Goal: Task Accomplishment & Management: Complete application form

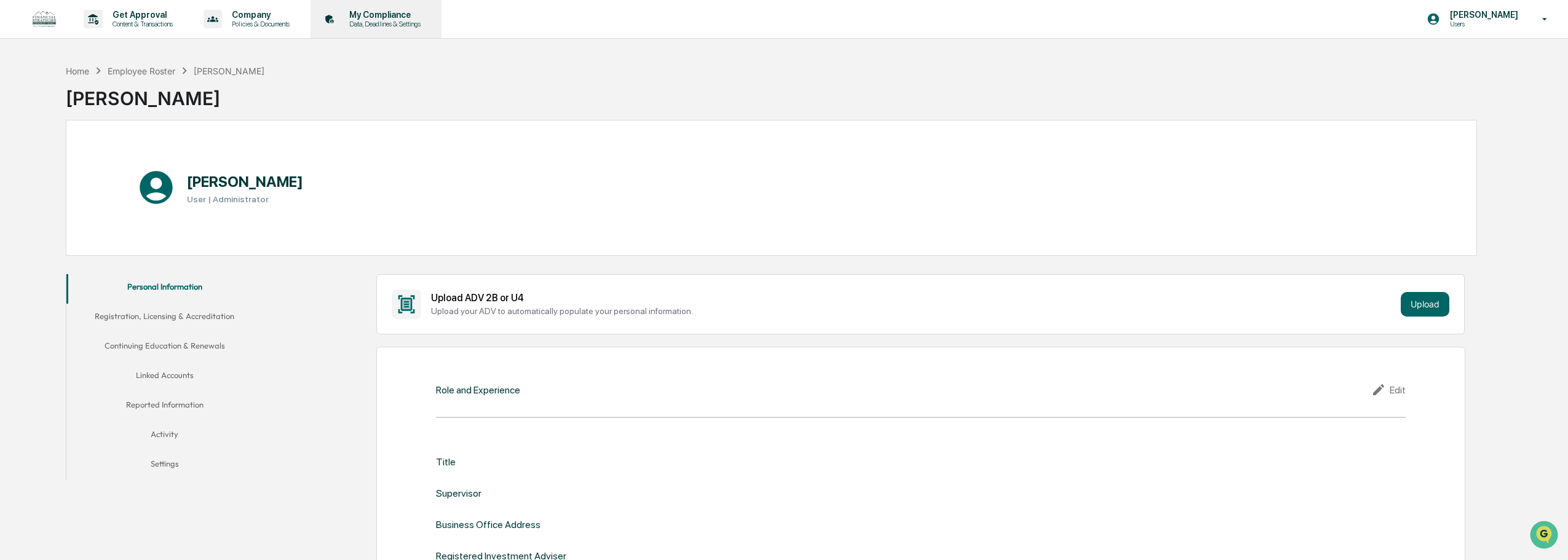
click at [352, 22] on p "Data, Deadlines & Settings" at bounding box center [383, 23] width 88 height 9
click at [385, 22] on p "Data, Deadlines & Settings" at bounding box center [383, 23] width 88 height 9
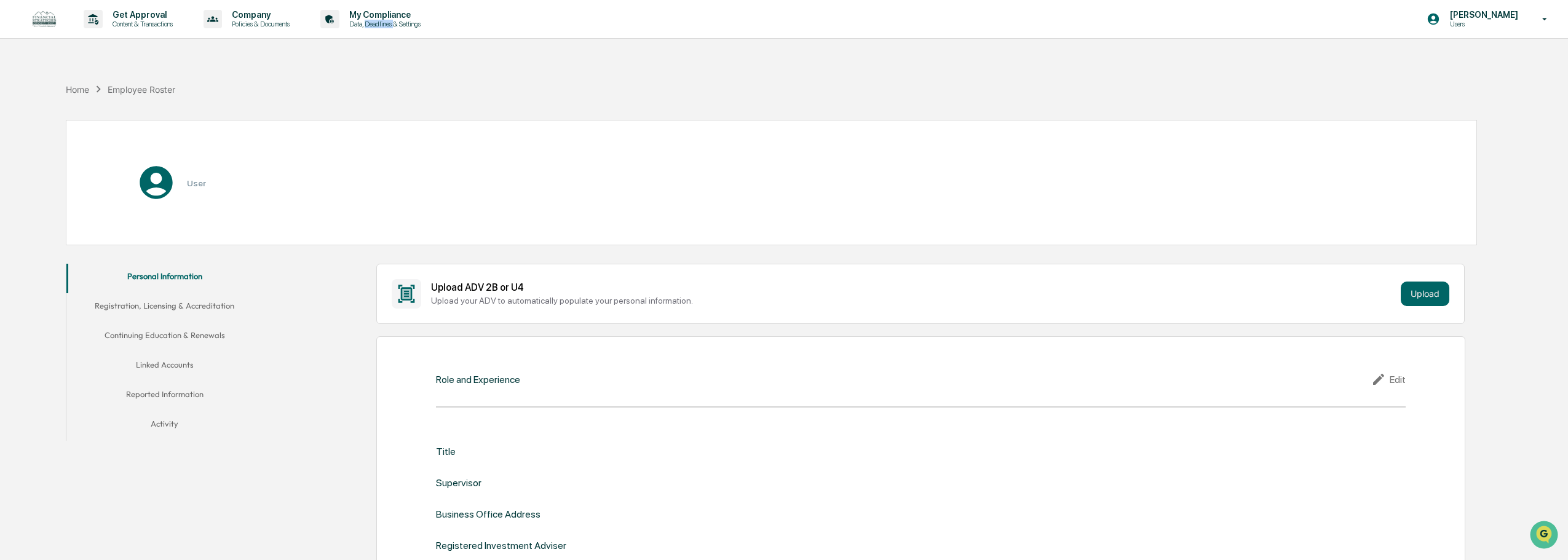
click at [385, 22] on p "Data, Deadlines & Settings" at bounding box center [383, 23] width 88 height 9
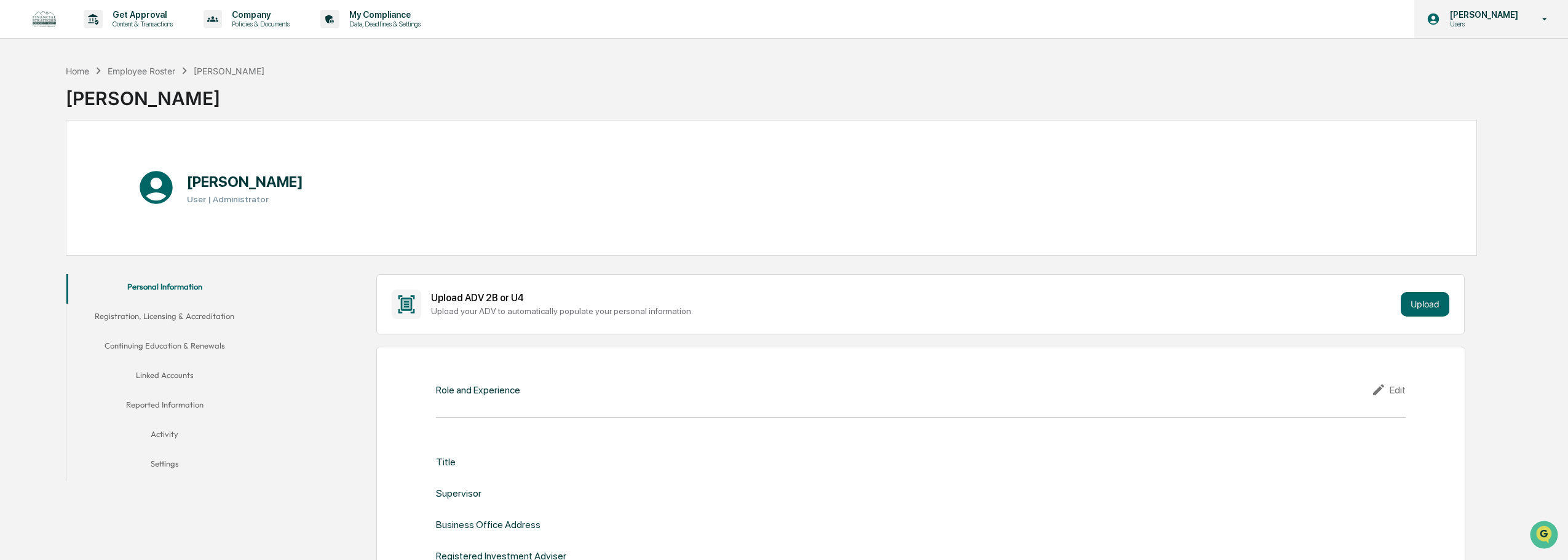
click at [1533, 27] on div "Jordan Seath Users" at bounding box center [1491, 18] width 154 height 38
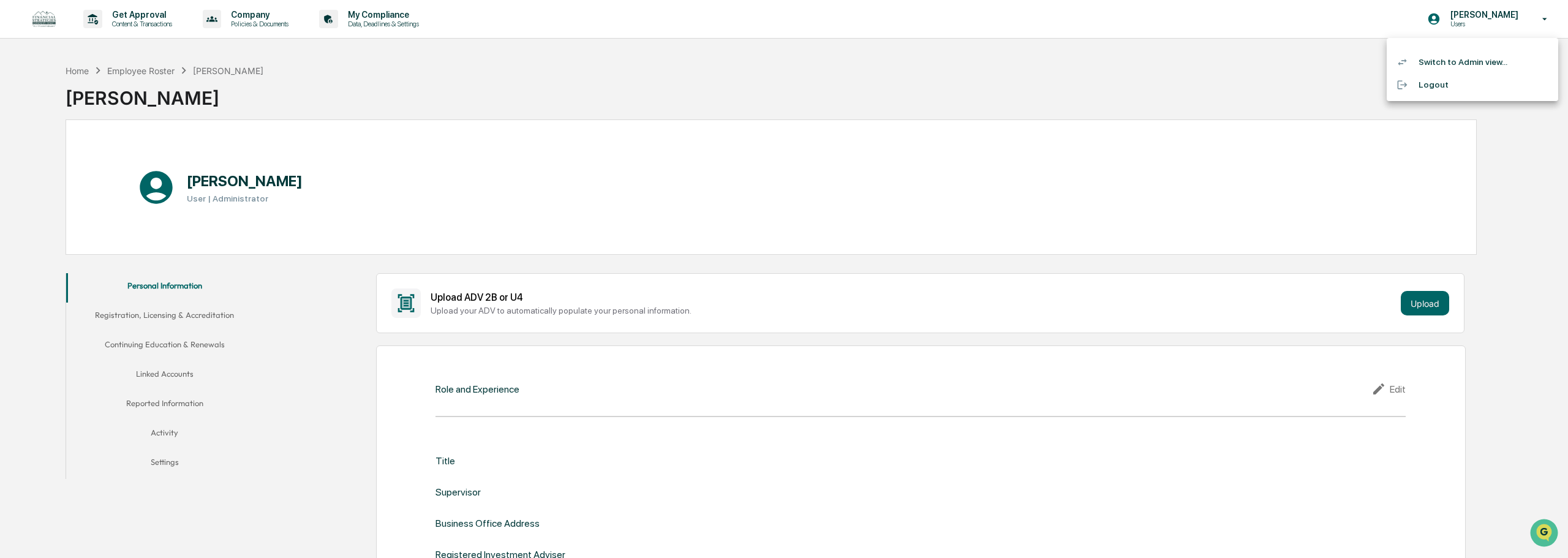
click at [1489, 64] on li "Switch to Admin view..." at bounding box center [1472, 62] width 171 height 22
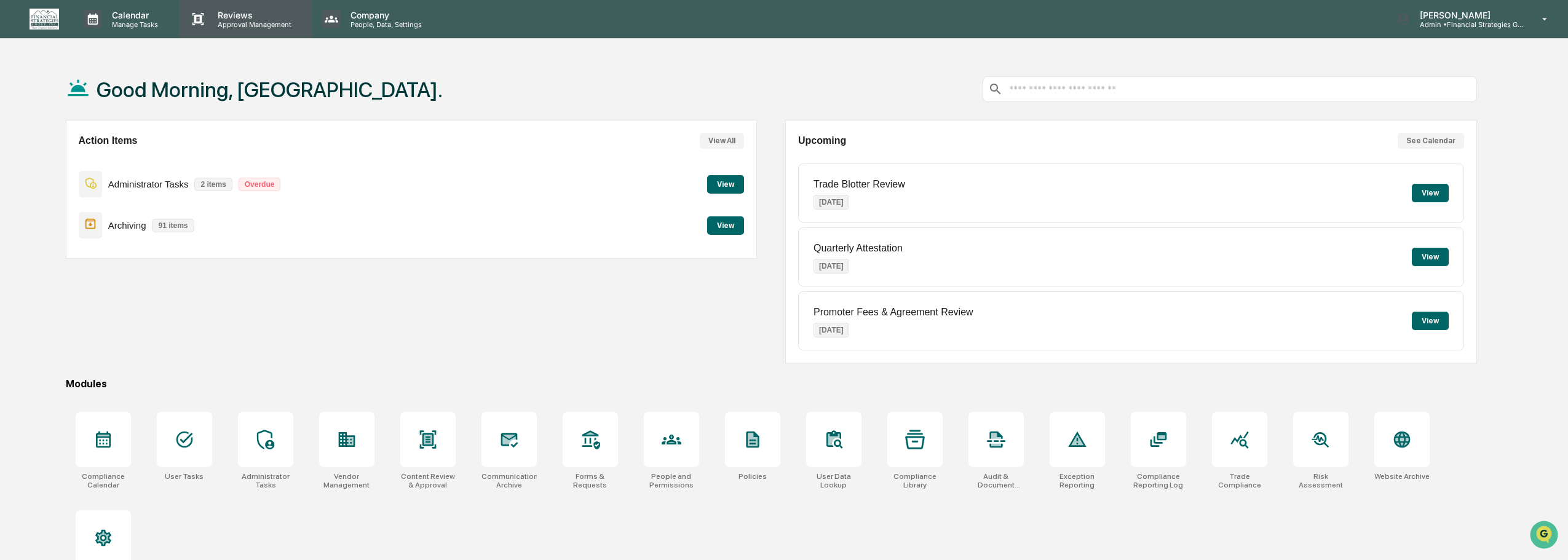
click at [238, 21] on p "Approval Management" at bounding box center [253, 24] width 90 height 9
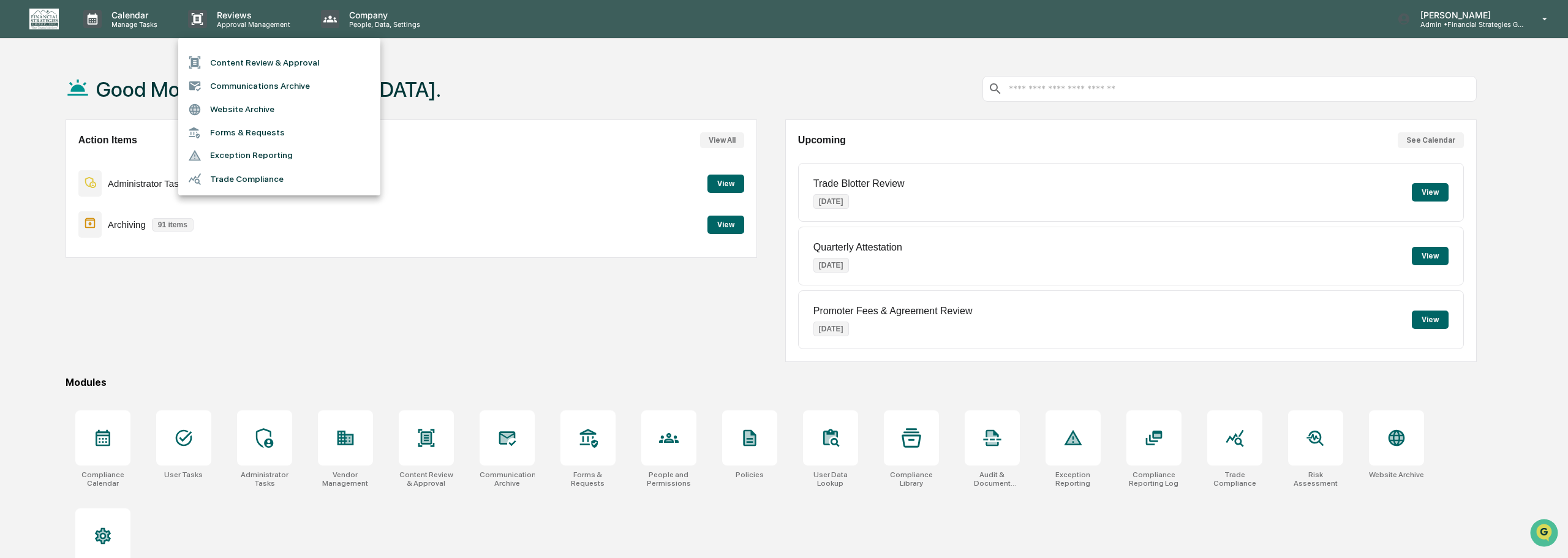
click at [287, 317] on div at bounding box center [784, 279] width 1568 height 558
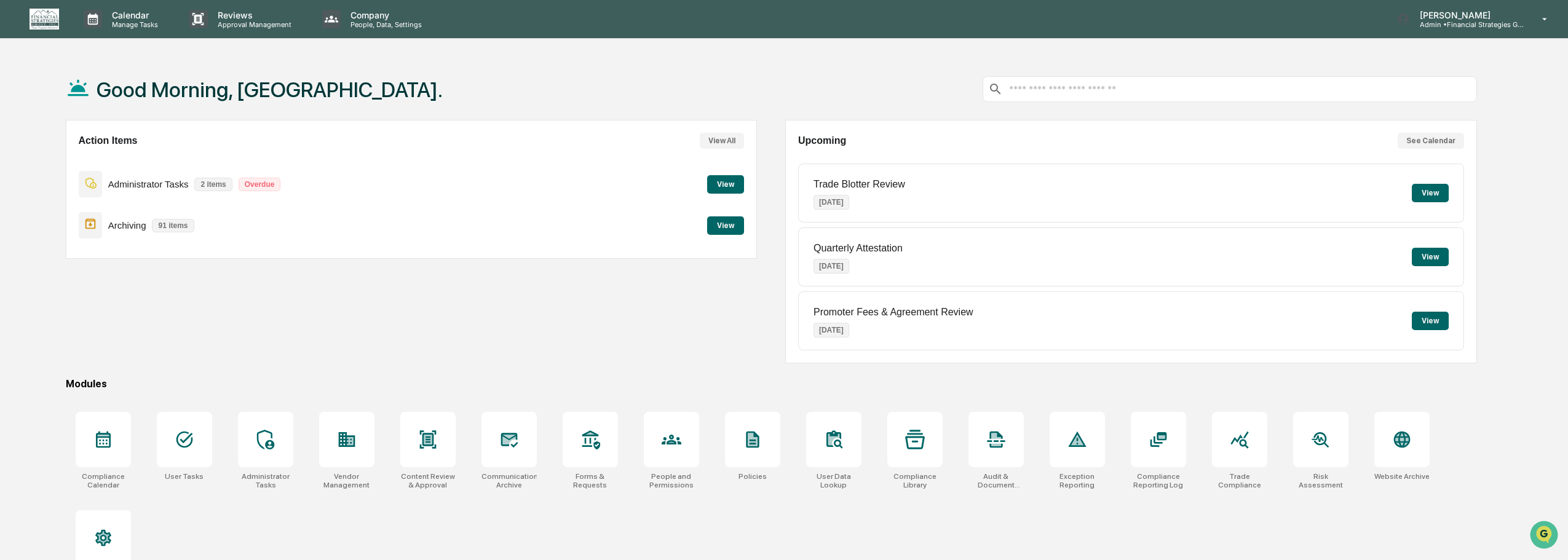
scroll to position [59, 0]
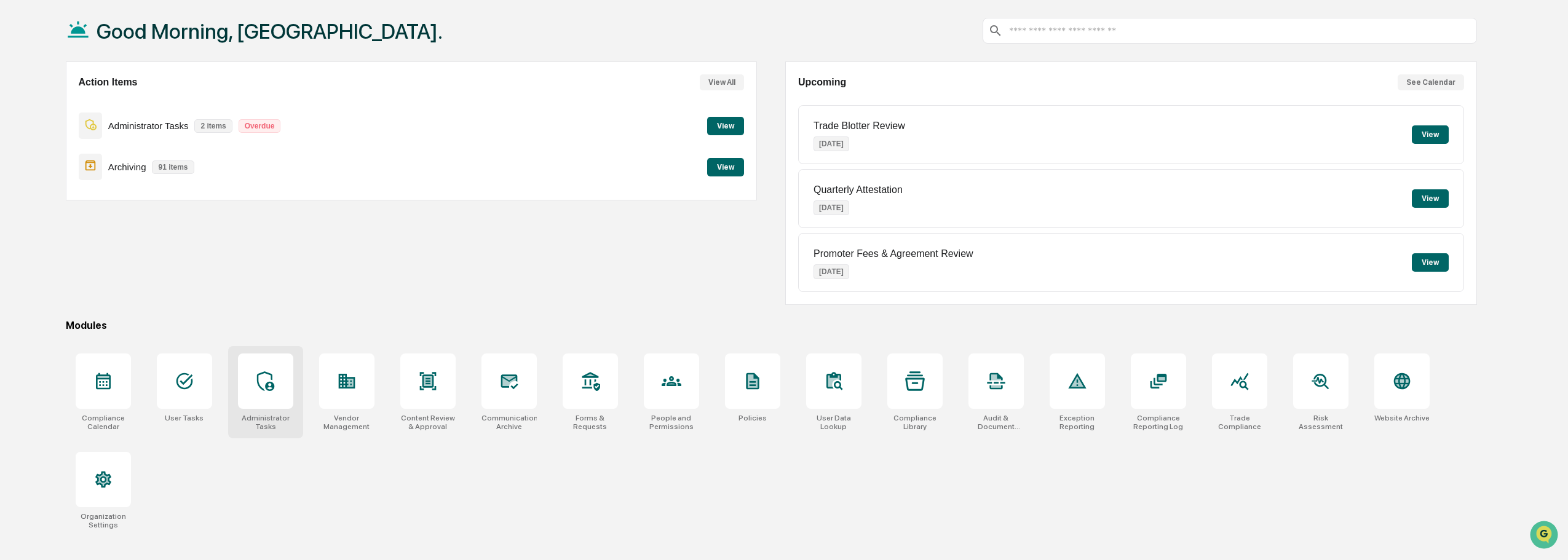
click at [271, 397] on div at bounding box center [265, 381] width 55 height 55
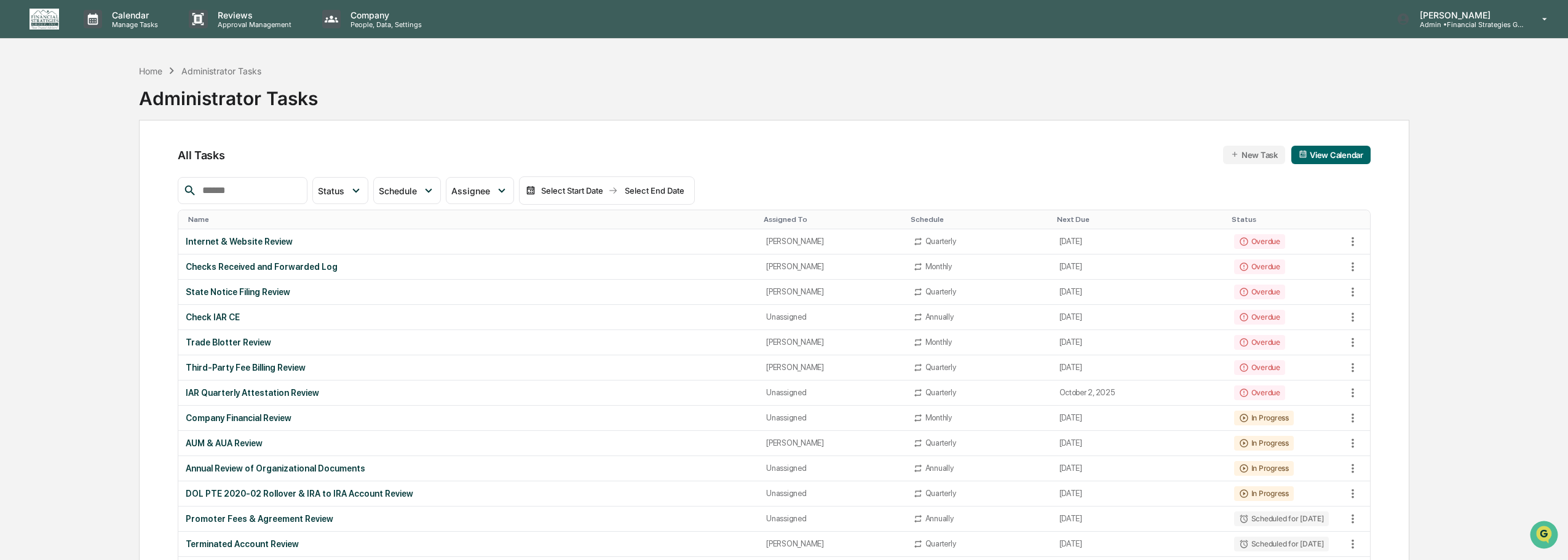
click at [252, 185] on input "text" at bounding box center [250, 190] width 104 height 16
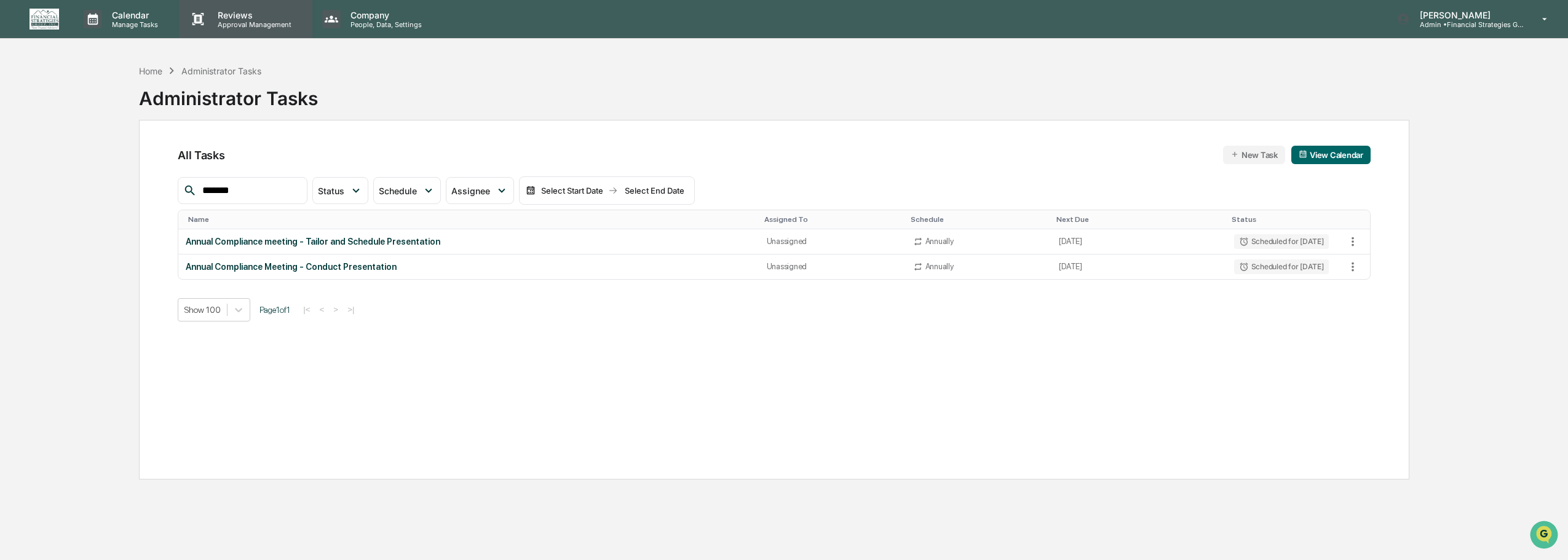
type input "*******"
click at [252, 17] on p "Reviews" at bounding box center [253, 14] width 90 height 10
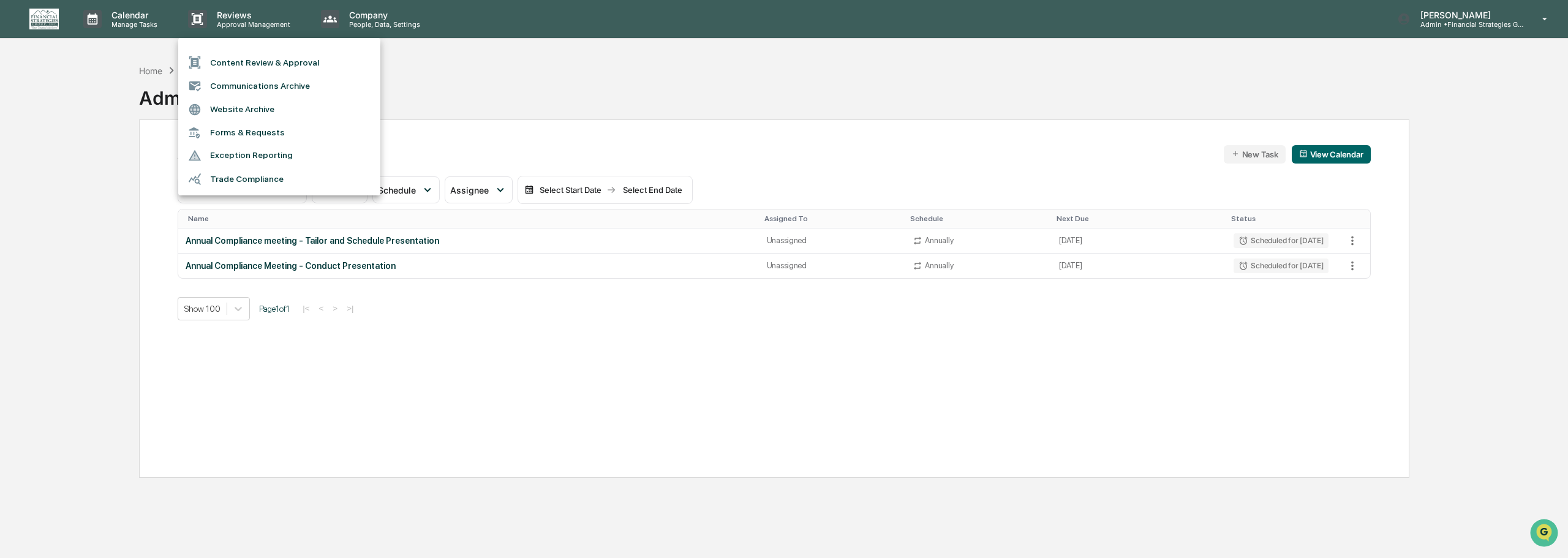
click at [243, 134] on li "Forms & Requests" at bounding box center [279, 132] width 202 height 22
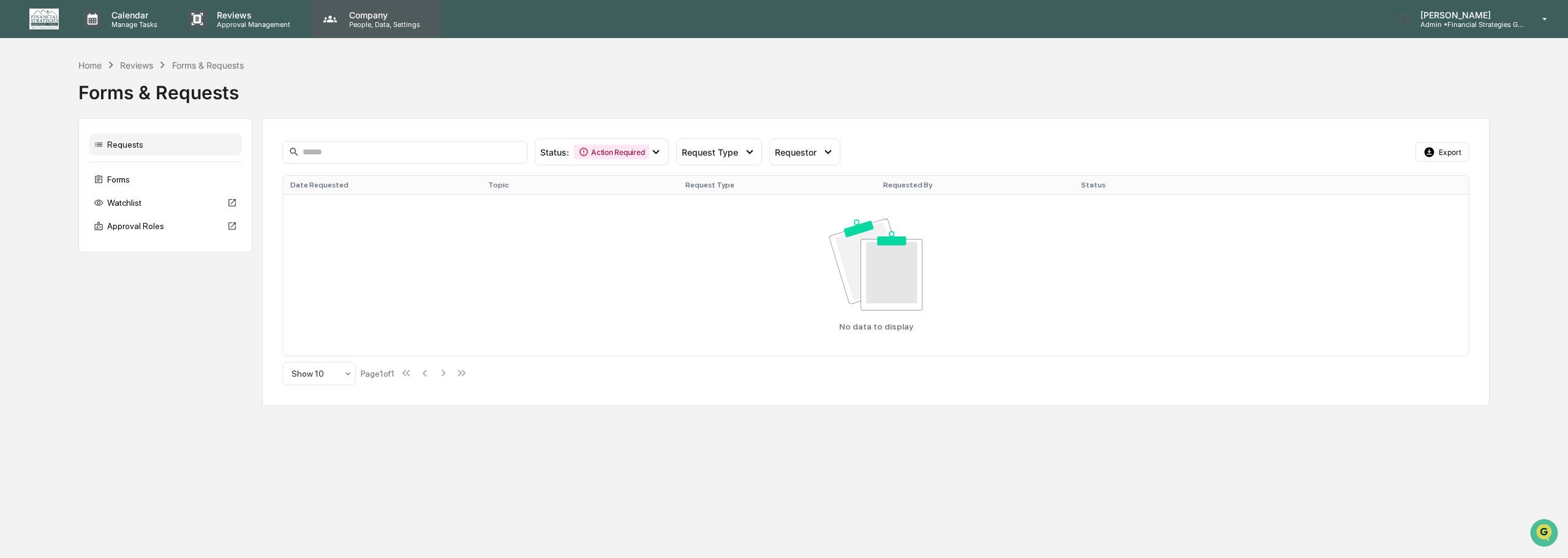
click at [371, 14] on p "Company" at bounding box center [383, 14] width 87 height 10
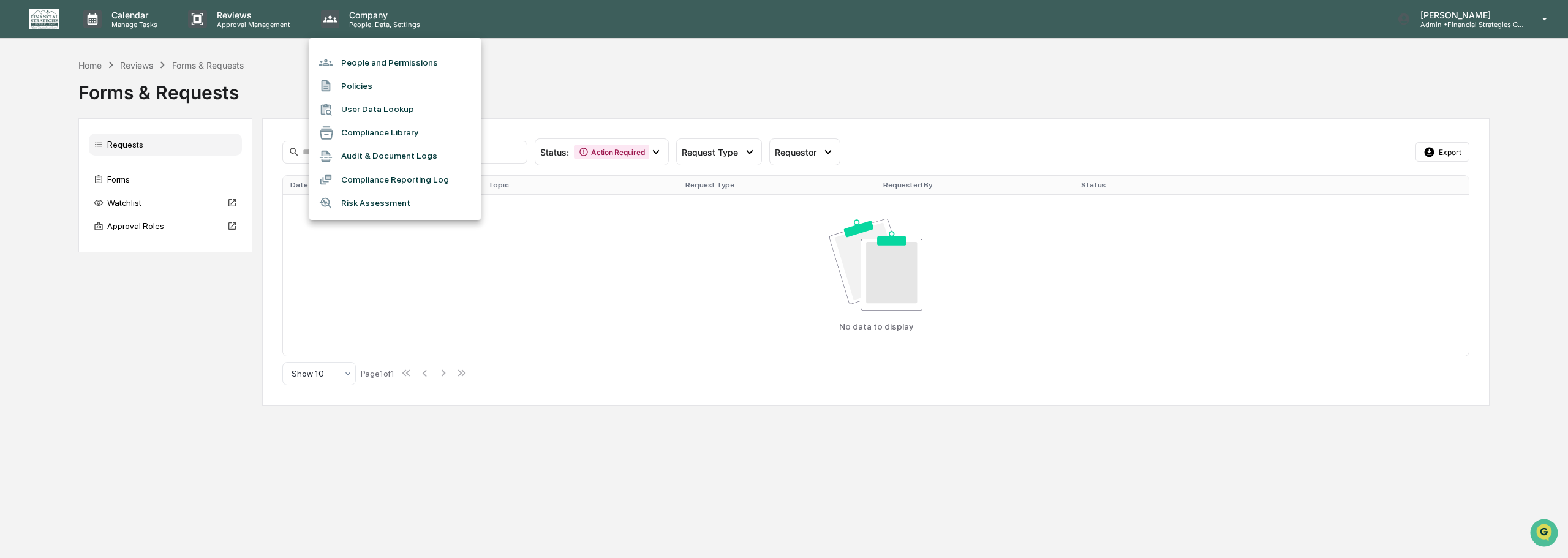
click at [129, 14] on div at bounding box center [784, 279] width 1568 height 558
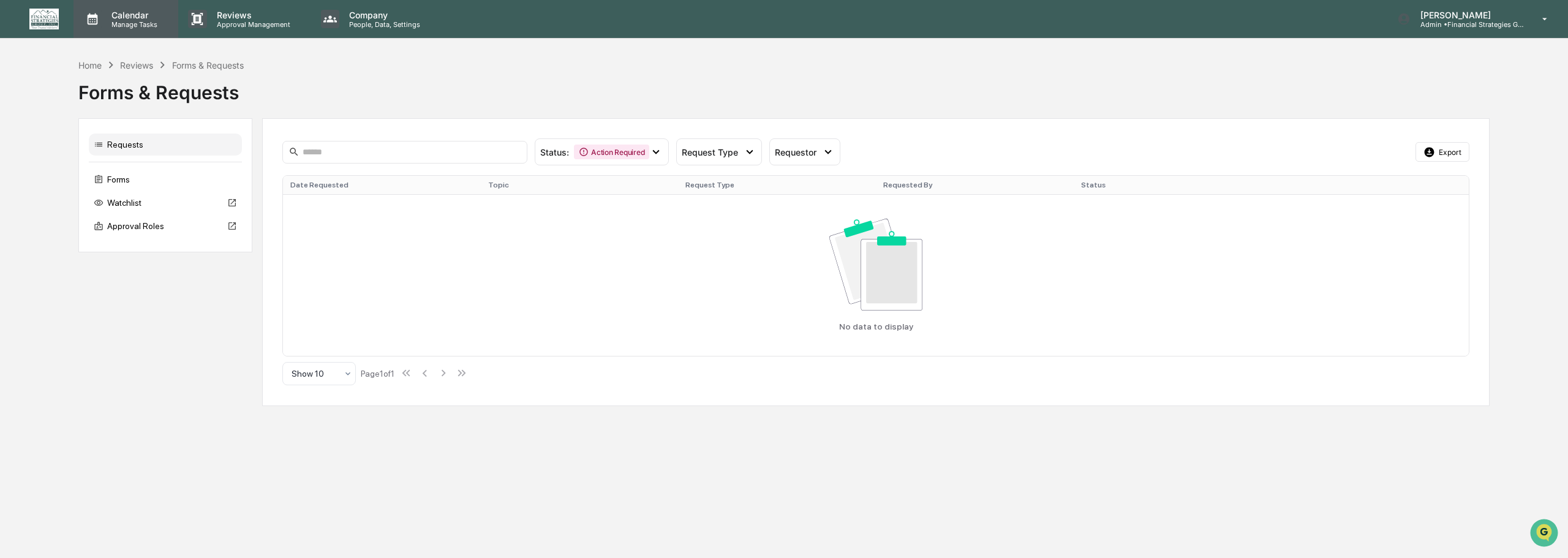
click at [123, 22] on p "Manage Tasks" at bounding box center [132, 24] width 62 height 9
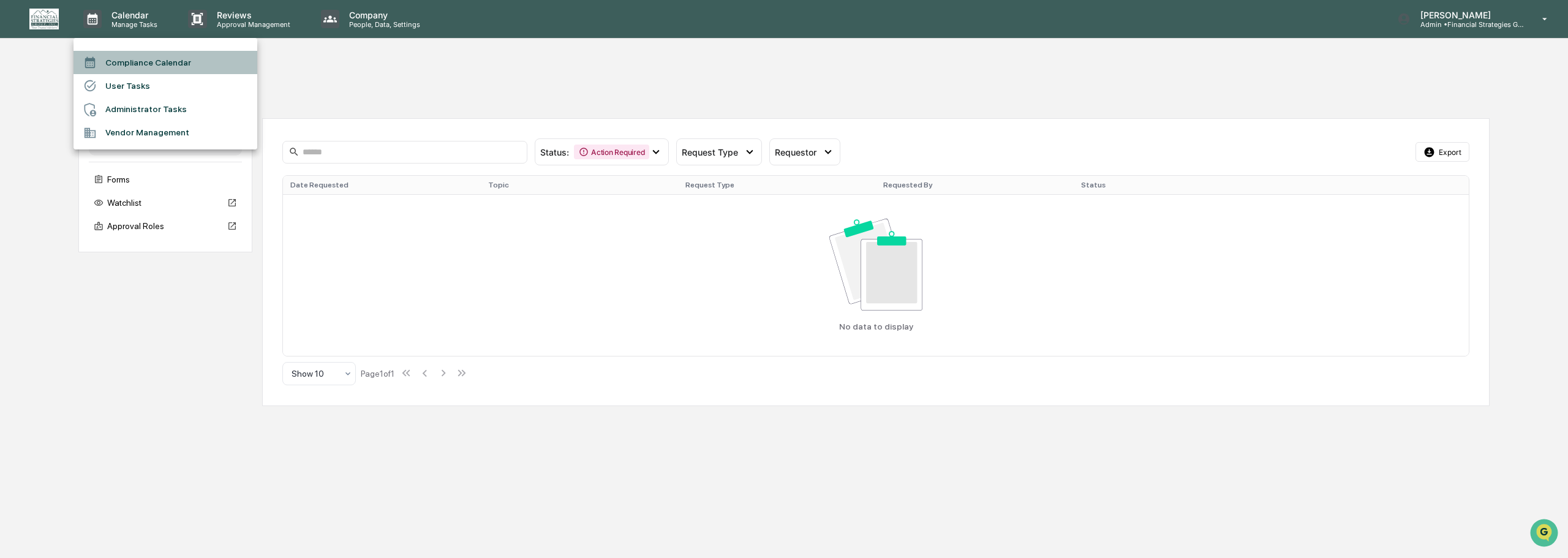
click at [119, 66] on li "Compliance Calendar" at bounding box center [166, 62] width 184 height 23
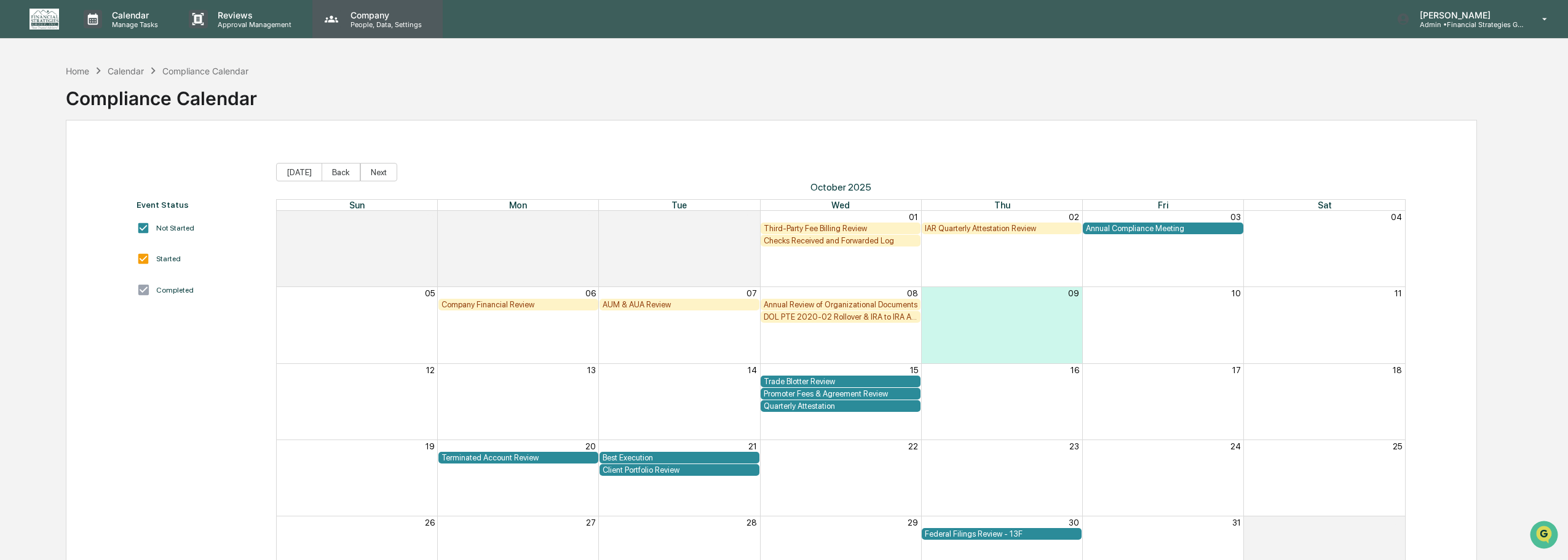
click at [381, 23] on p "People, Data, Settings" at bounding box center [384, 24] width 88 height 9
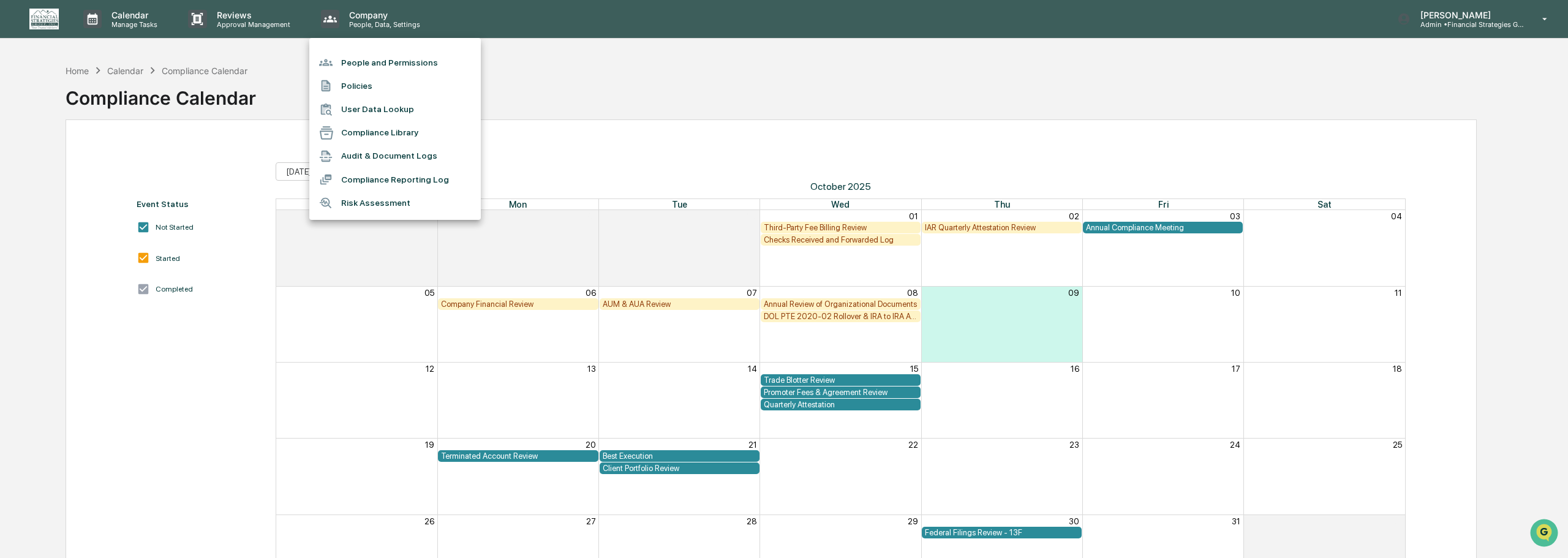
click at [384, 156] on li "Audit & Document Logs" at bounding box center [395, 156] width 171 height 23
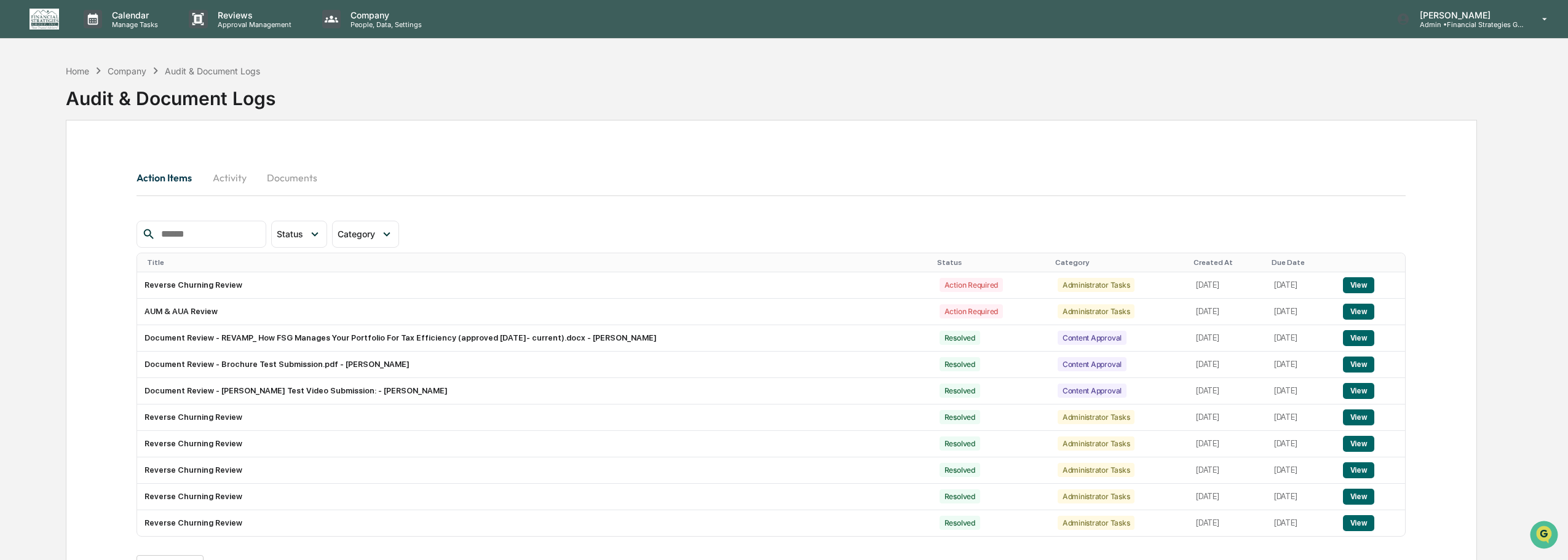
click at [287, 174] on button "Documents" at bounding box center [292, 178] width 70 height 30
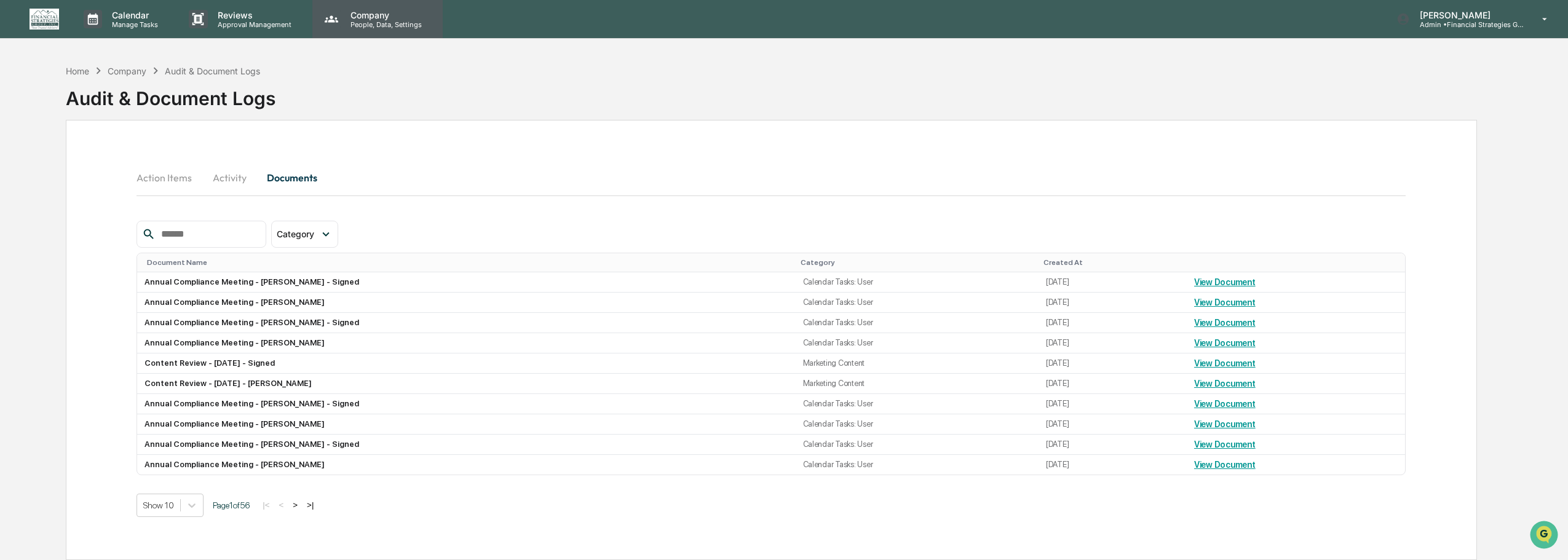
click at [383, 20] on p "People, Data, Settings" at bounding box center [384, 24] width 88 height 9
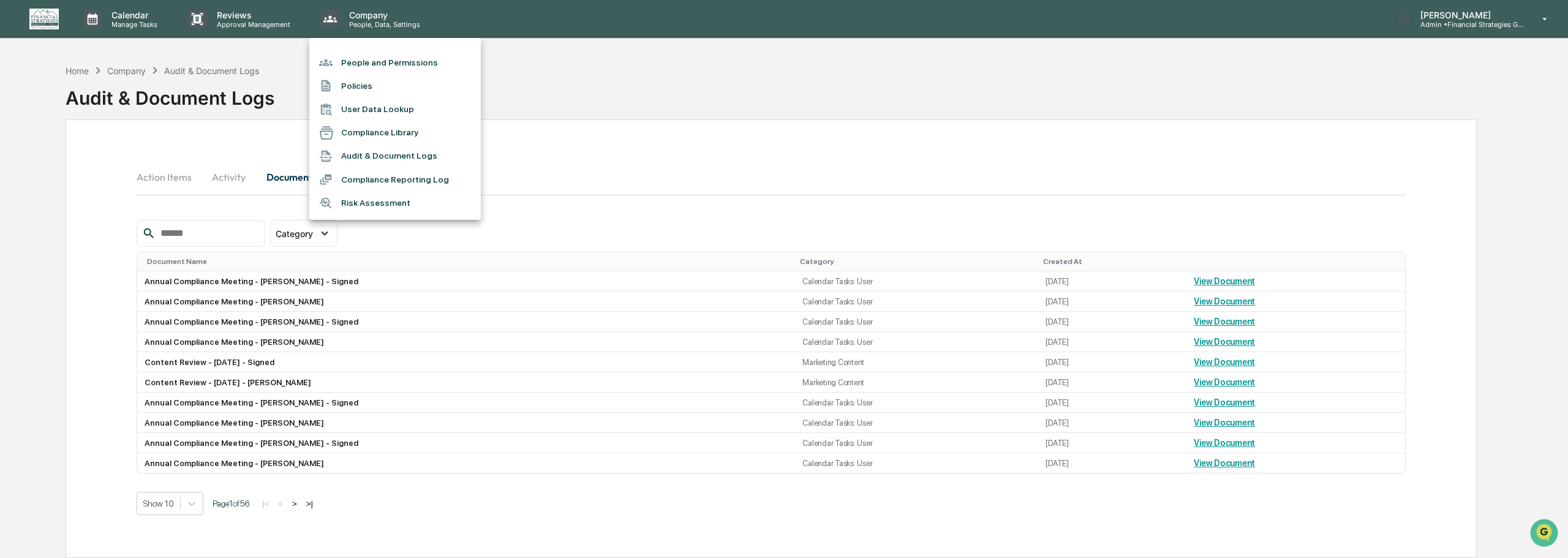
click at [375, 82] on li "Policies" at bounding box center [395, 86] width 171 height 23
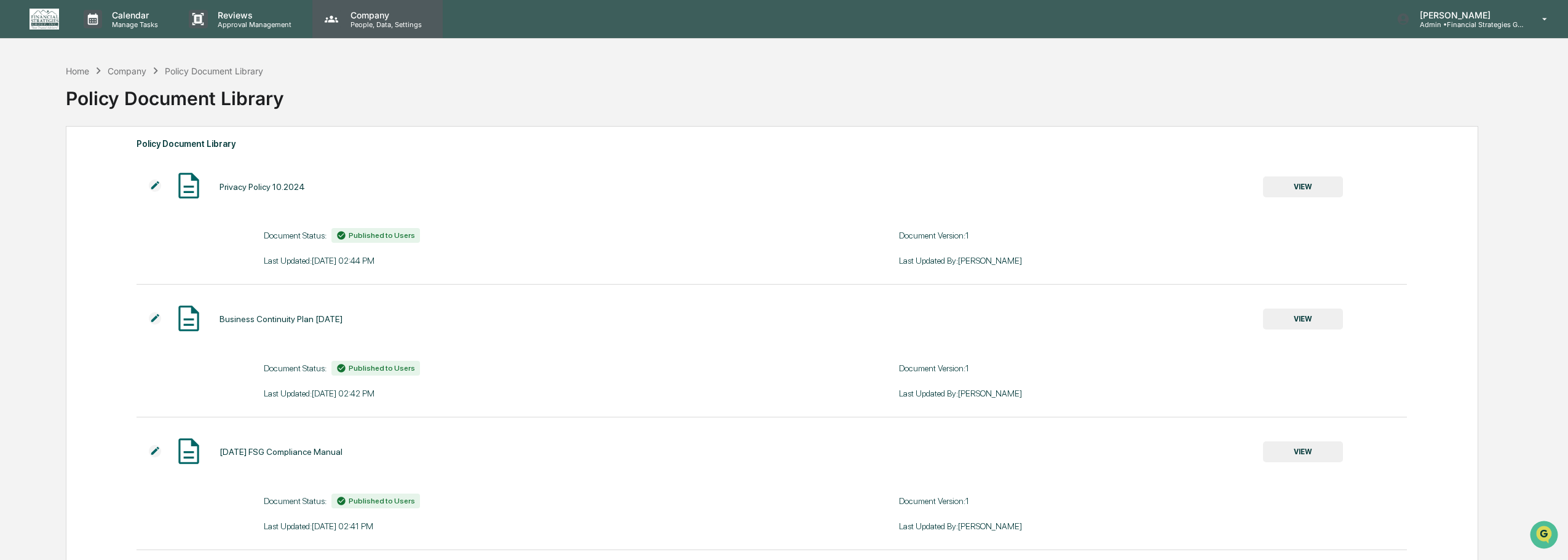
click at [365, 27] on p "People, Data, Settings" at bounding box center [384, 24] width 88 height 9
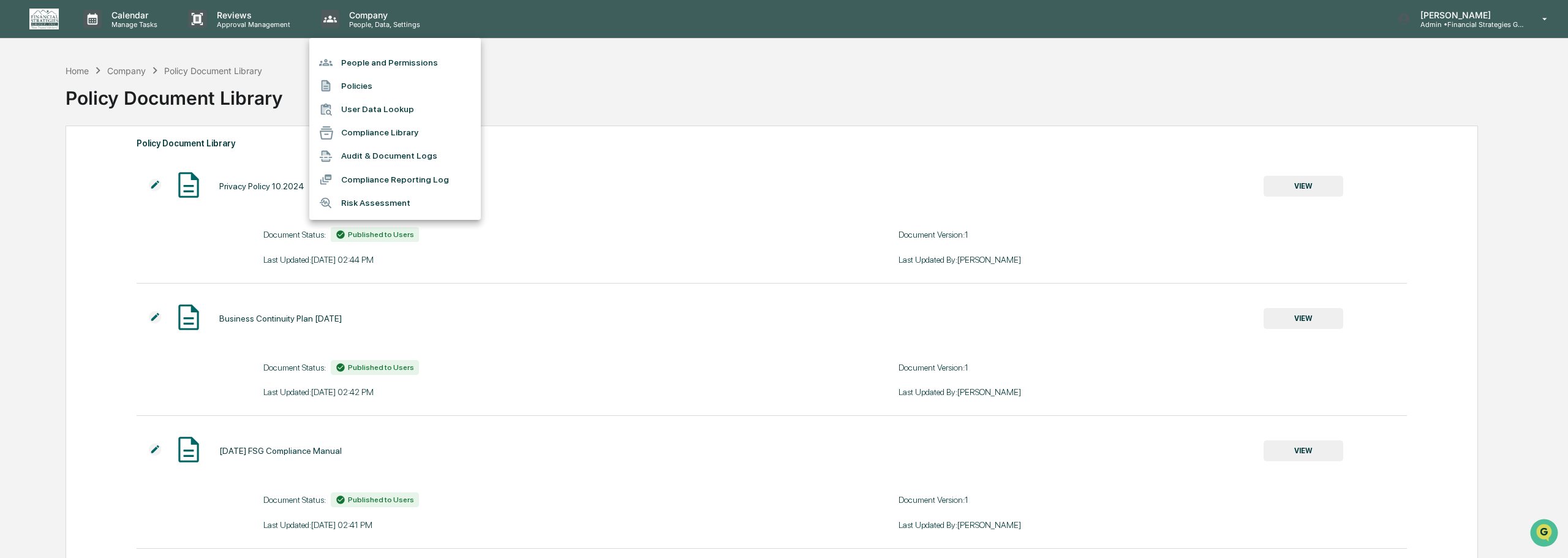
click at [367, 134] on li "Compliance Library" at bounding box center [395, 132] width 171 height 23
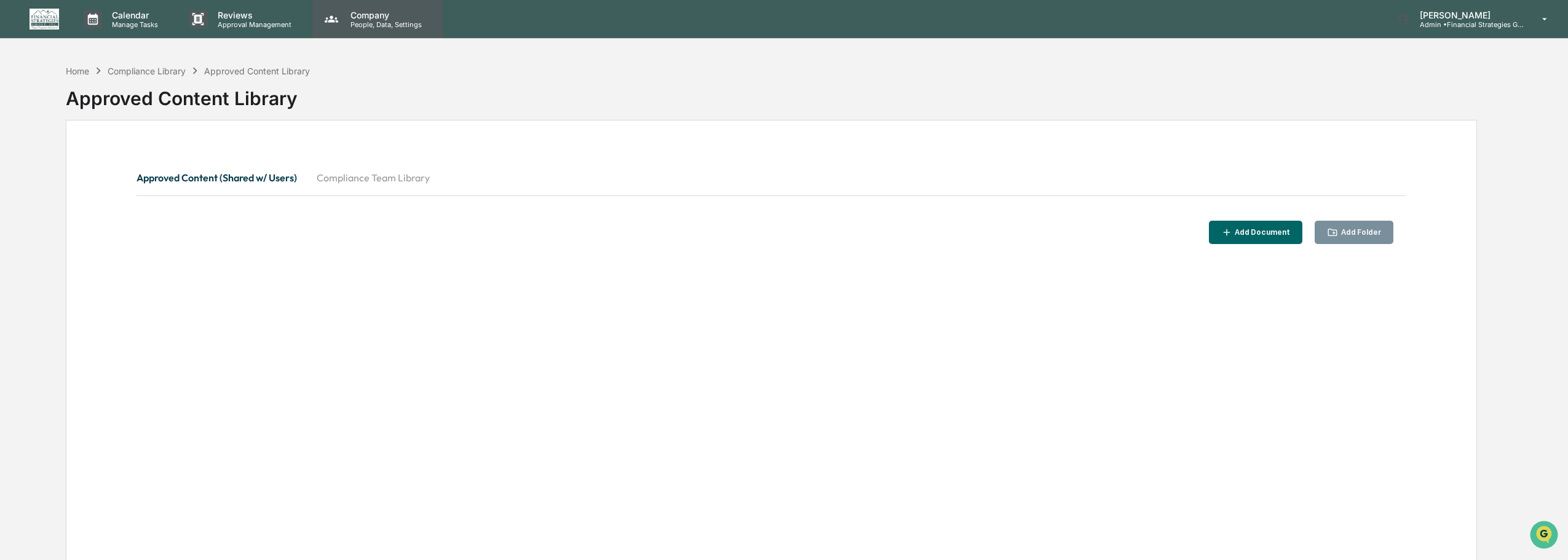
click at [346, 24] on p "People, Data, Settings" at bounding box center [384, 24] width 88 height 9
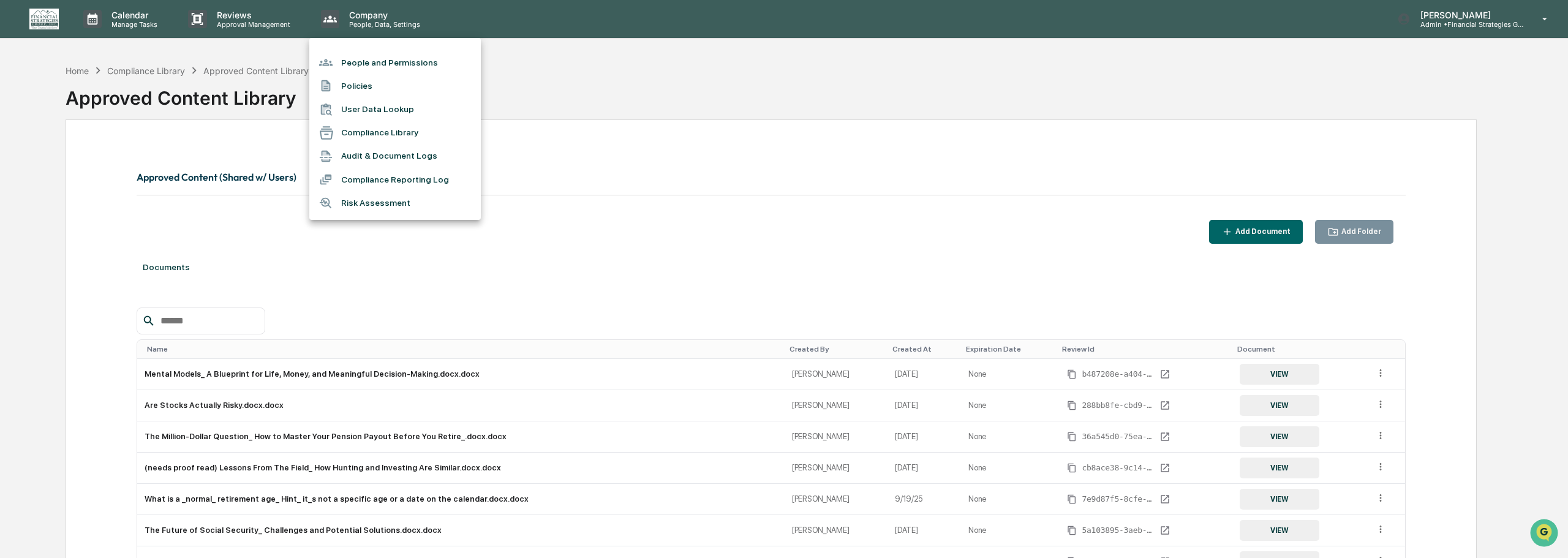
click at [375, 180] on li "Compliance Reporting Log" at bounding box center [395, 179] width 171 height 23
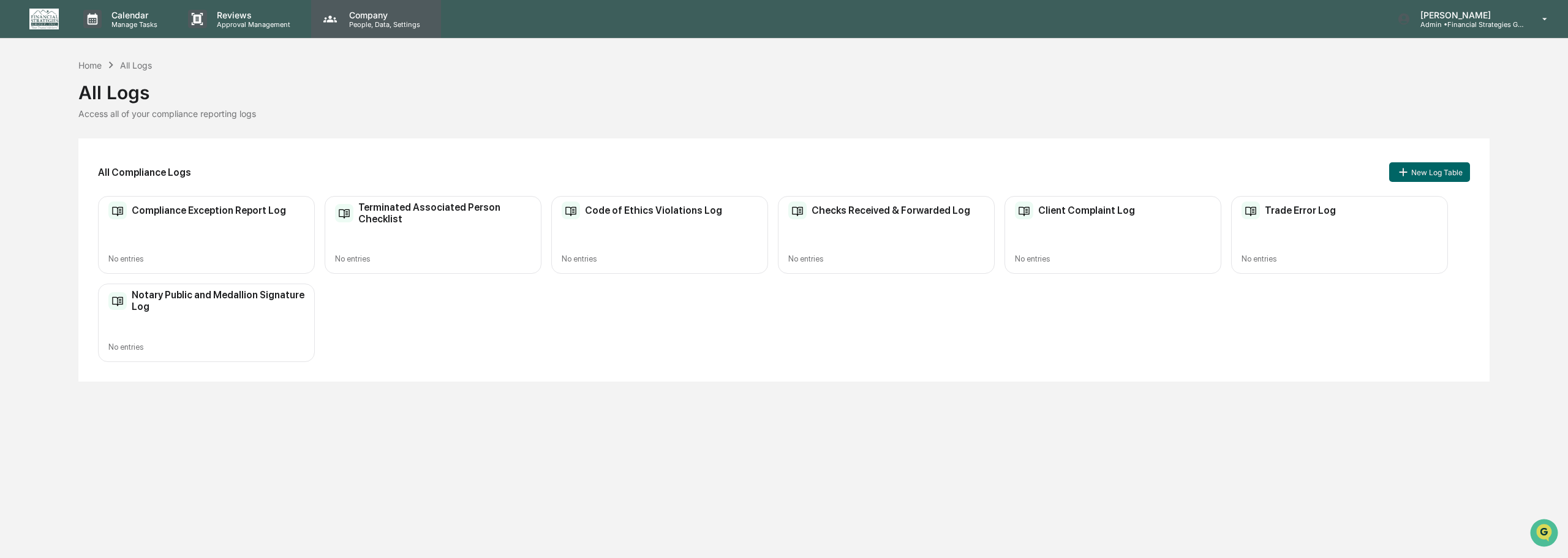
click at [360, 29] on div "Company People, Data, Settings" at bounding box center [376, 18] width 130 height 38
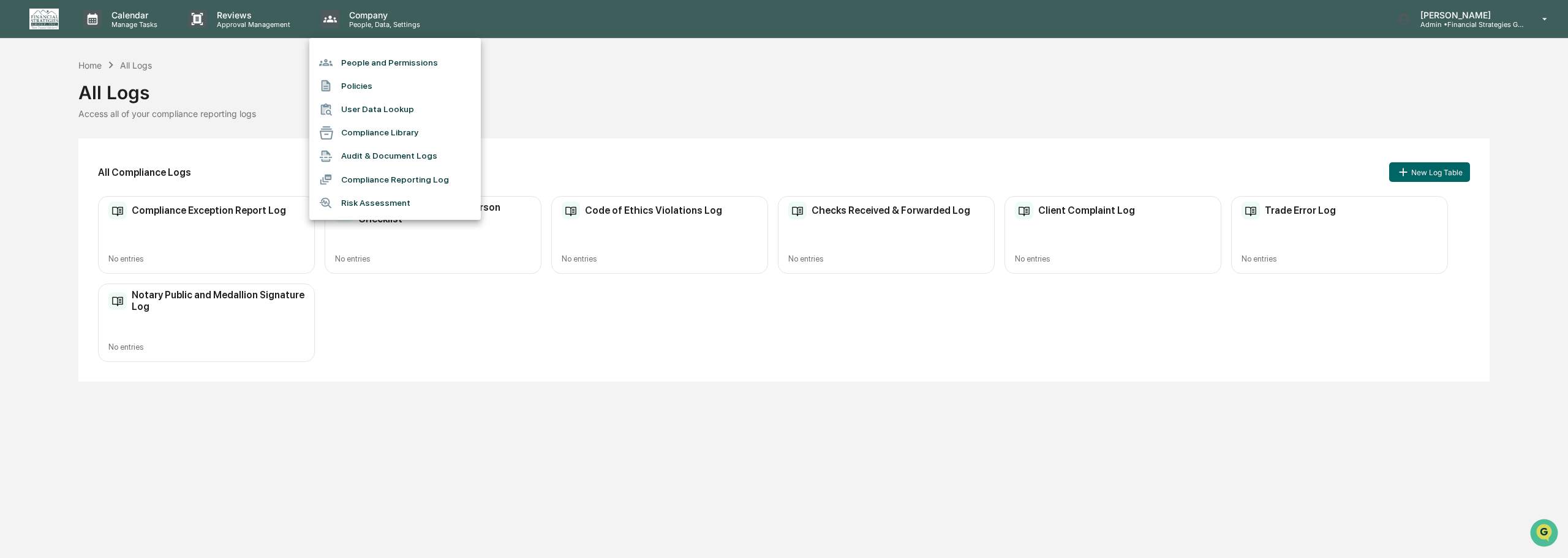
click at [369, 131] on li "Compliance Library" at bounding box center [395, 132] width 171 height 23
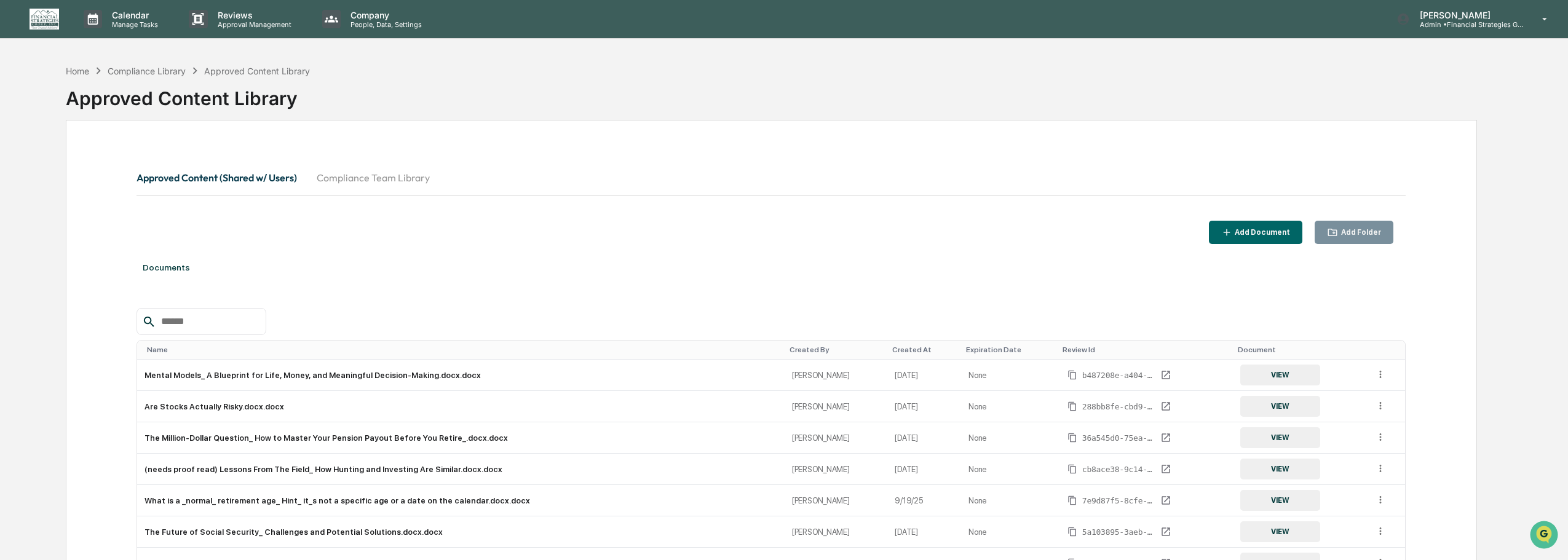
click at [354, 178] on button "Compliance Team Library" at bounding box center [373, 178] width 133 height 30
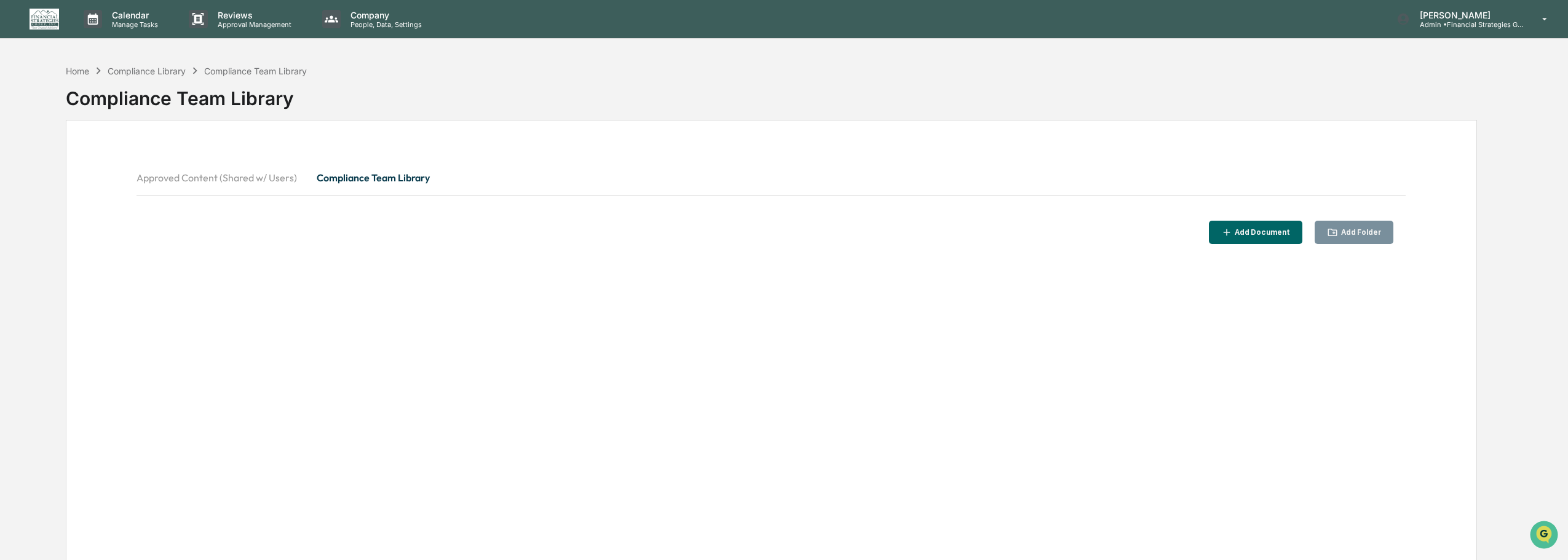
click at [241, 178] on button "Approved Content (Shared w/ Users)" at bounding box center [222, 178] width 170 height 30
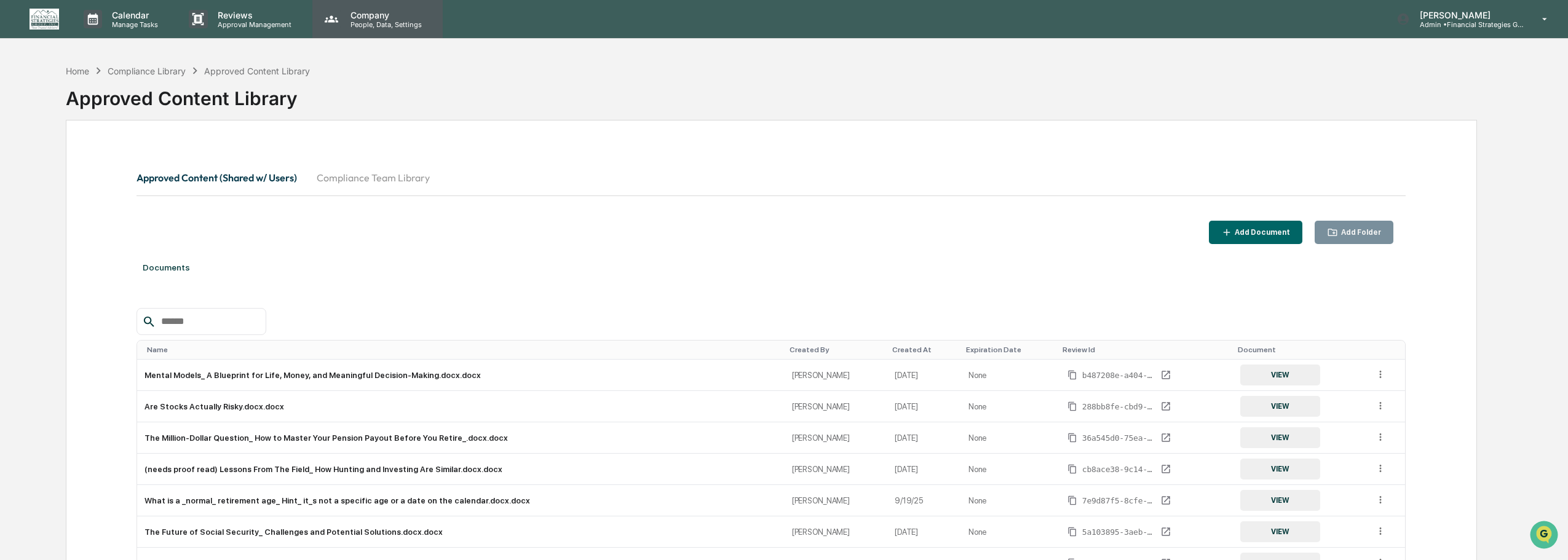
click at [384, 22] on p "People, Data, Settings" at bounding box center [384, 24] width 88 height 9
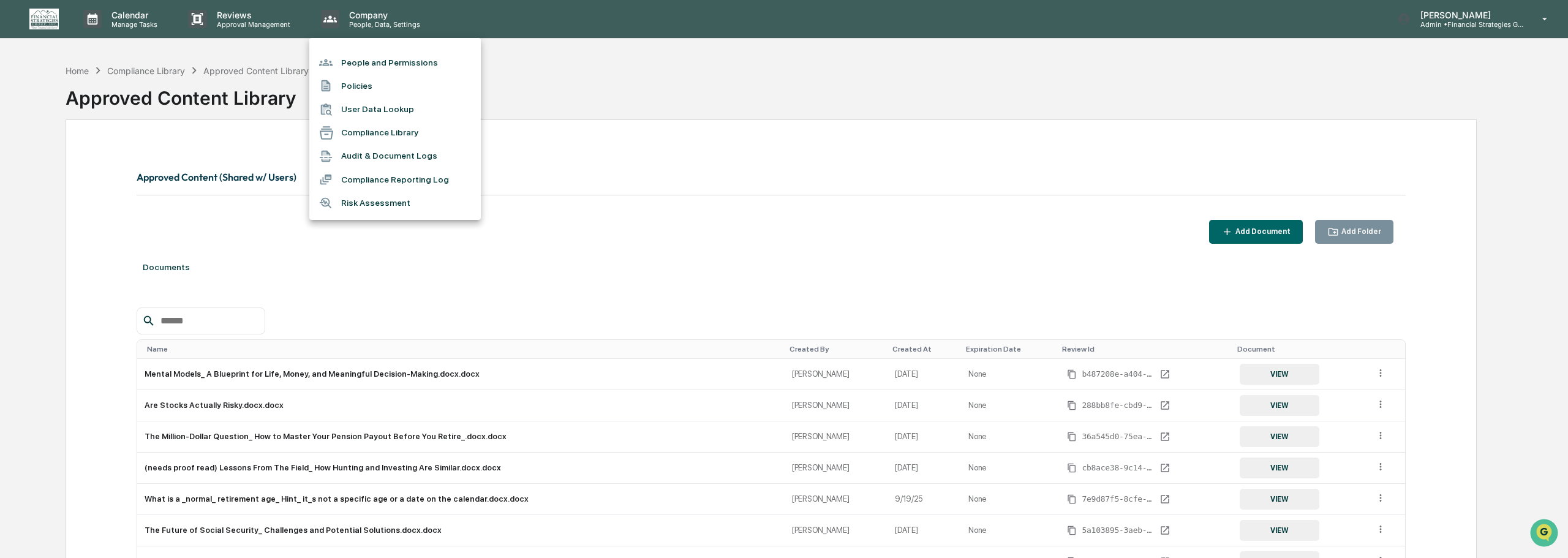
click at [212, 12] on div at bounding box center [784, 279] width 1568 height 558
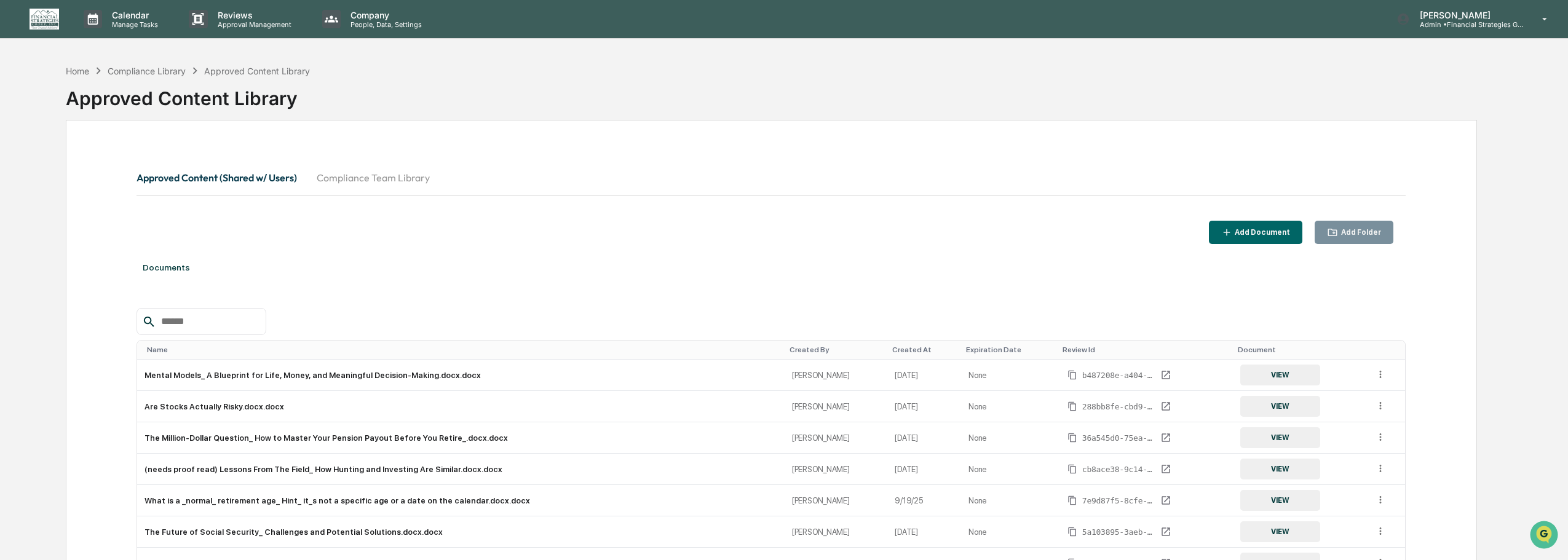
click at [245, 18] on p "Reviews" at bounding box center [253, 14] width 90 height 10
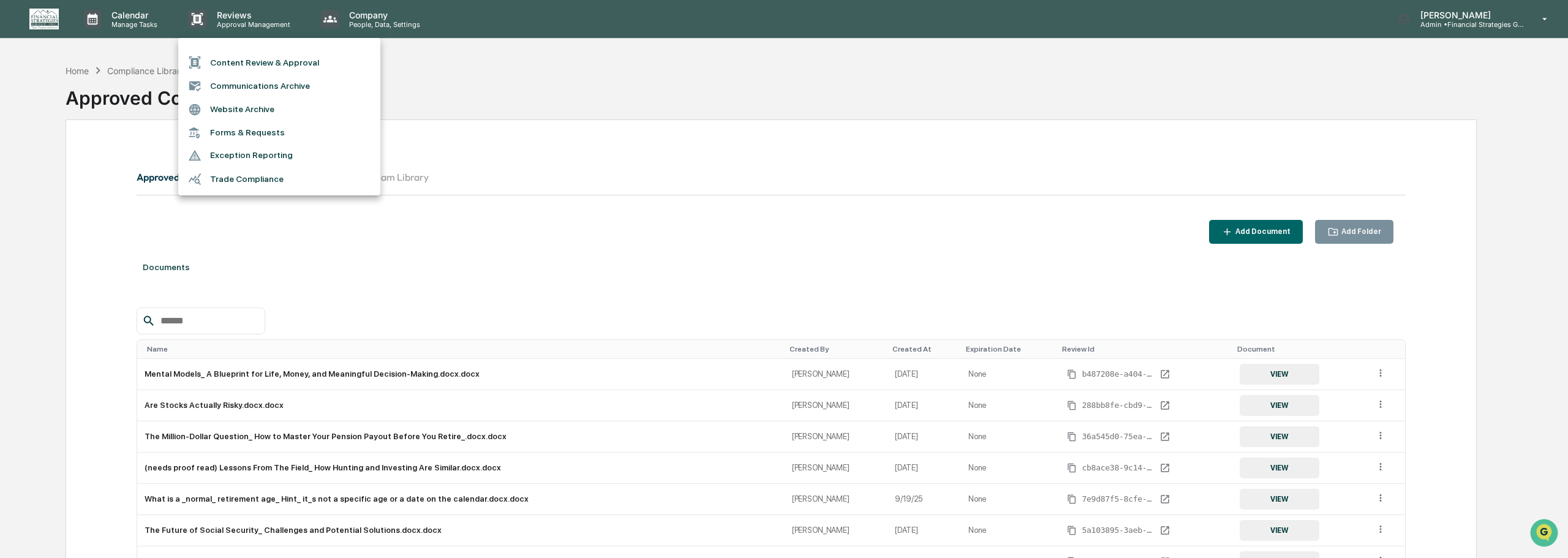
click at [361, 25] on div at bounding box center [784, 279] width 1568 height 558
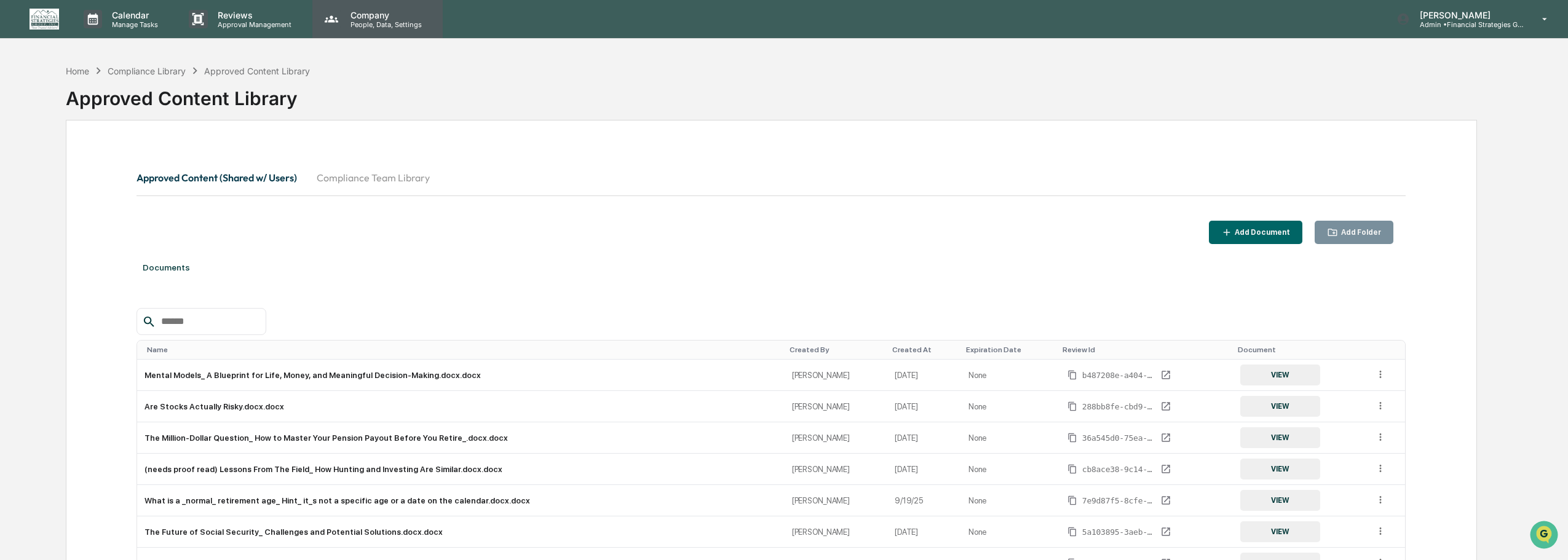
click at [369, 13] on p "Company" at bounding box center [384, 14] width 88 height 10
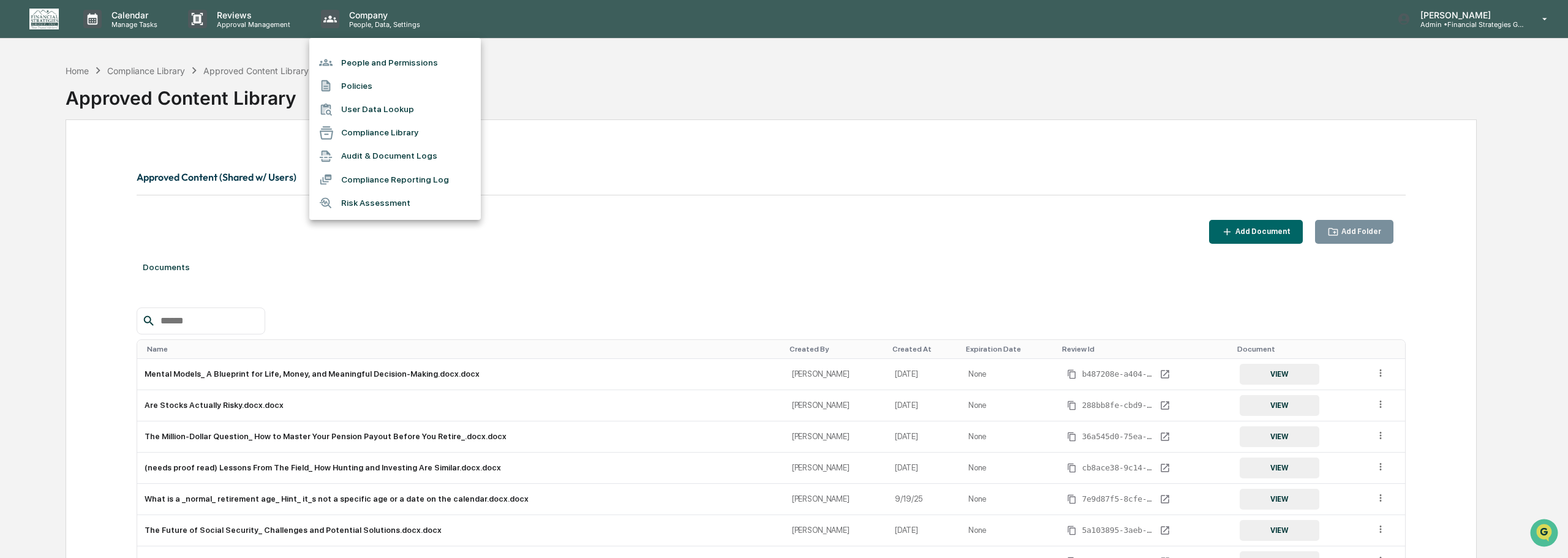
click at [377, 90] on li "Policies" at bounding box center [395, 86] width 171 height 23
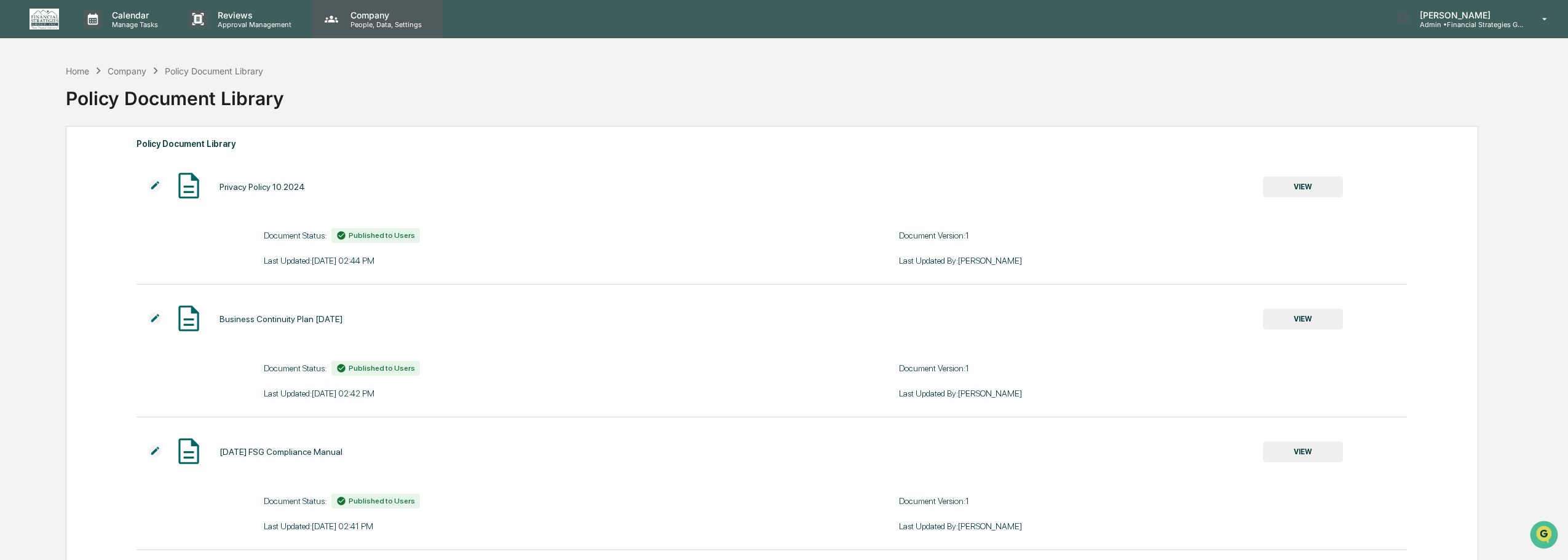
click at [372, 10] on p "Company" at bounding box center [384, 14] width 88 height 10
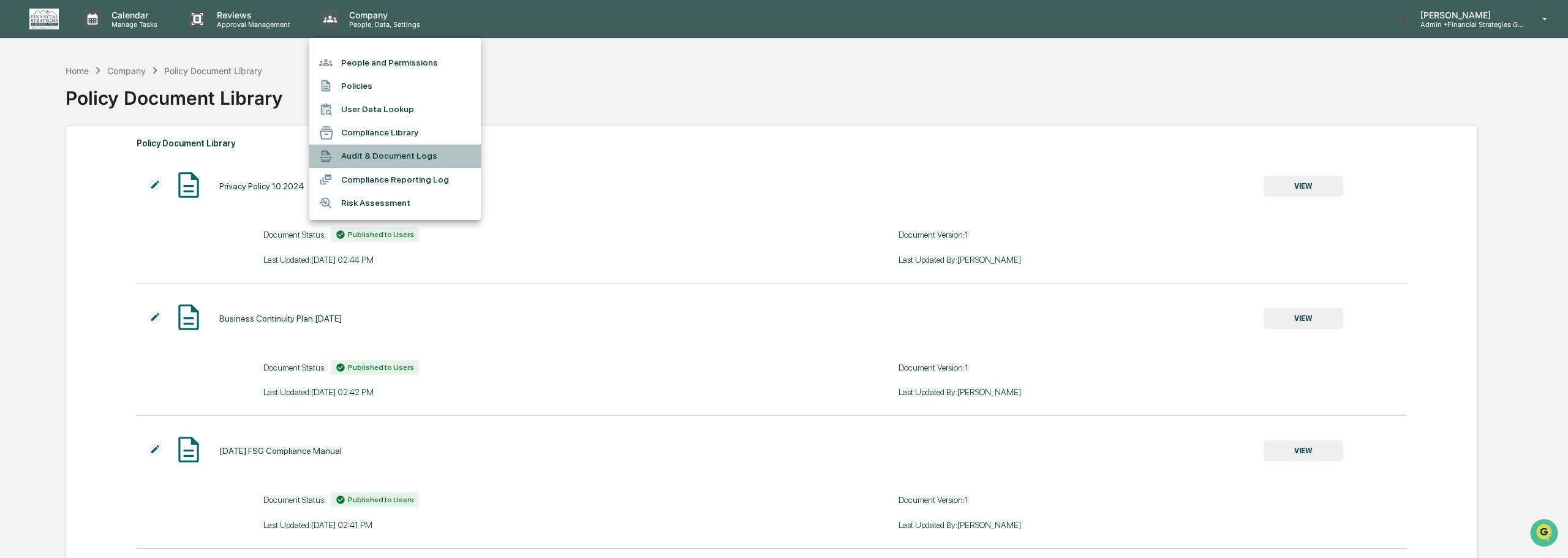
click at [371, 155] on li "Audit & Document Logs" at bounding box center [395, 156] width 171 height 23
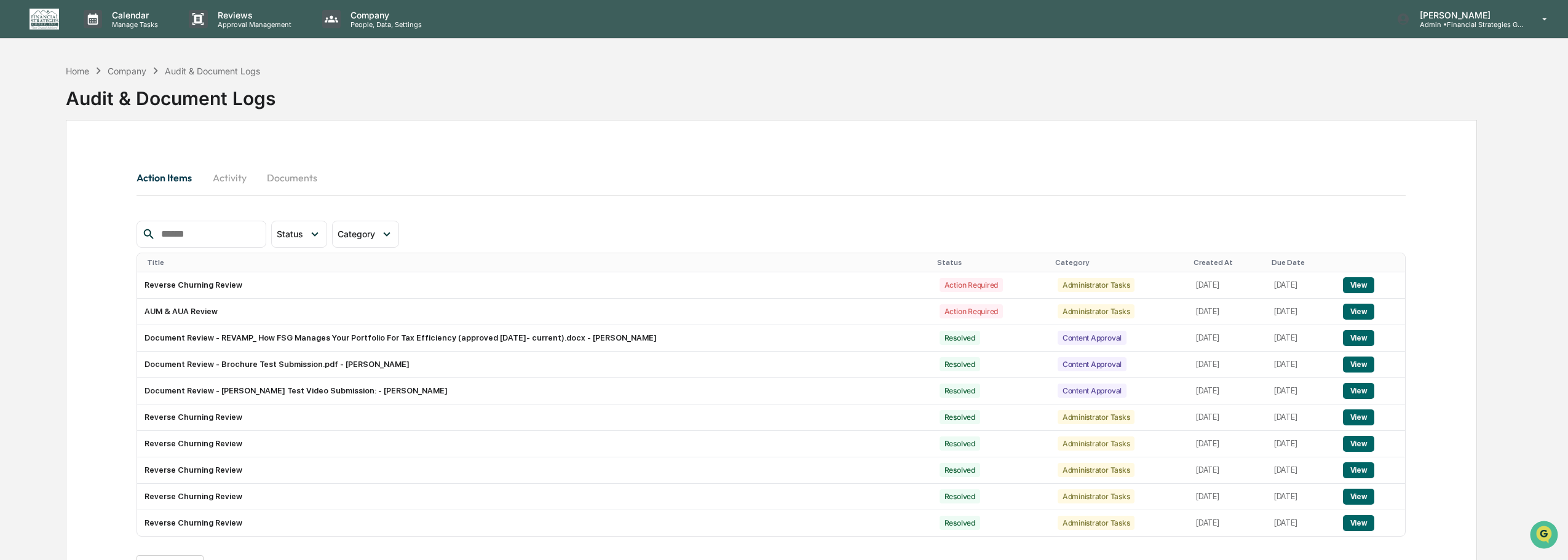
click at [249, 172] on button "Activity" at bounding box center [229, 178] width 55 height 30
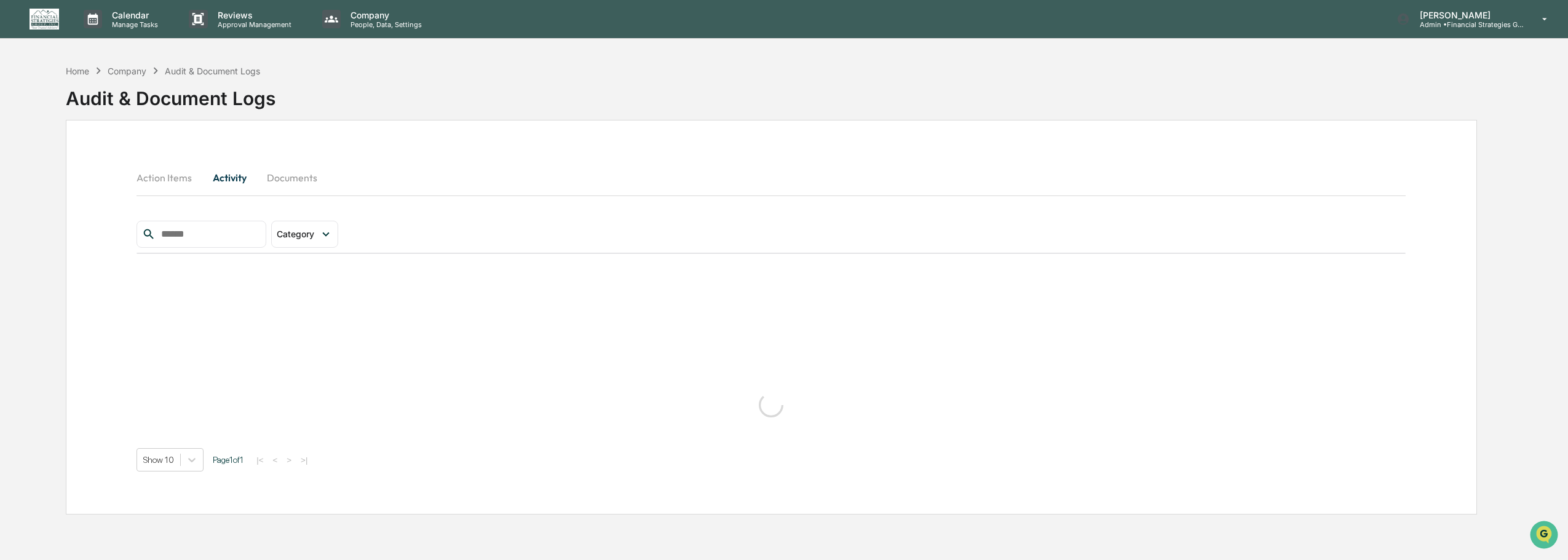
click at [281, 182] on button "Documents" at bounding box center [292, 178] width 70 height 30
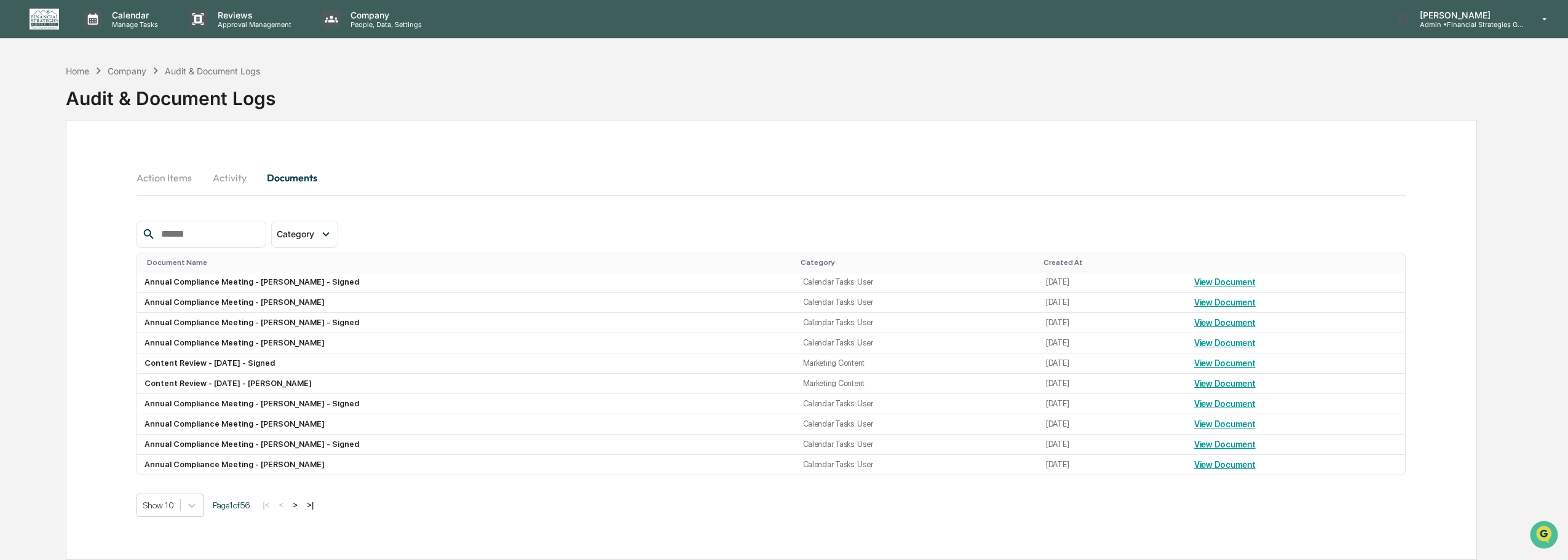
click at [201, 238] on input "text" at bounding box center [208, 235] width 104 height 16
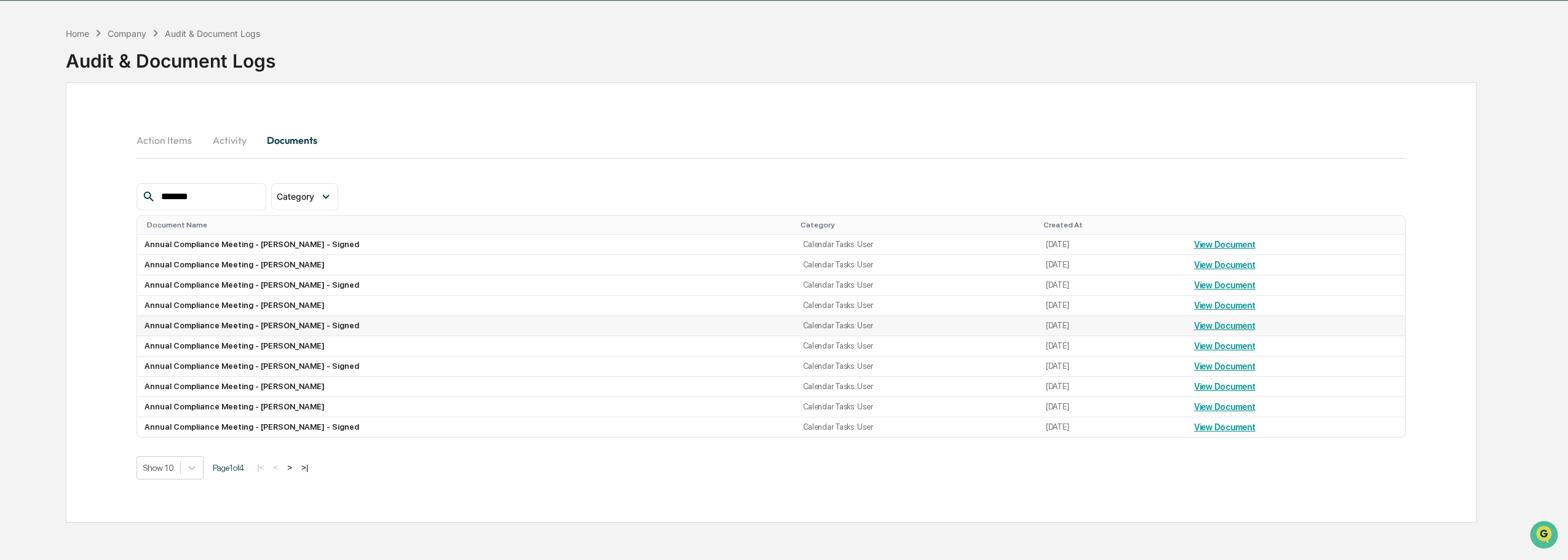
scroll to position [59, 0]
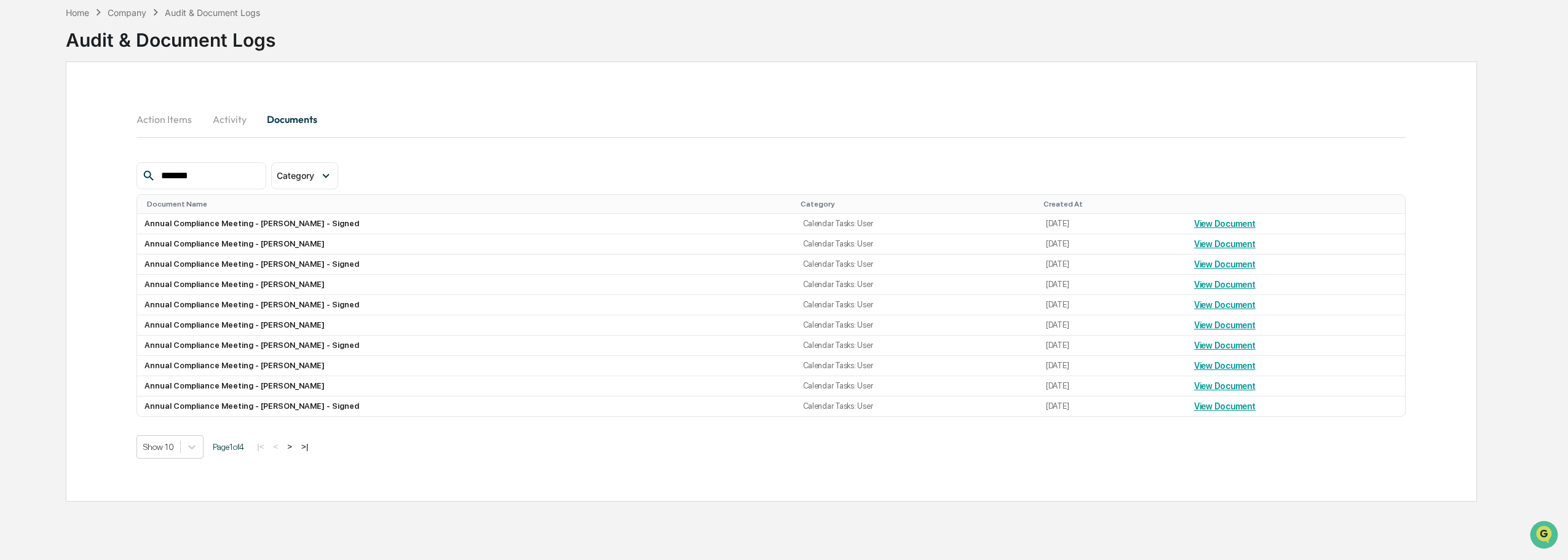
type input "******"
click at [296, 444] on button ">" at bounding box center [289, 446] width 12 height 10
click at [297, 444] on button ">" at bounding box center [290, 446] width 12 height 10
click at [297, 444] on button ">" at bounding box center [291, 446] width 12 height 10
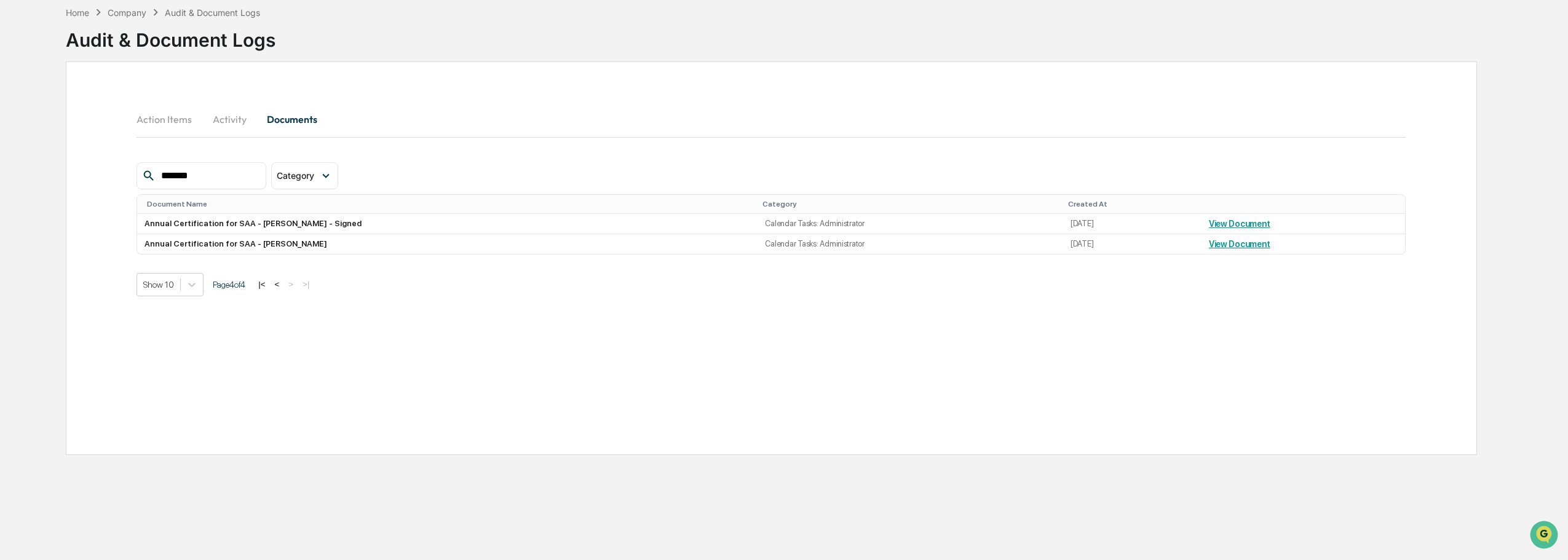
click at [283, 288] on button "<" at bounding box center [276, 284] width 12 height 10
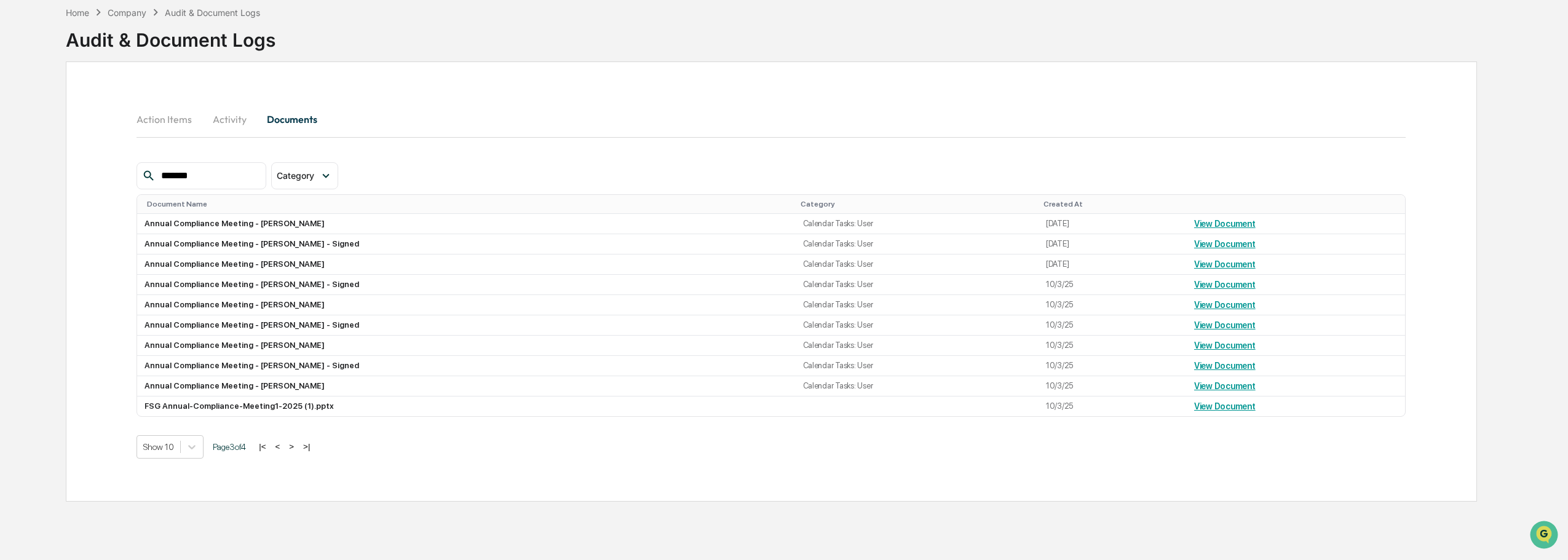
click at [268, 444] on button "|<" at bounding box center [263, 446] width 14 height 10
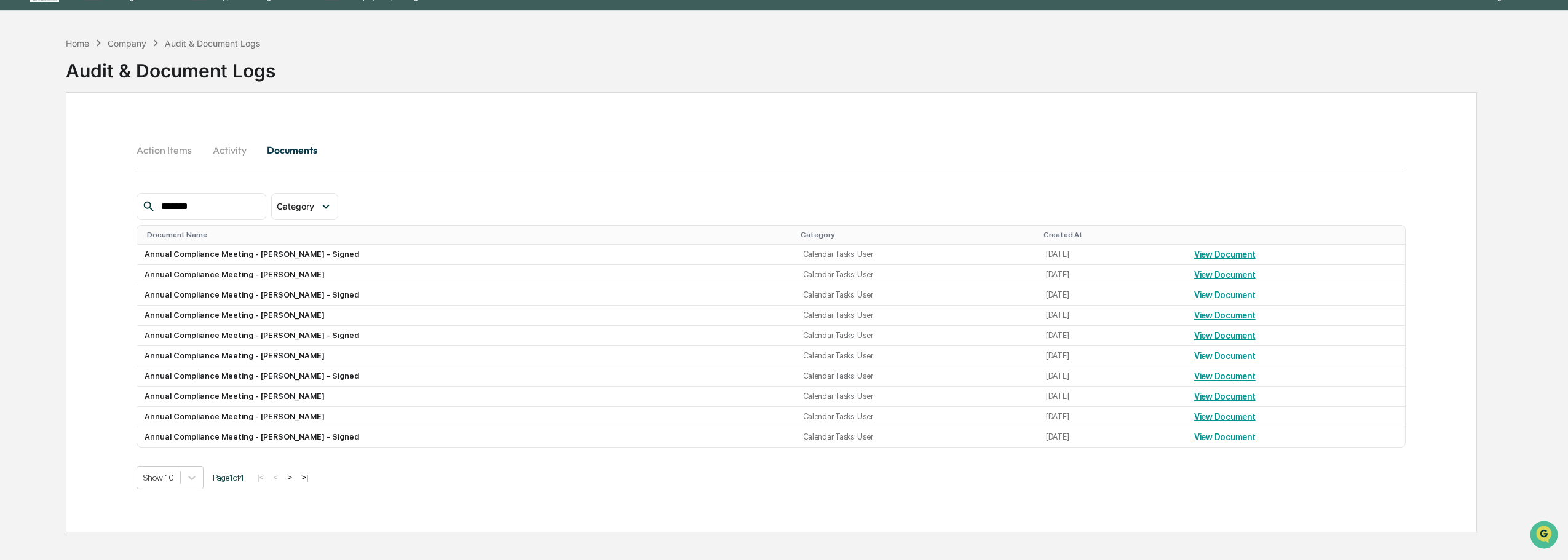
scroll to position [0, 0]
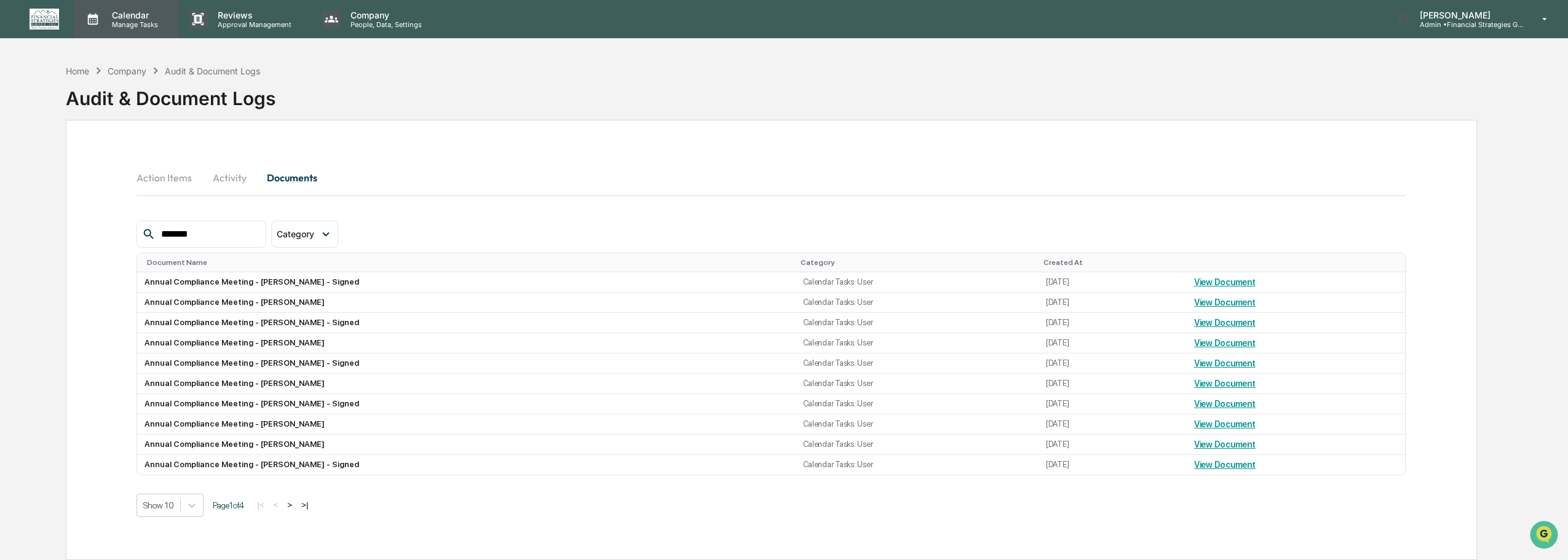
click at [143, 14] on p "Calendar" at bounding box center [133, 14] width 62 height 10
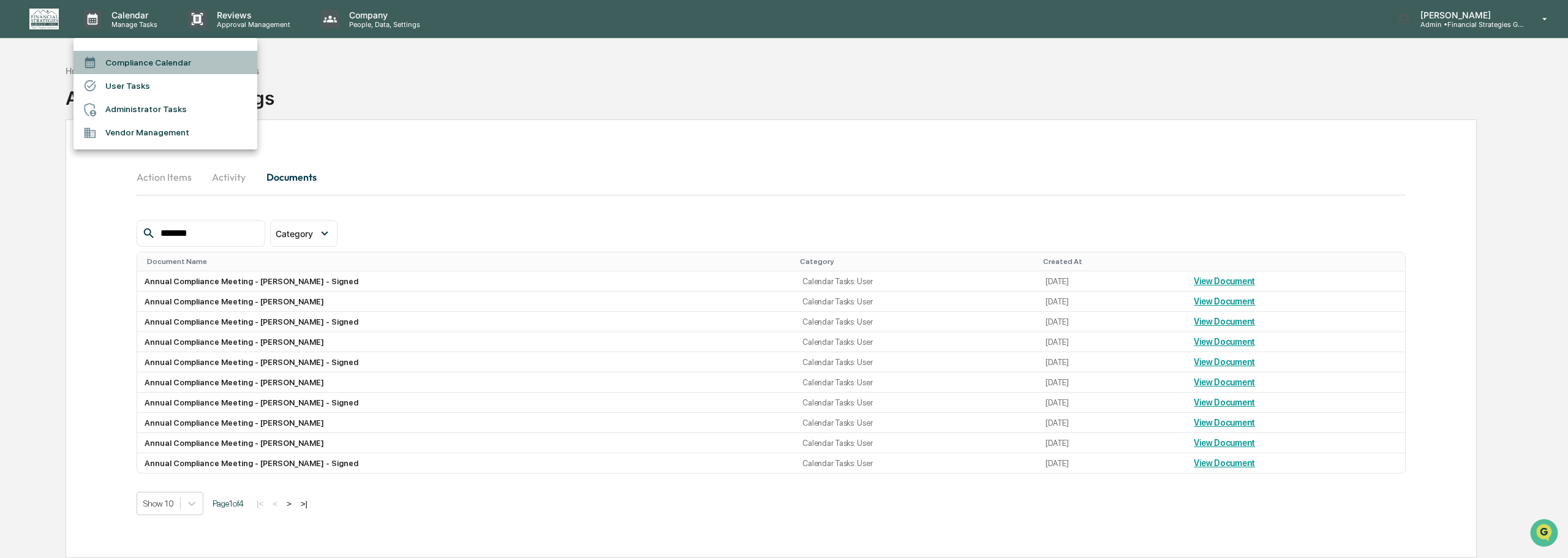
click at [132, 58] on li "Compliance Calendar" at bounding box center [166, 62] width 184 height 23
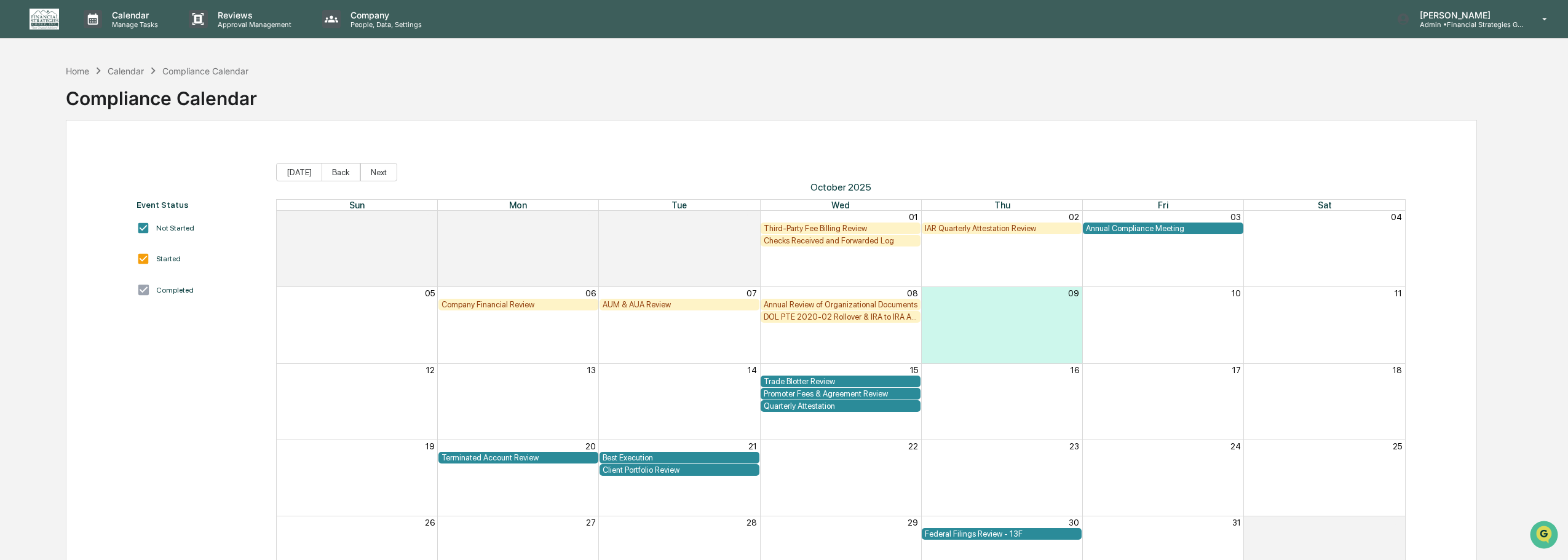
click at [644, 305] on div "AUM & AUA Review" at bounding box center [679, 304] width 154 height 9
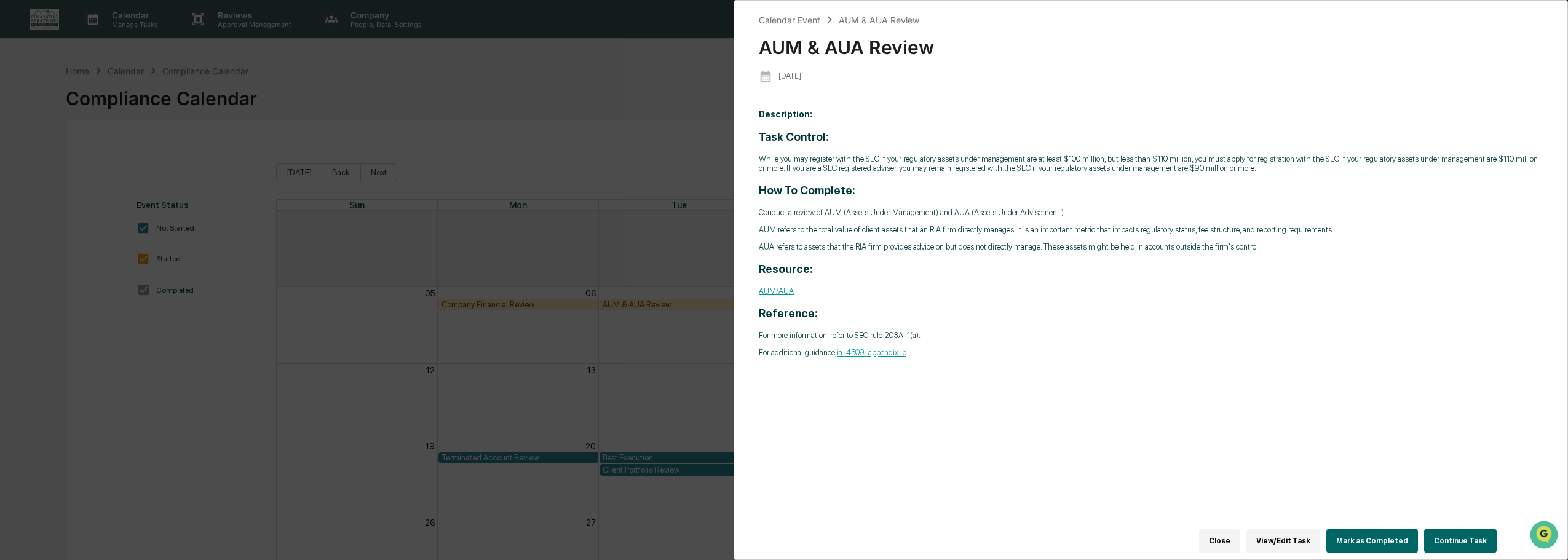
click at [1442, 533] on button "Continue Task" at bounding box center [1460, 541] width 72 height 25
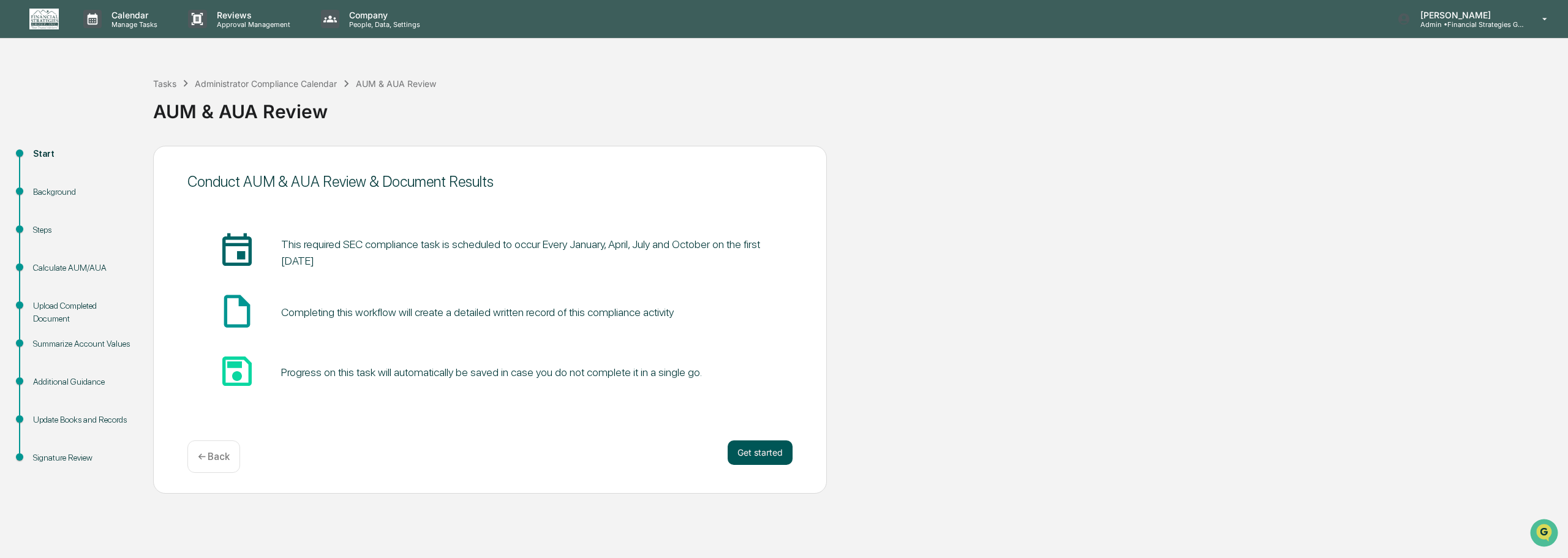
click at [755, 461] on button "Get started" at bounding box center [760, 452] width 65 height 25
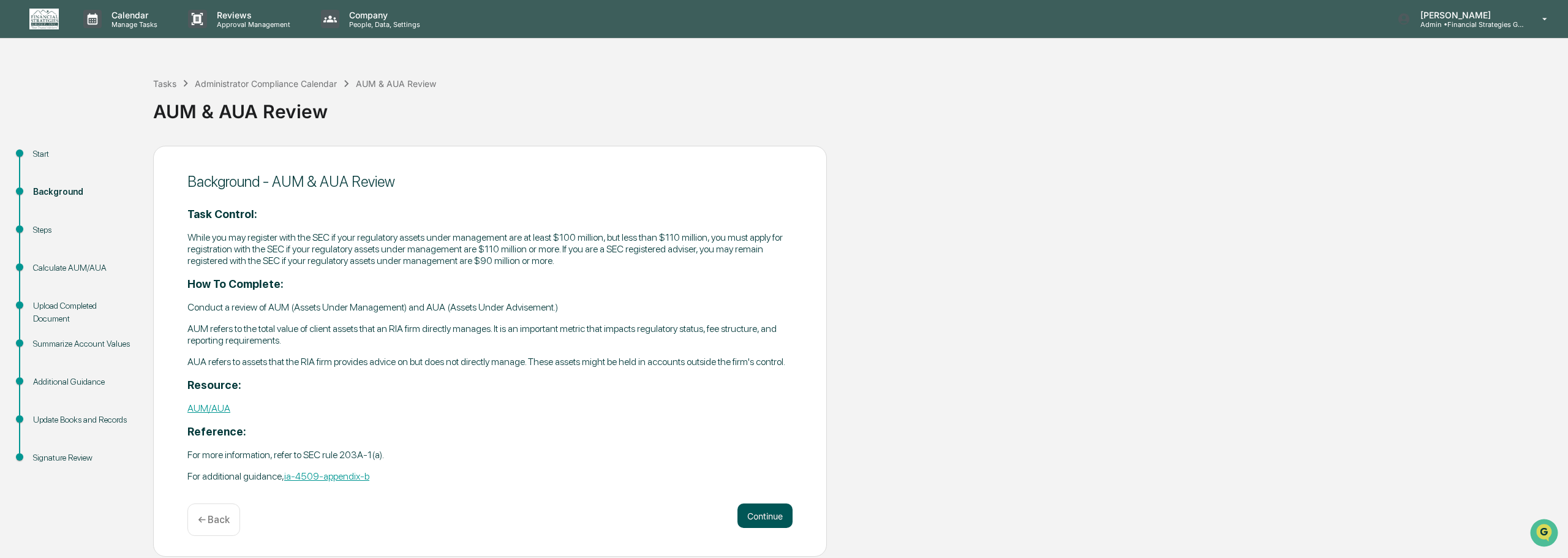
click at [768, 520] on button "Continue" at bounding box center [764, 516] width 55 height 25
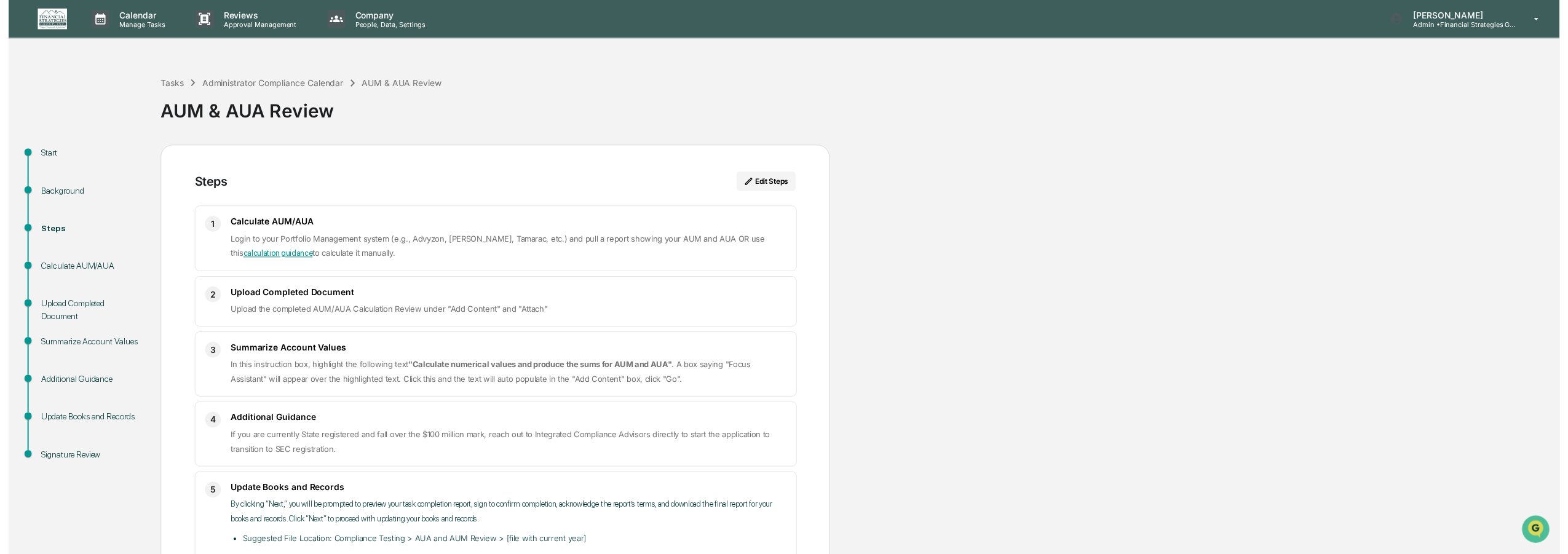
scroll to position [62, 0]
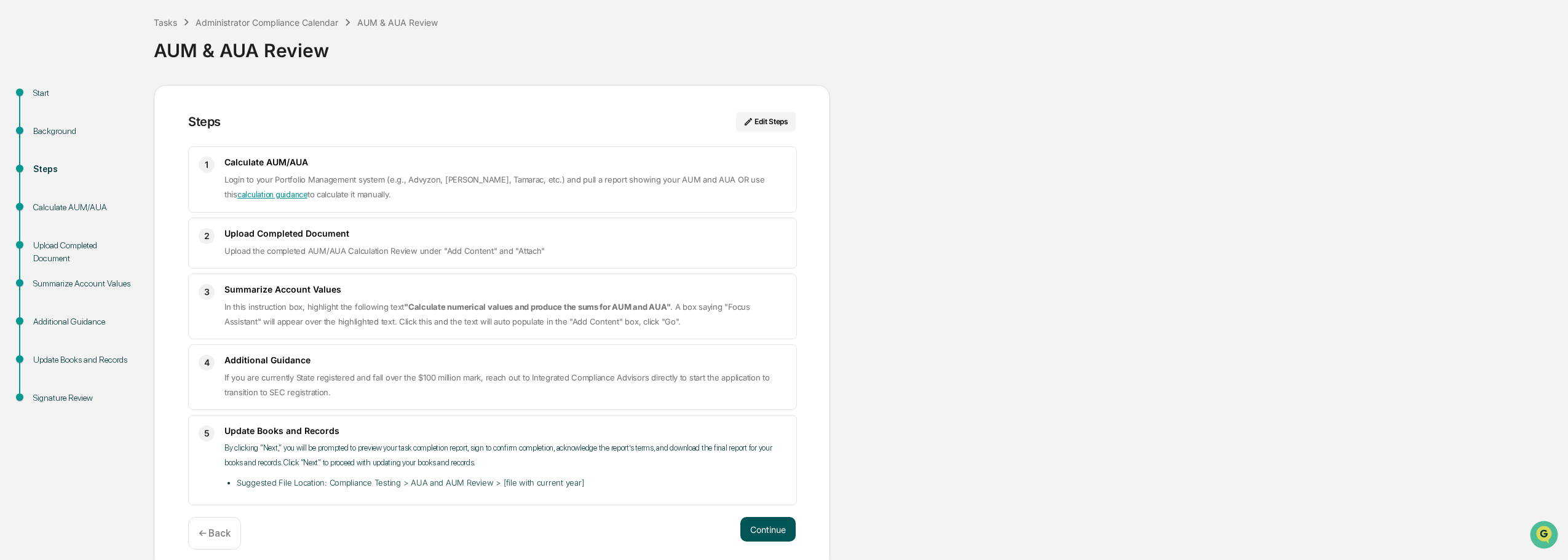
click at [764, 523] on button "Continue" at bounding box center [768, 529] width 55 height 25
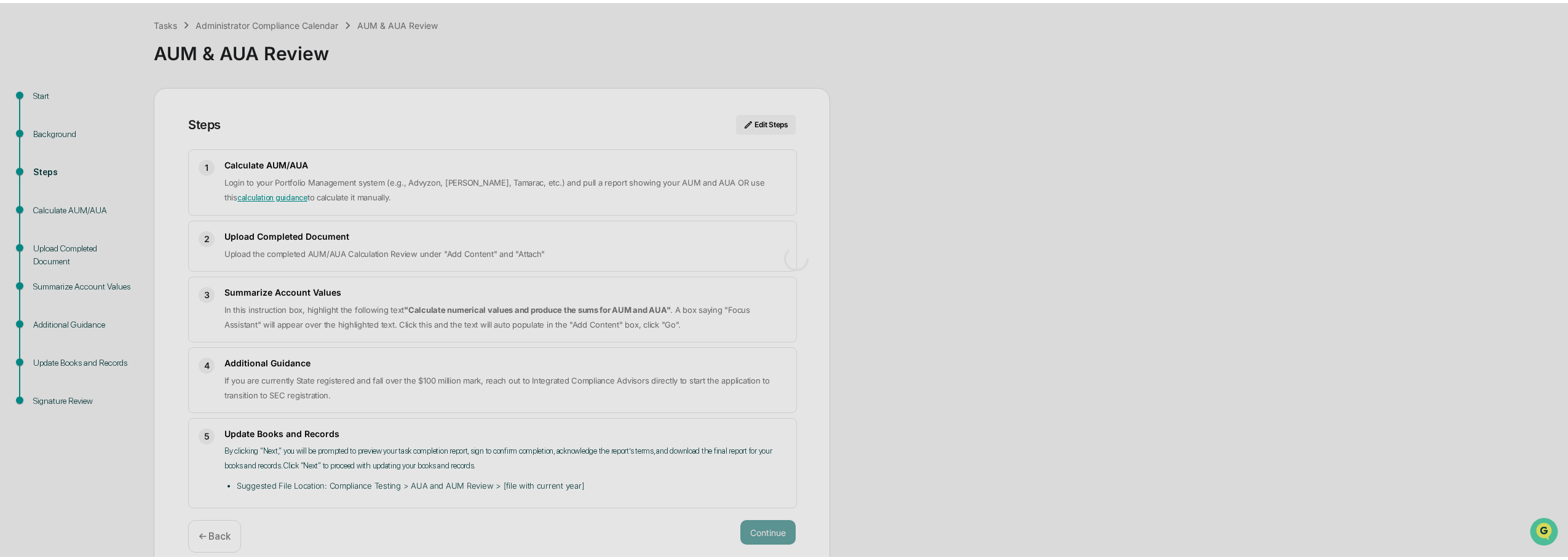
scroll to position [9, 0]
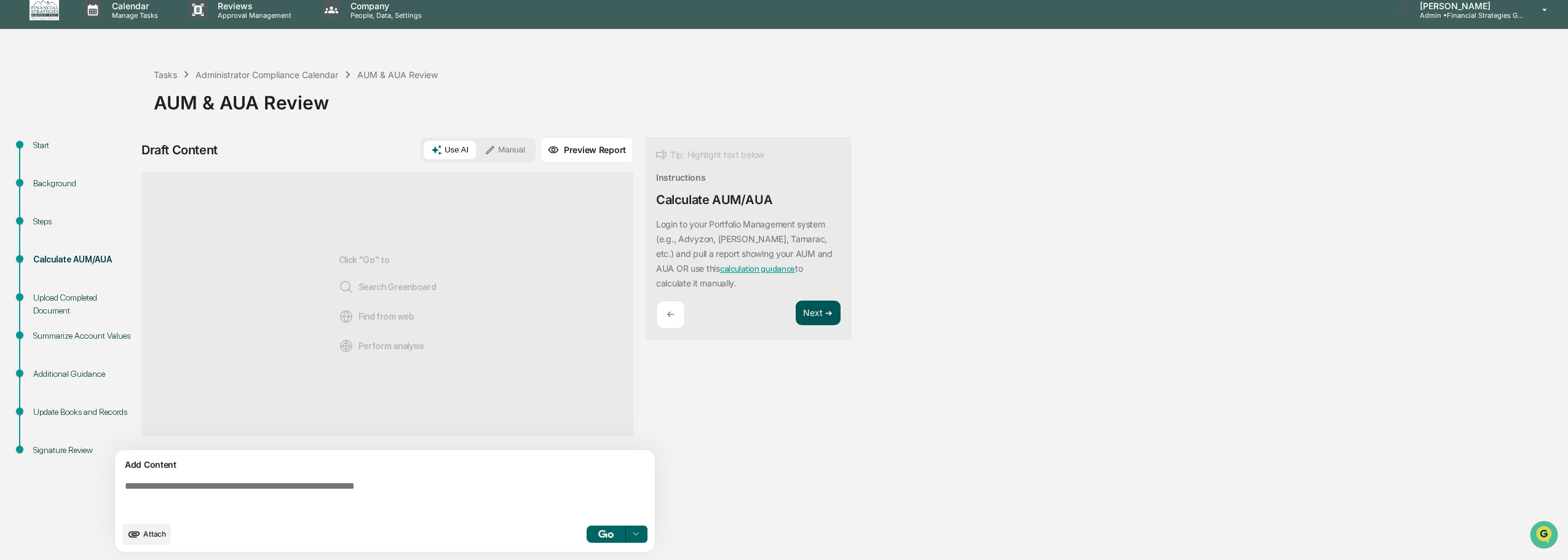
click at [804, 313] on button "Next ➔" at bounding box center [818, 313] width 45 height 25
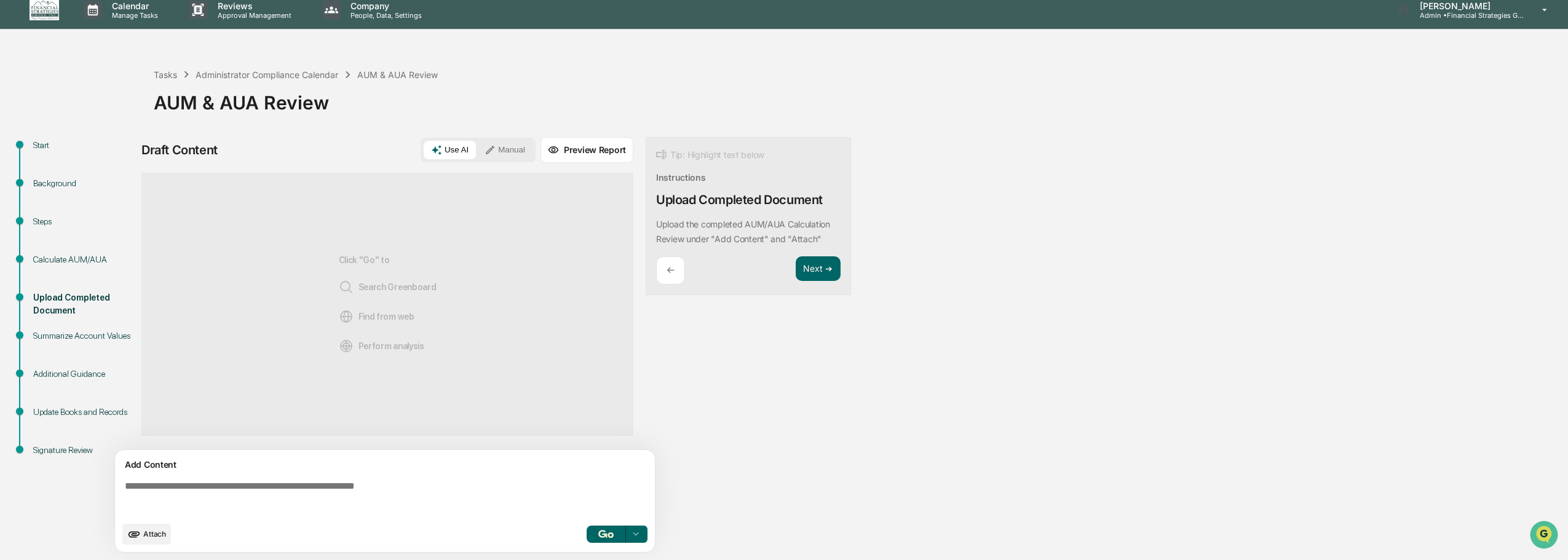
click at [371, 331] on div "Click "Go" to Search Greenboard Find from web Perform analysis" at bounding box center [388, 304] width 98 height 223
click at [474, 231] on div "Click "Go" to Search Greenboard Find from web Perform analysis" at bounding box center [387, 304] width 492 height 263
click at [143, 533] on span "Attach" at bounding box center [154, 533] width 23 height 9
click at [160, 536] on span "Attach" at bounding box center [154, 533] width 23 height 9
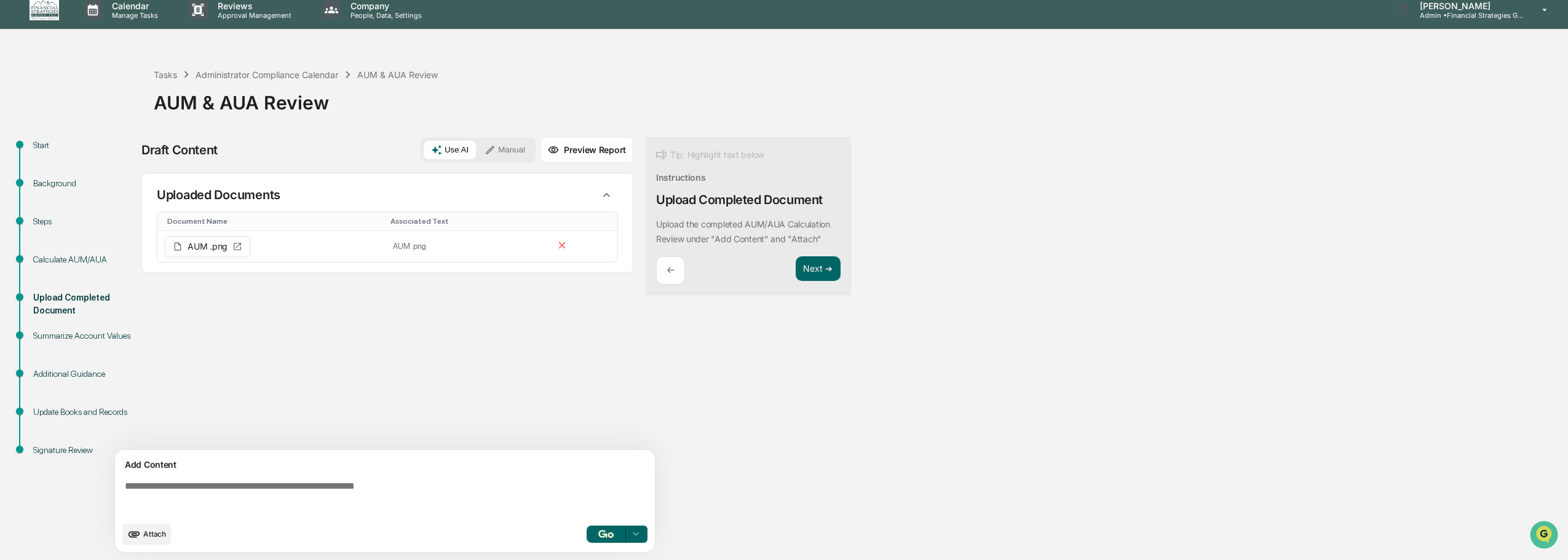
click at [151, 531] on span "Attach" at bounding box center [154, 533] width 23 height 9
click at [823, 273] on button "Next ➔" at bounding box center [818, 268] width 45 height 25
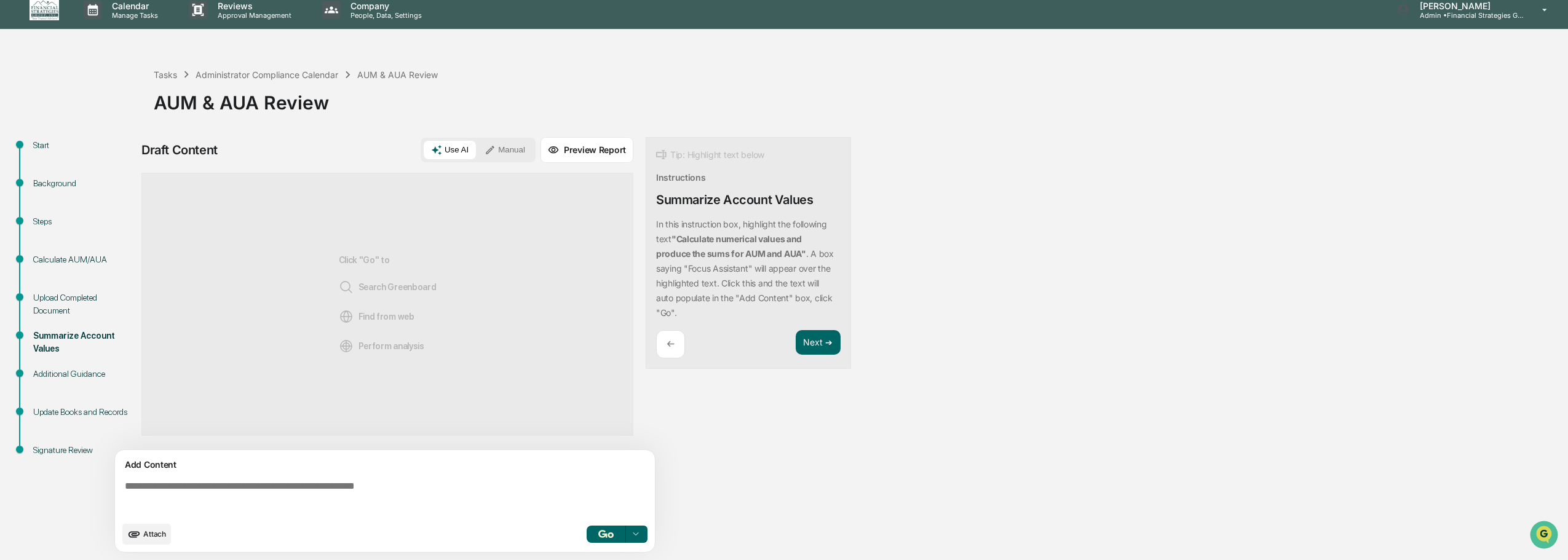
click at [440, 153] on icon at bounding box center [436, 150] width 11 height 11
click at [452, 150] on button "Use AI" at bounding box center [449, 149] width 52 height 18
click at [200, 499] on textarea at bounding box center [387, 497] width 535 height 44
drag, startPoint x: 805, startPoint y: 255, endPoint x: 675, endPoint y: 245, distance: 130.4
click at [675, 245] on div "In this instruction box, highlight the following text "Calculate numerical valu…" at bounding box center [748, 268] width 185 height 104
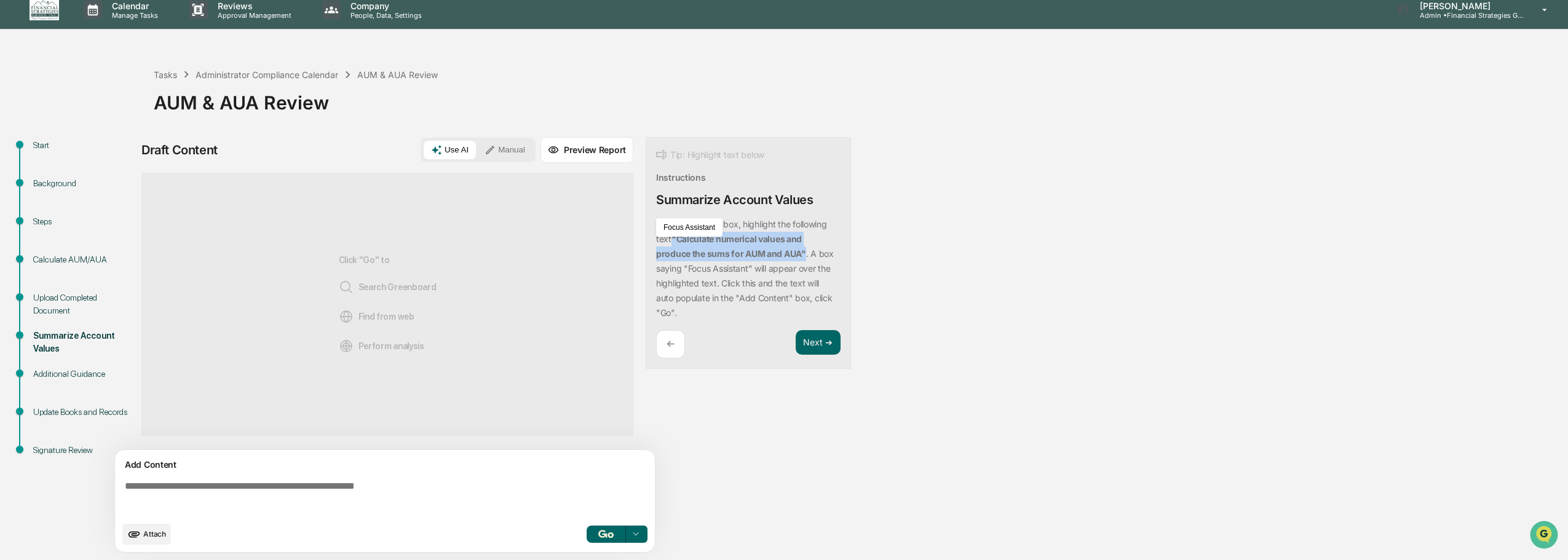
copy strong ""Calculate numerical values and produce the sums for AUM and AUA""
click at [201, 497] on textarea at bounding box center [387, 497] width 535 height 44
paste textarea "**********"
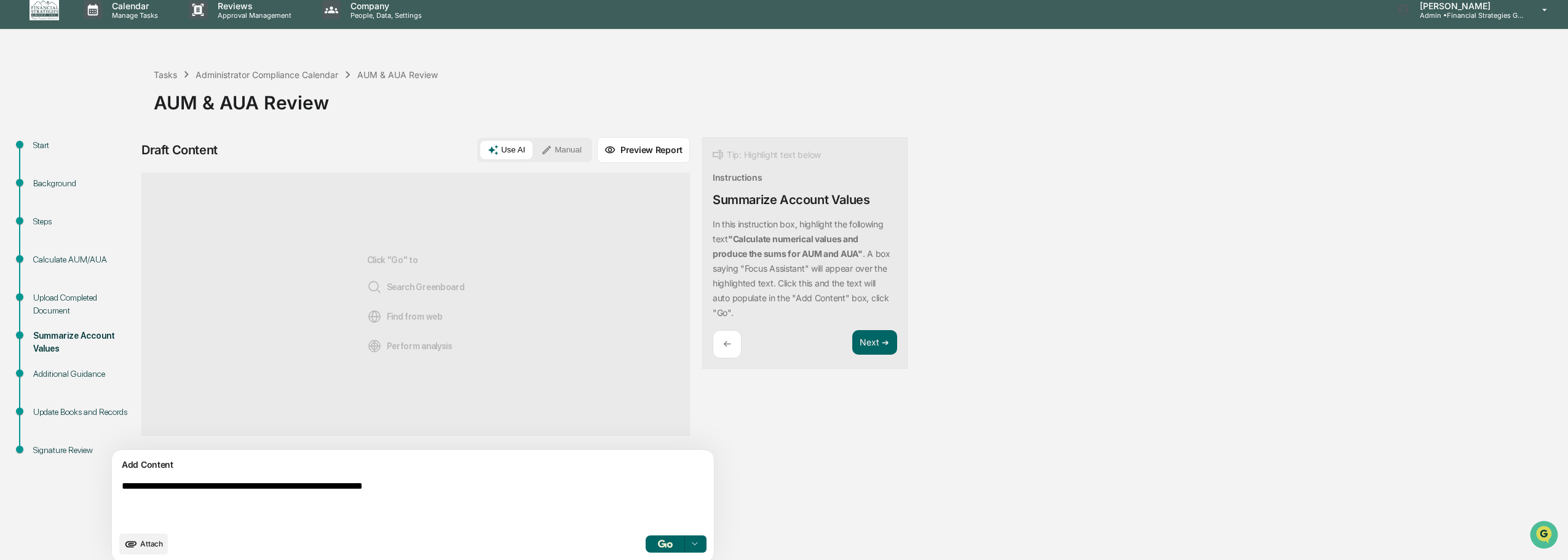
scroll to position [19, 0]
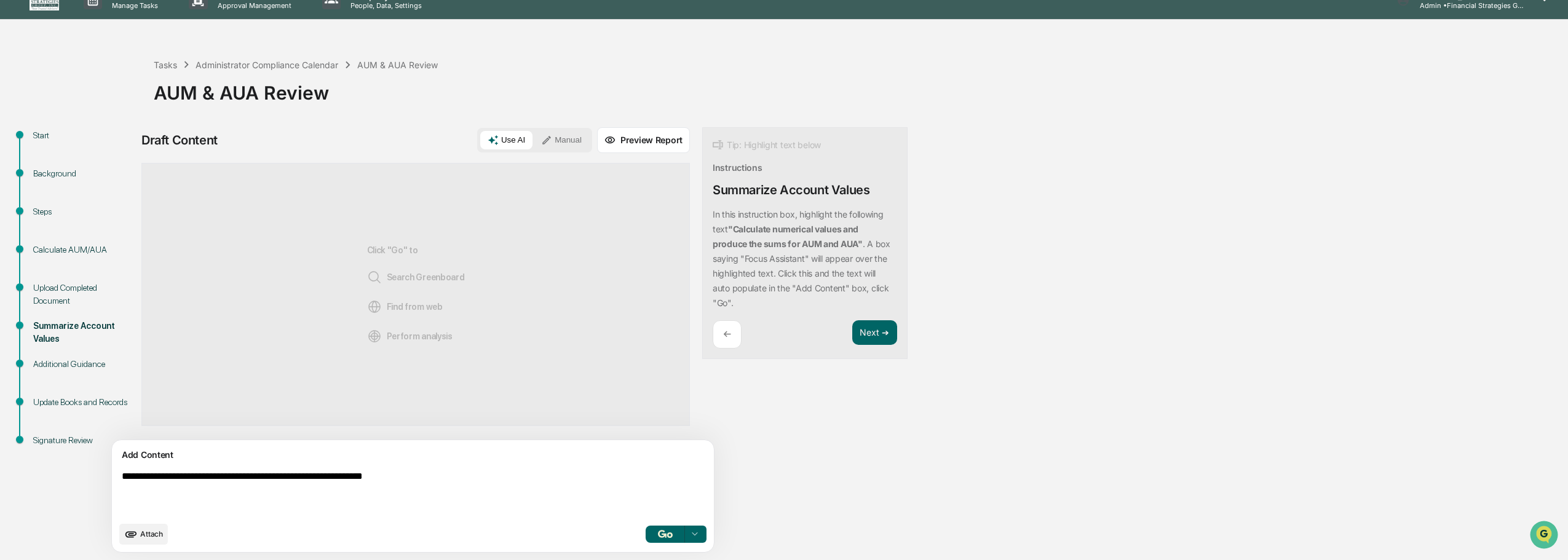
type textarea "**********"
click at [690, 532] on icon at bounding box center [694, 534] width 10 height 10
click at [465, 531] on div "Attach 3 results available. Use Up and Down to choose options, press Enter to s…" at bounding box center [412, 534] width 587 height 21
click at [645, 527] on button "button" at bounding box center [665, 533] width 39 height 17
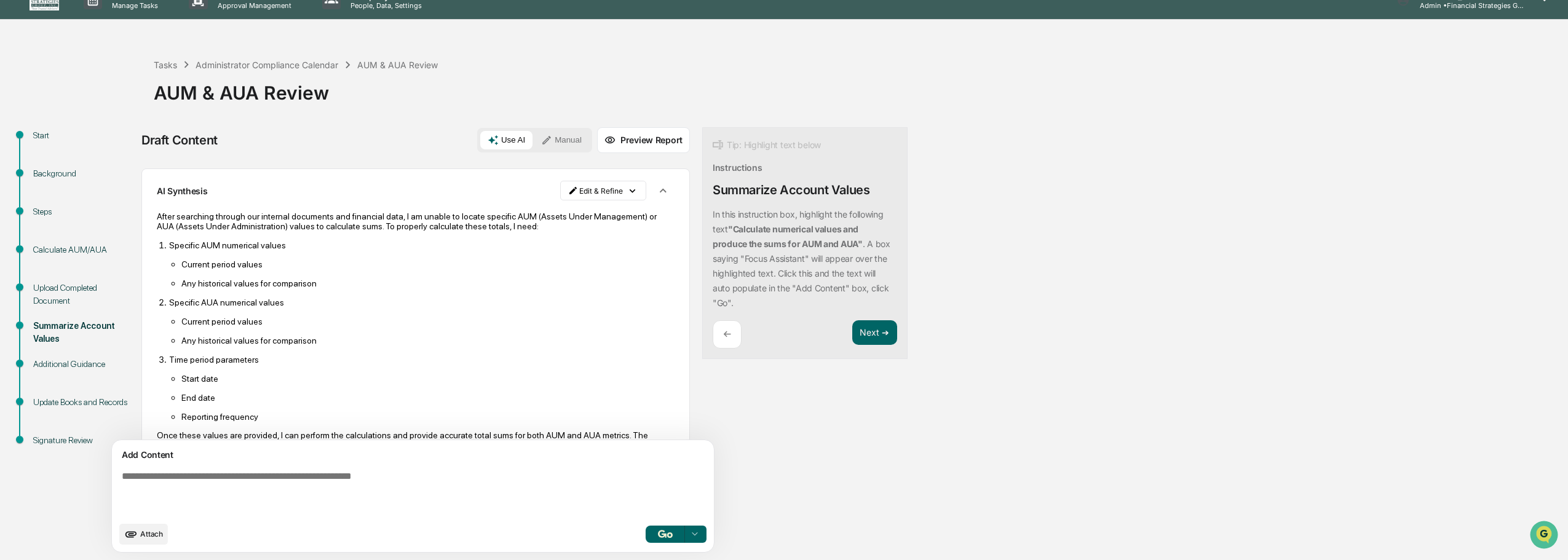
scroll to position [0, 0]
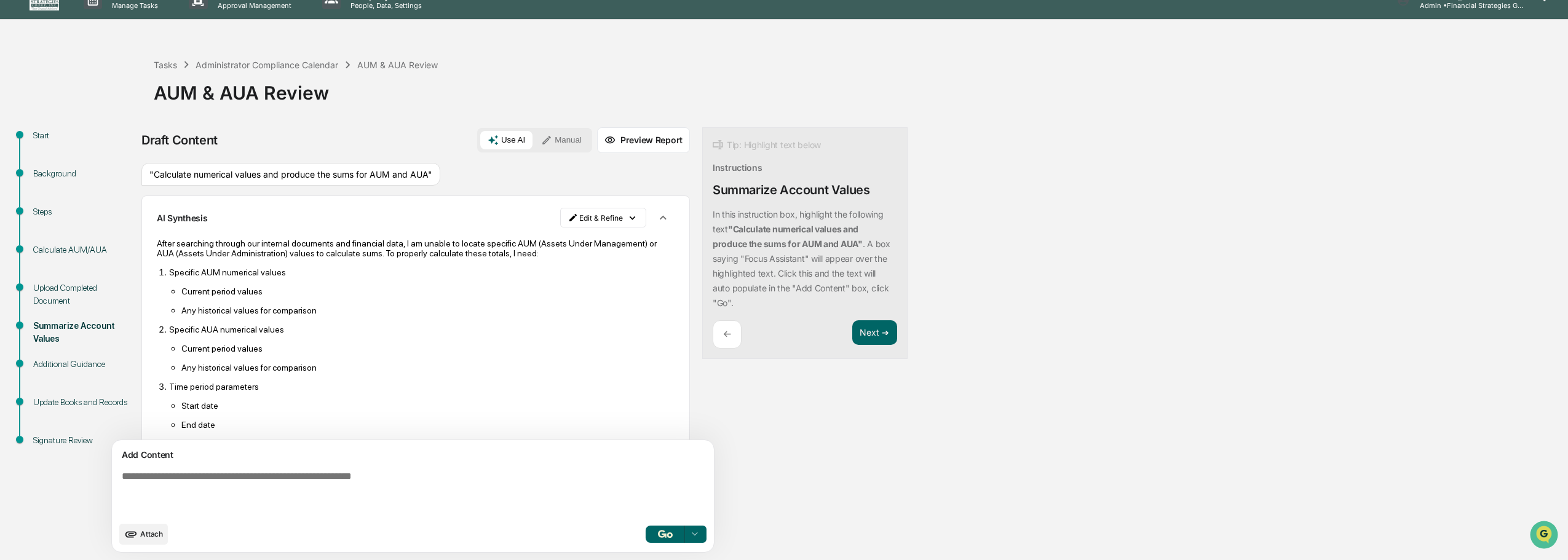
click at [55, 294] on div "Upload Completed Document" at bounding box center [83, 294] width 100 height 26
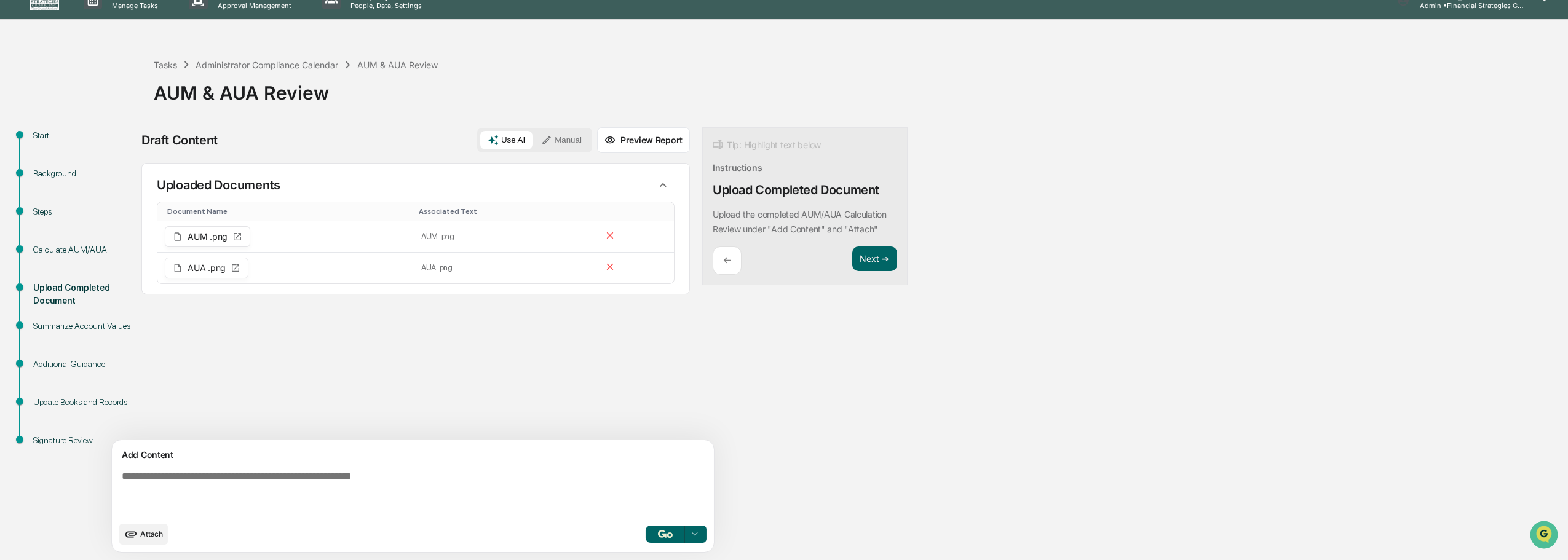
click at [63, 325] on div "Summarize Account Values" at bounding box center [83, 326] width 100 height 13
click at [65, 331] on div "Summarize Account Values" at bounding box center [83, 326] width 100 height 13
click at [852, 260] on button "Next ➔" at bounding box center [874, 259] width 45 height 25
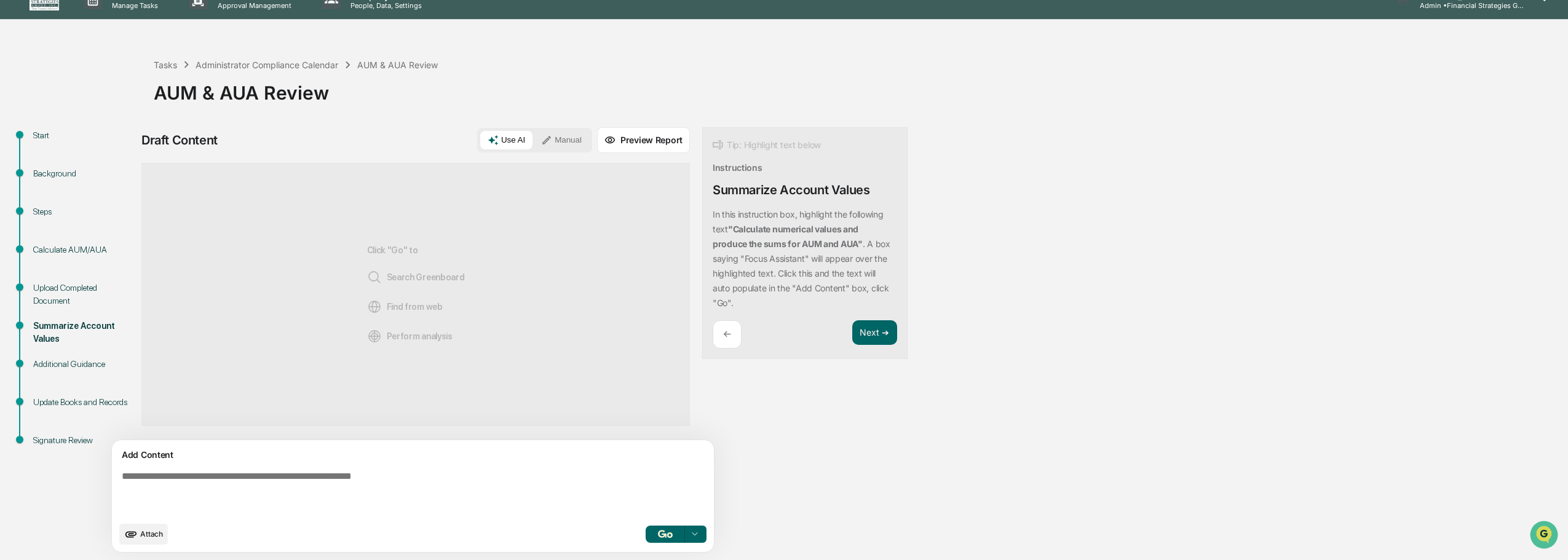
click at [142, 536] on button "Attach" at bounding box center [143, 534] width 48 height 21
click at [137, 535] on icon "upload document" at bounding box center [131, 533] width 14 height 14
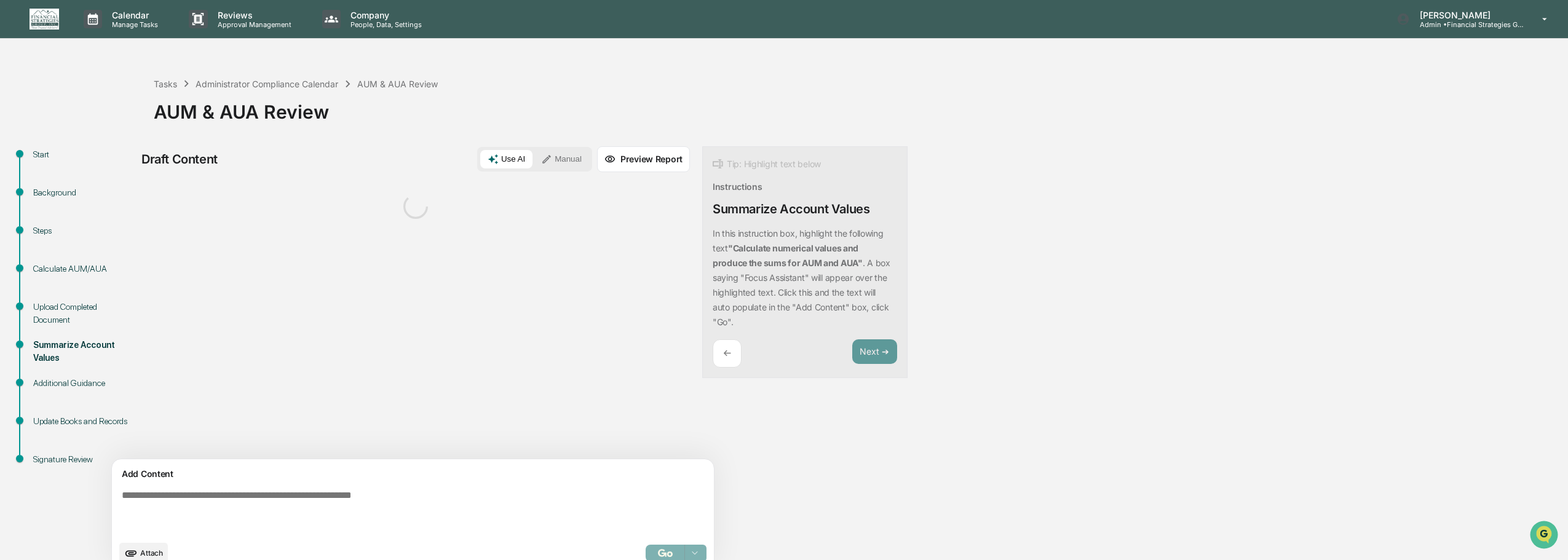
scroll to position [19, 0]
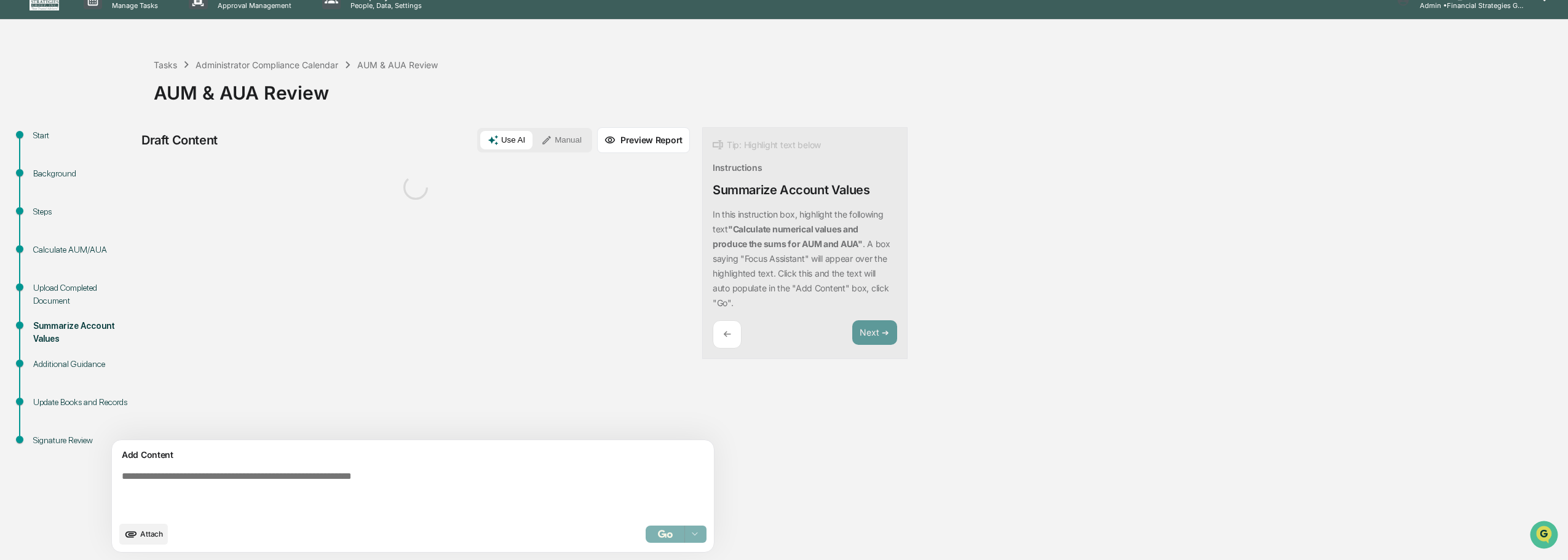
click at [713, 169] on div "Instructions" at bounding box center [738, 167] width 50 height 10
click at [714, 181] on div "Tip: Highlight text below Instructions Summarize Account Values In this instruc…" at bounding box center [805, 243] width 206 height 232
click at [713, 164] on div "Instructions" at bounding box center [738, 167] width 50 height 10
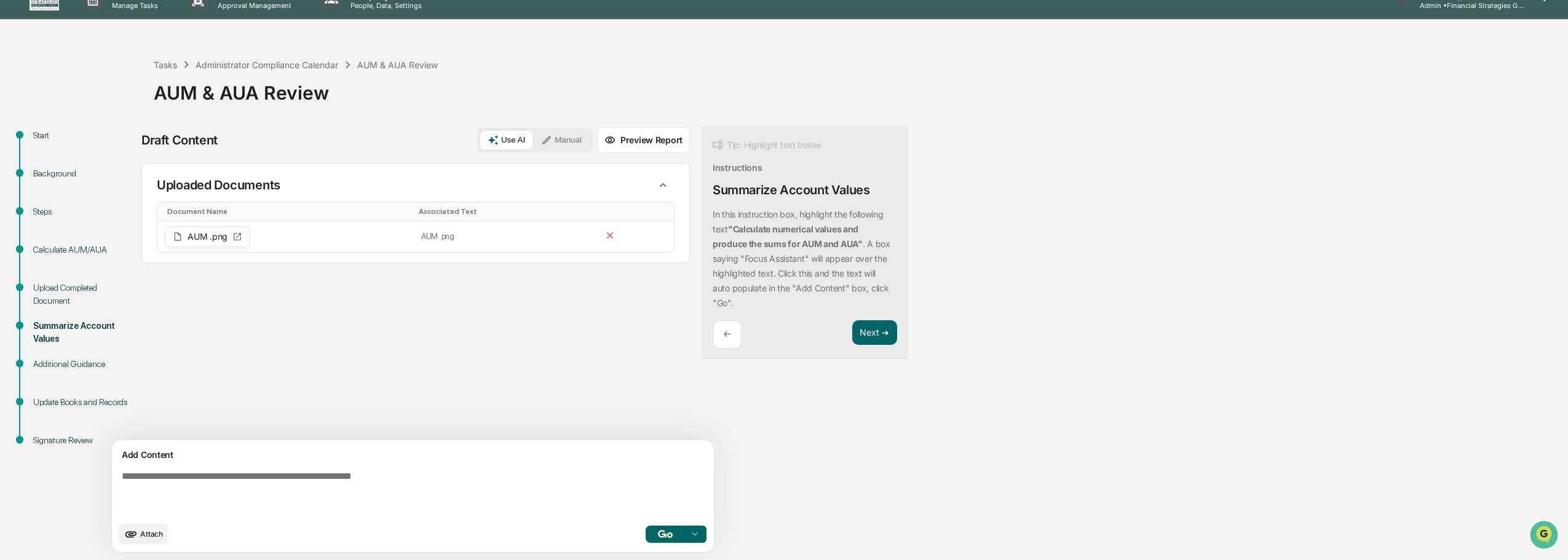
click at [137, 536] on icon "upload document" at bounding box center [131, 533] width 14 height 14
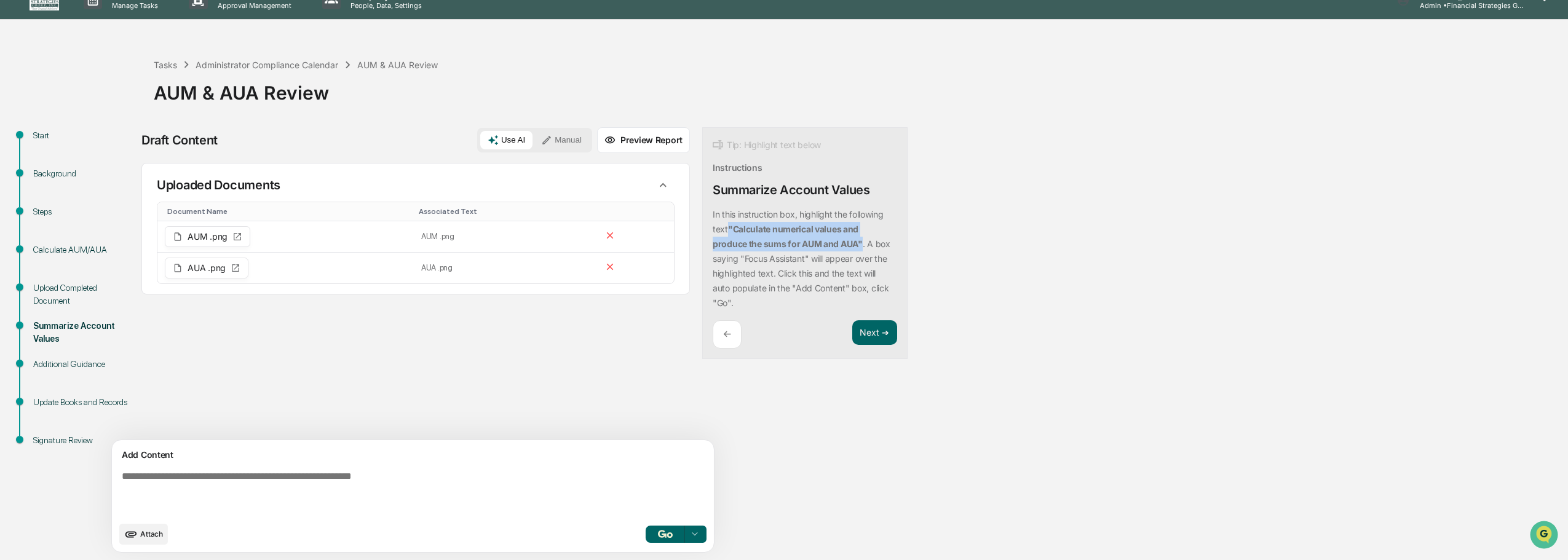
drag, startPoint x: 805, startPoint y: 245, endPoint x: 673, endPoint y: 224, distance: 133.7
click at [713, 224] on p "In this instruction box, highlight the following text "Calculate numerical valu…" at bounding box center [801, 258] width 178 height 99
click at [679, 229] on button "Focus Assistant" at bounding box center [690, 227] width 64 height 16
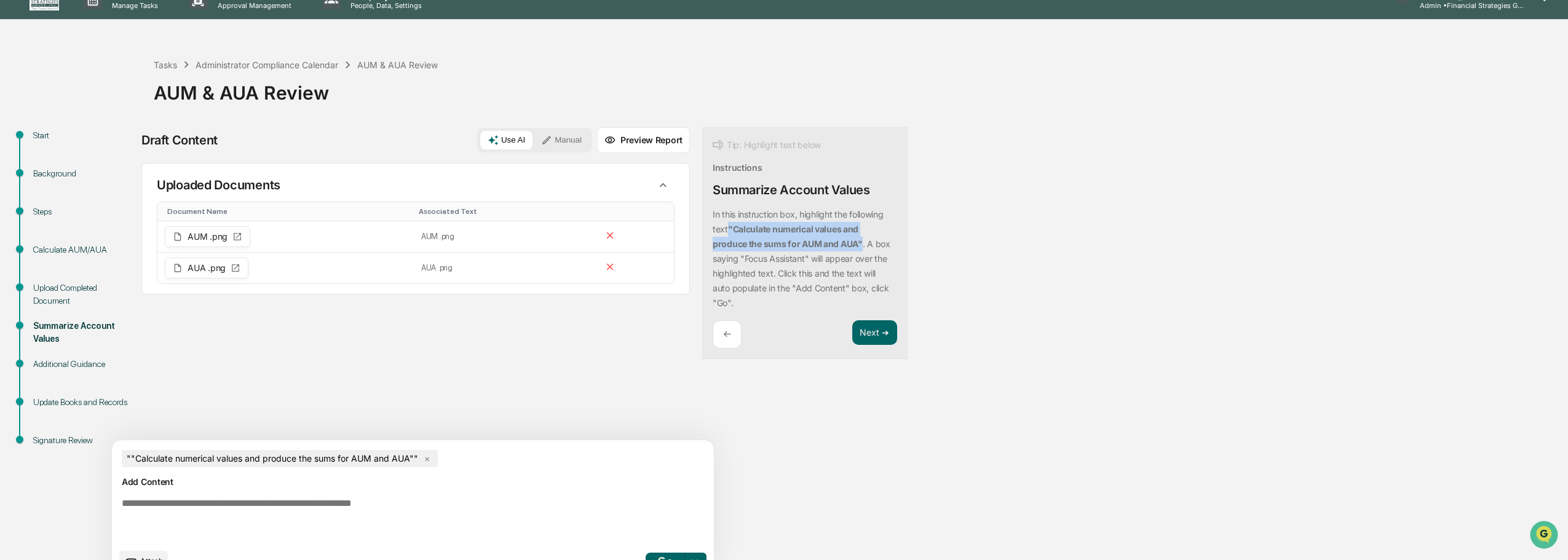
scroll to position [46, 0]
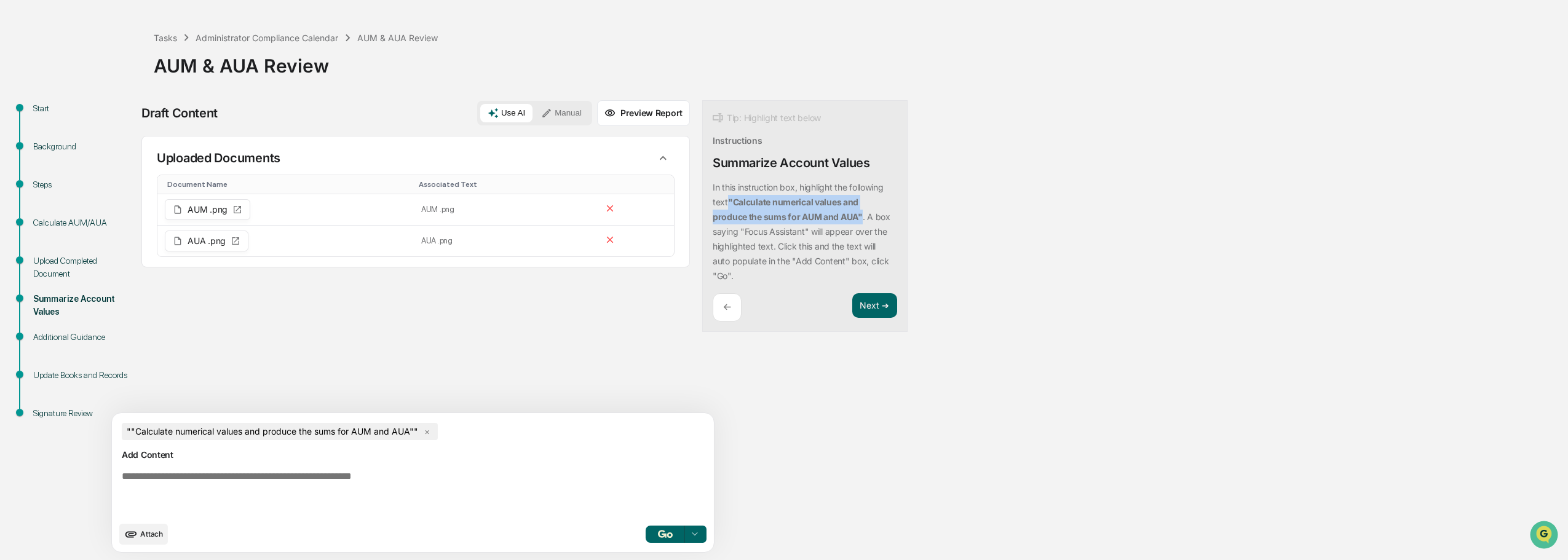
click at [658, 530] on img "button" at bounding box center [665, 534] width 14 height 8
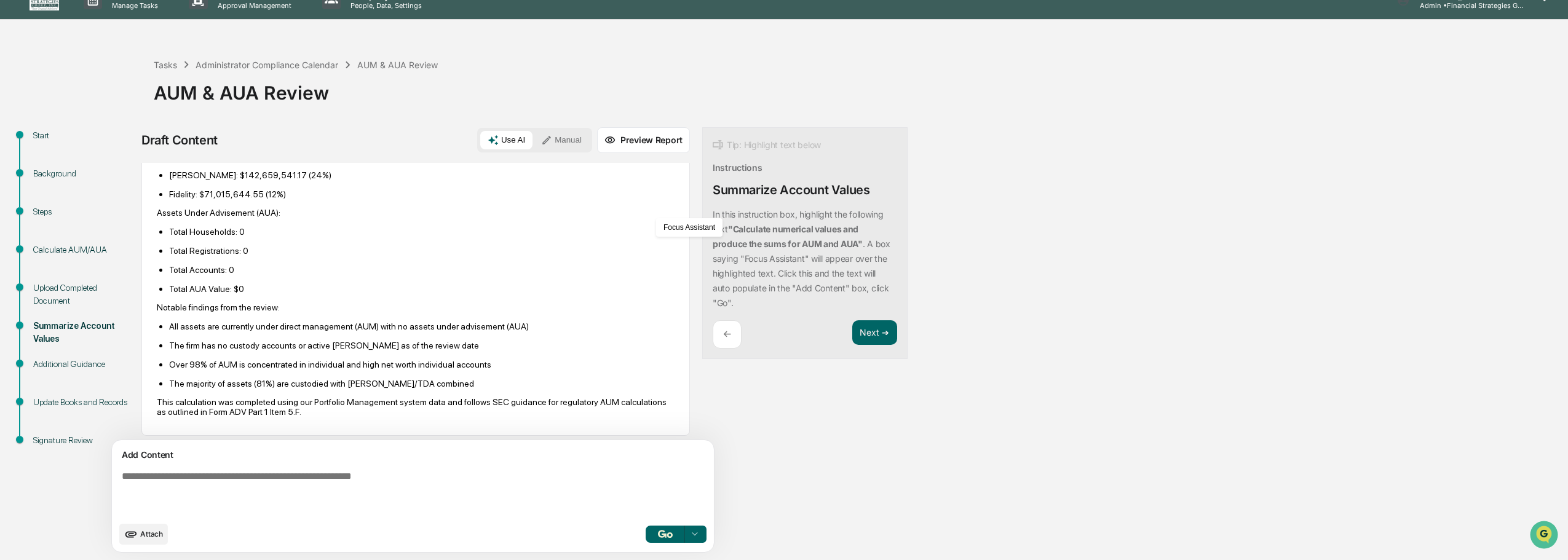
scroll to position [447, 0]
click at [852, 337] on button "Next ➔" at bounding box center [874, 333] width 45 height 25
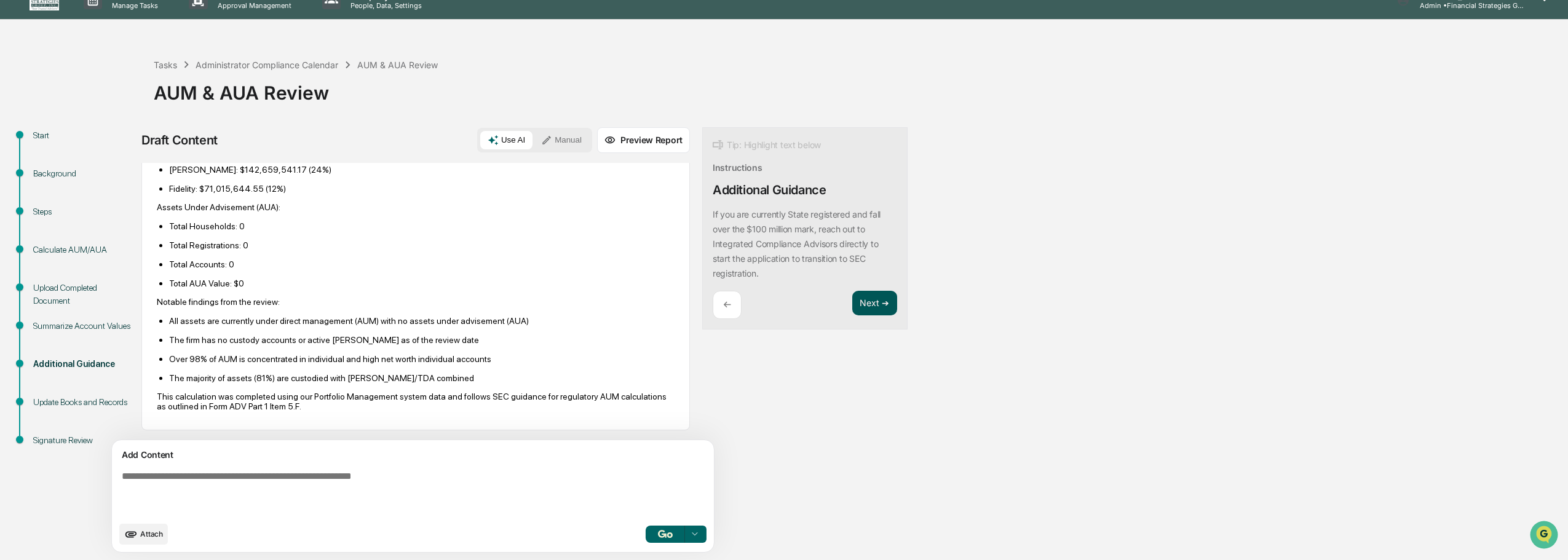
scroll to position [0, 0]
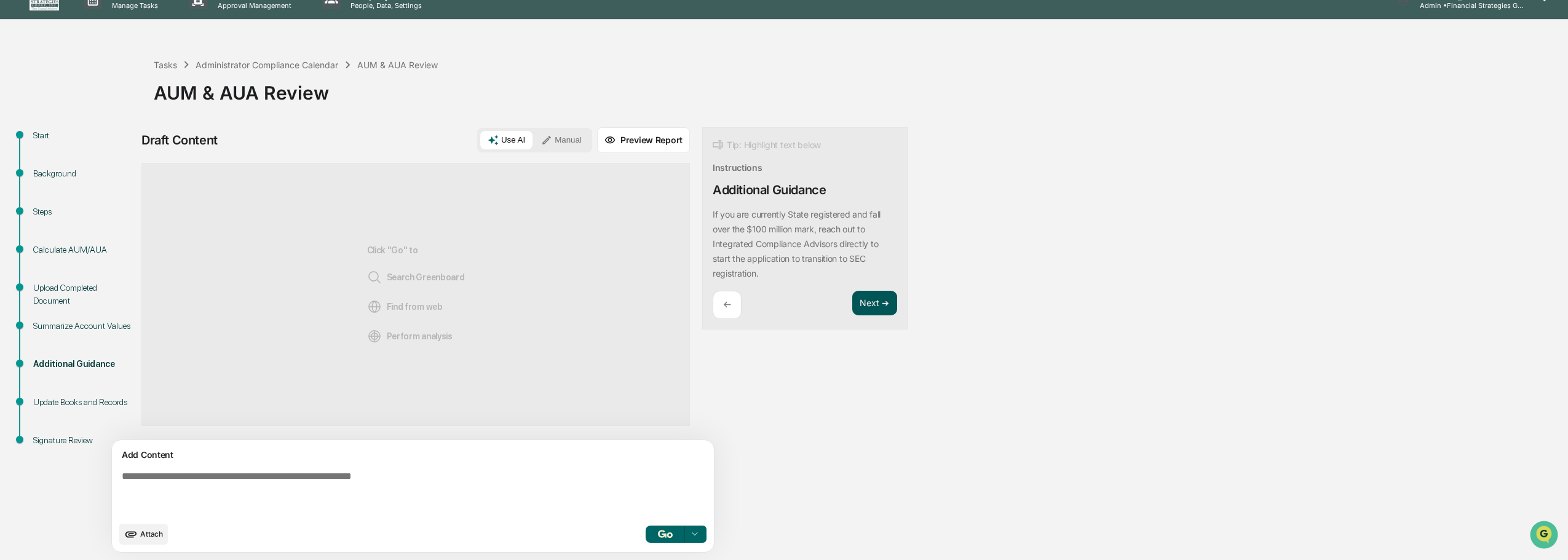
click at [852, 309] on button "Next ➔" at bounding box center [874, 303] width 45 height 25
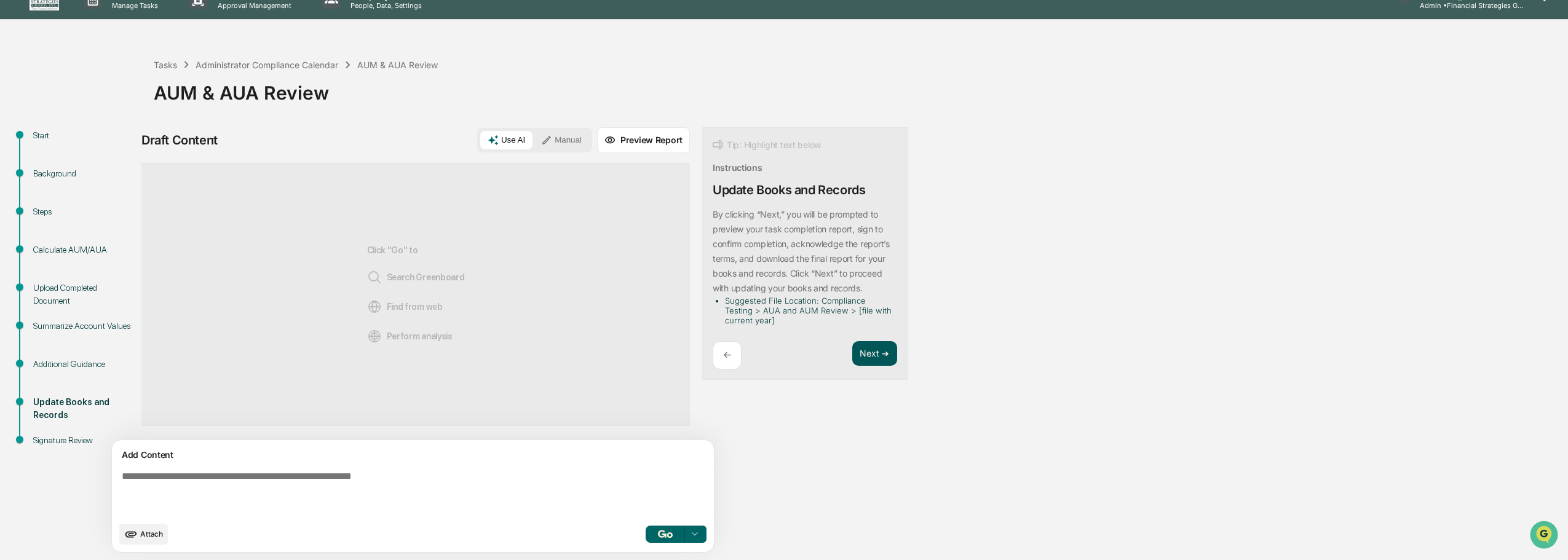
click at [814, 309] on li "Suggested File Location: Compliance Testing > AUA and AUM Review > [file with c…" at bounding box center [809, 310] width 167 height 30
click at [852, 354] on button "Next ➔" at bounding box center [874, 354] width 45 height 25
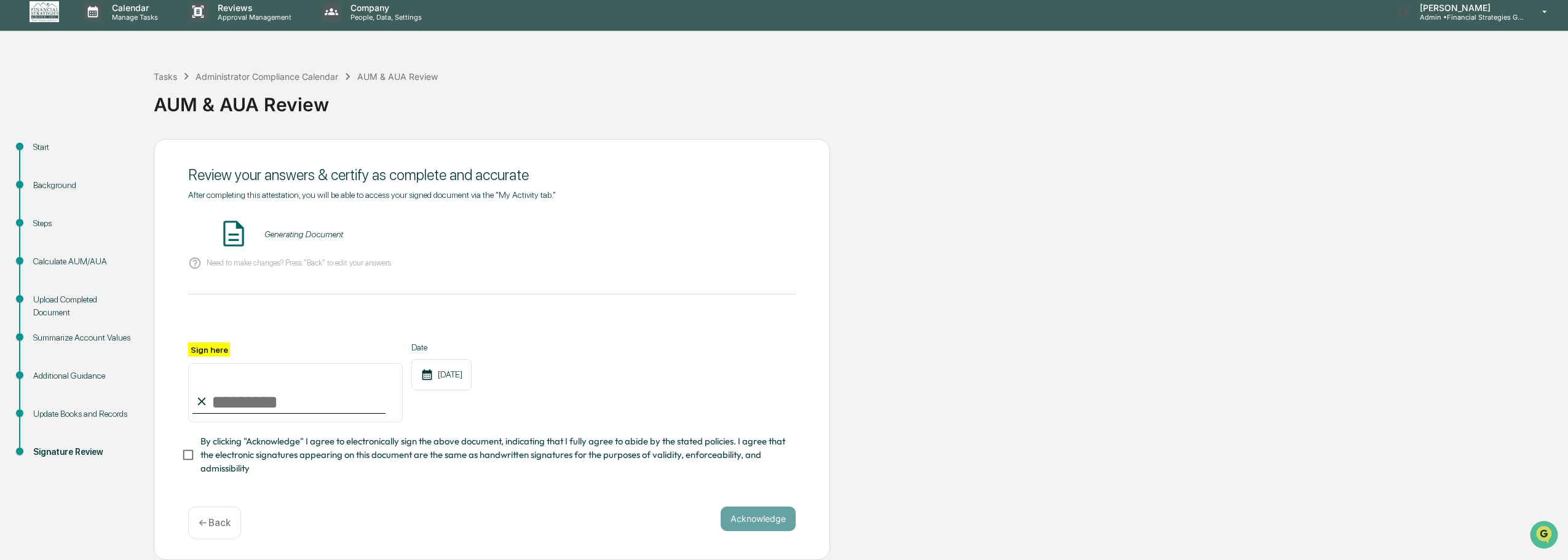
scroll to position [11, 0]
click at [321, 231] on div "AUM & AUA Review - [PERSON_NAME]" at bounding box center [339, 234] width 150 height 10
click at [716, 231] on button "VIEW" at bounding box center [725, 235] width 80 height 21
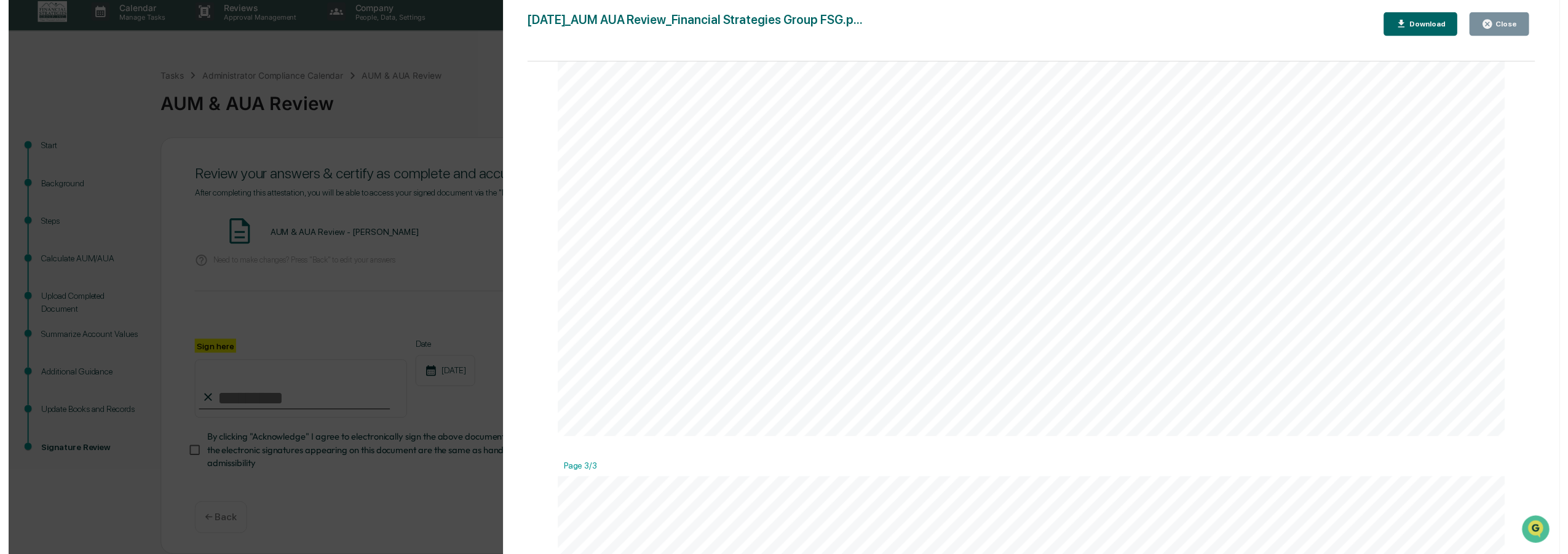
scroll to position [2153, 0]
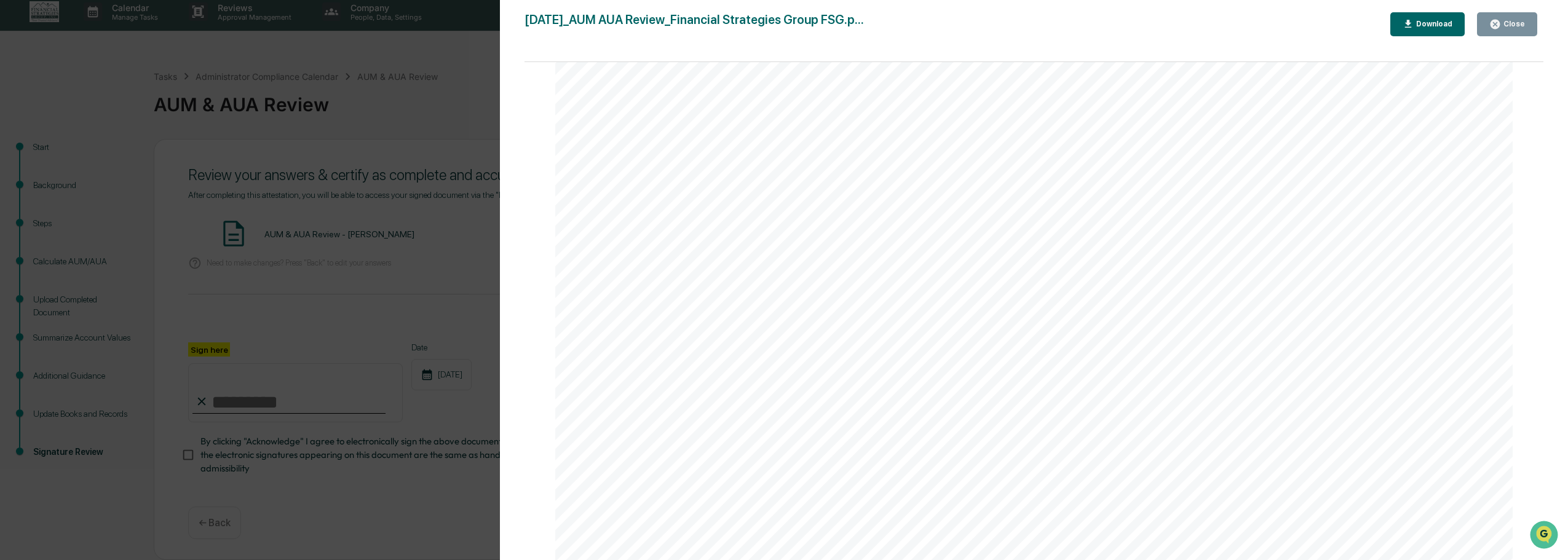
click at [1514, 23] on div "Close" at bounding box center [1513, 23] width 24 height 9
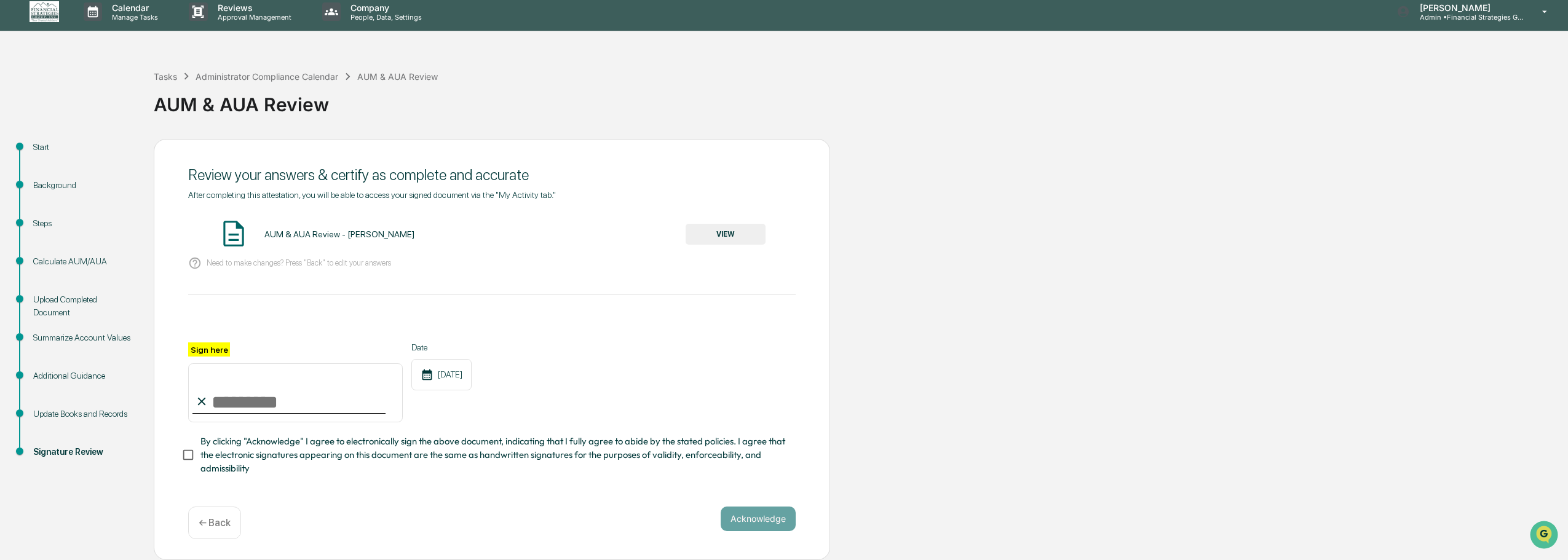
click at [285, 394] on input "Sign here" at bounding box center [295, 392] width 215 height 59
type input "**********"
click at [760, 518] on button "Acknowledge" at bounding box center [758, 518] width 75 height 25
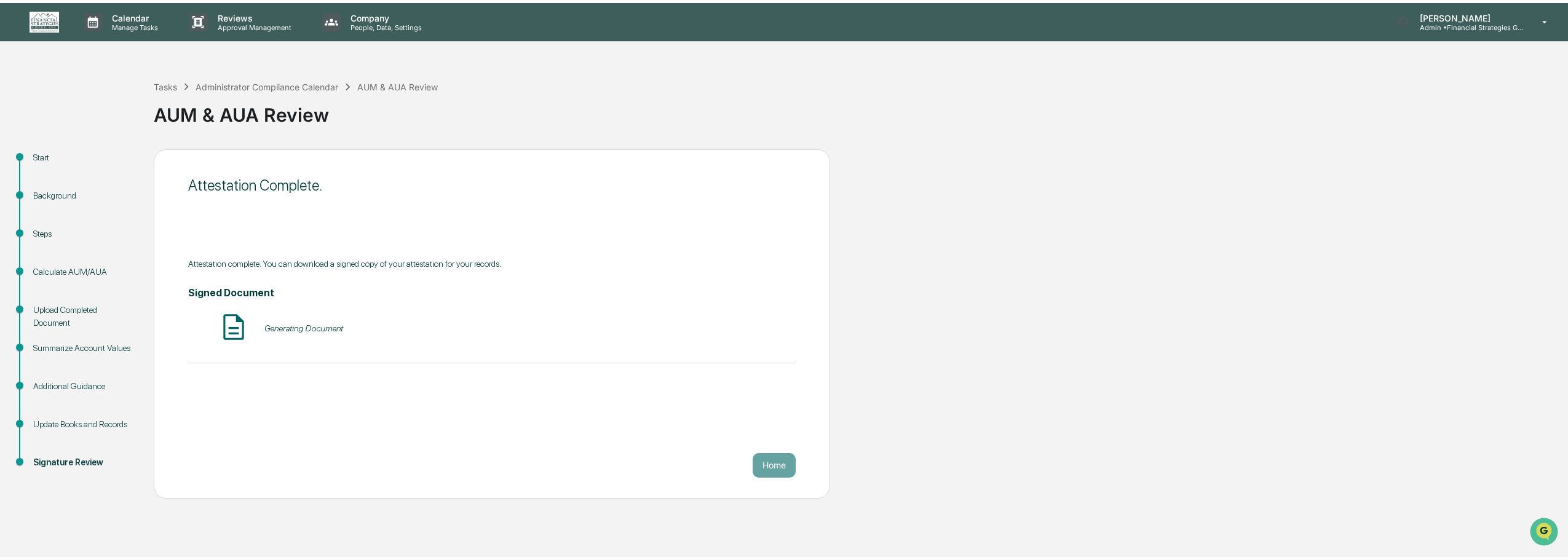
scroll to position [0, 0]
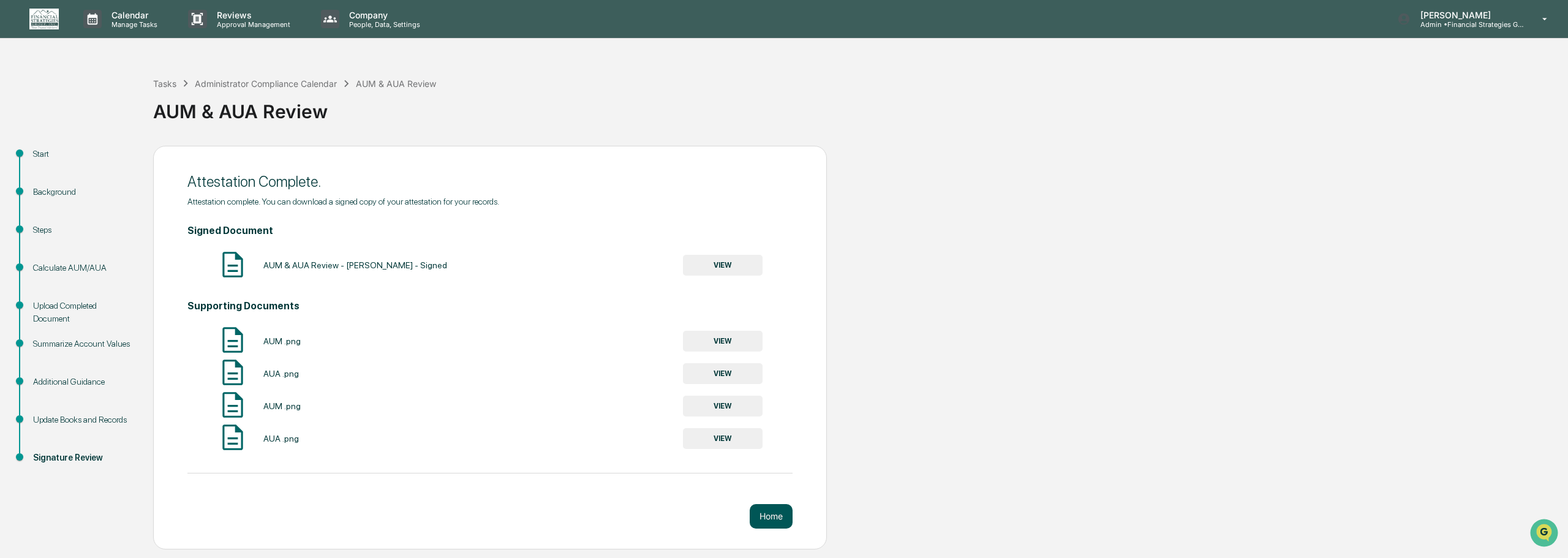
click at [768, 516] on button "Home" at bounding box center [771, 516] width 43 height 25
